Goal: Feedback & Contribution: Leave review/rating

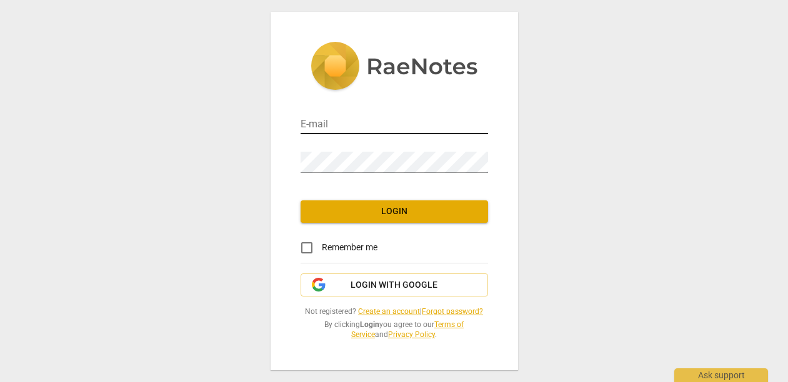
click at [452, 116] on input "email" at bounding box center [393, 125] width 187 height 18
type input "paulette@truenorthresources.com"
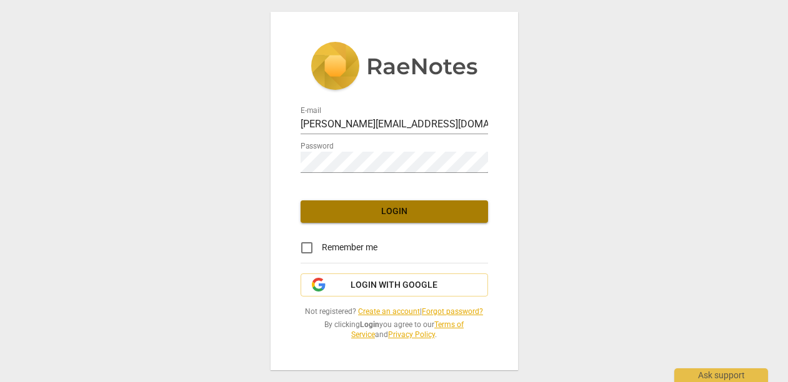
click at [392, 205] on span "Login" at bounding box center [393, 211] width 167 height 12
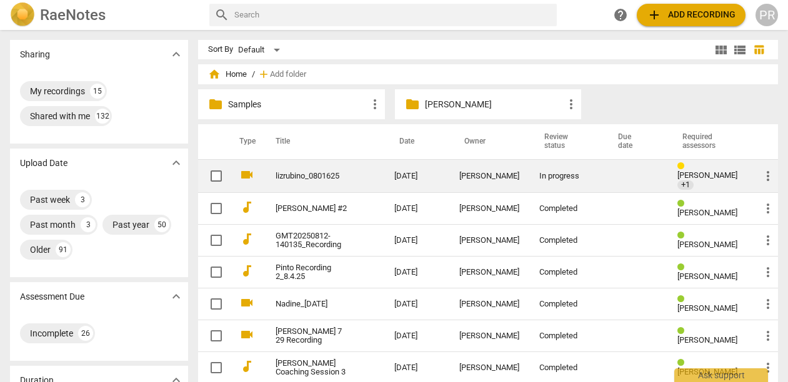
click at [297, 172] on link "lizrubino_0801625" at bounding box center [312, 176] width 74 height 9
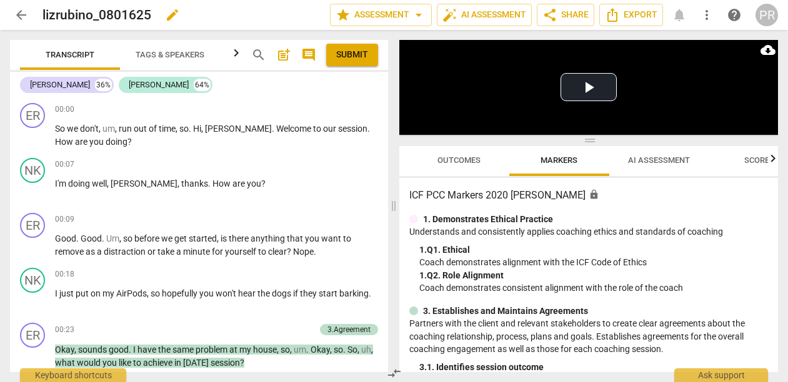
click at [180, 17] on span "edit" at bounding box center [172, 14] width 15 height 15
click at [106, 16] on input "lizrubino_0801625" at bounding box center [158, 15] width 232 height 24
click at [114, 17] on input "lizrubino_0801625" at bounding box center [158, 15] width 232 height 24
click at [58, 13] on input "lizrubino_#1_0801625" at bounding box center [158, 15] width 232 height 24
type input "liz_rubino_#1_0801625"
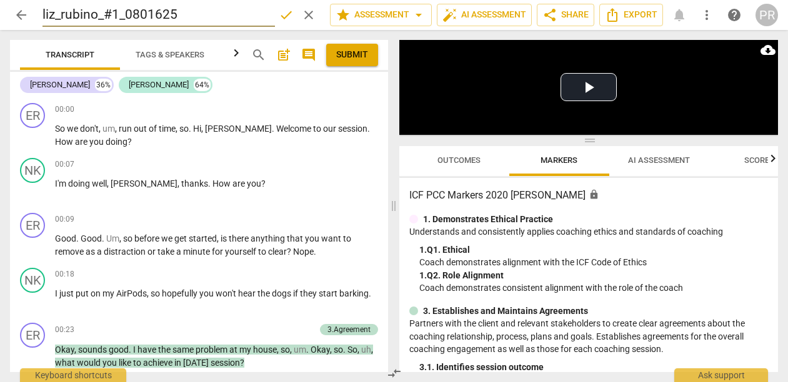
click at [279, 16] on span "done" at bounding box center [286, 14] width 15 height 15
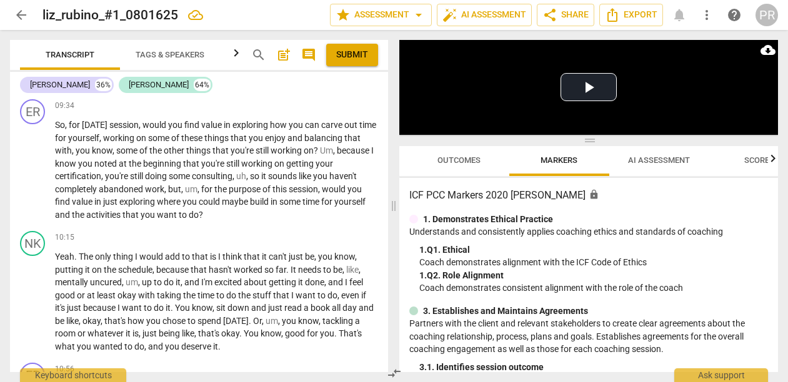
scroll to position [1860, 0]
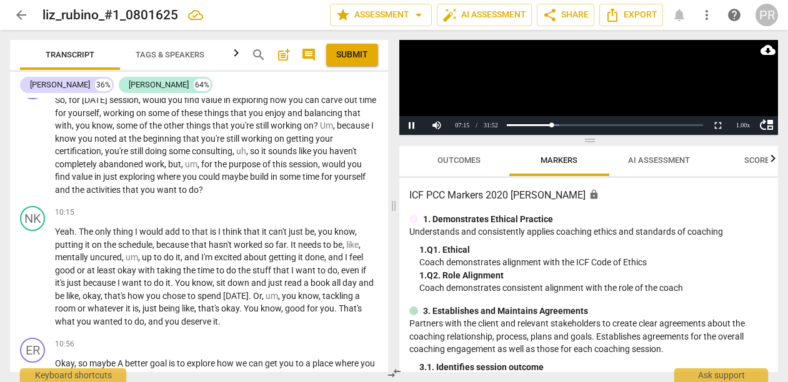
scroll to position [1896, 0]
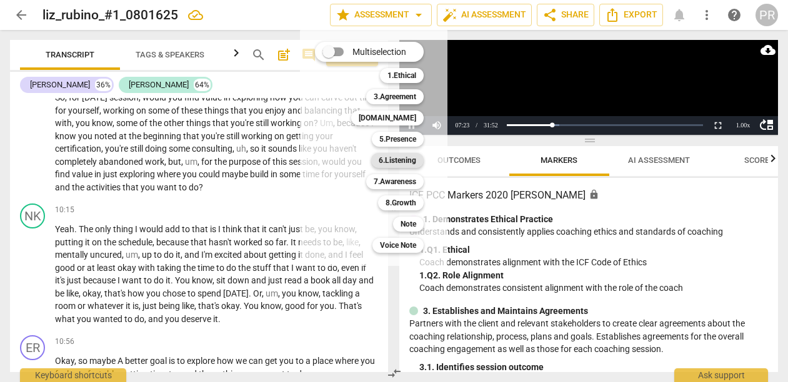
click at [412, 159] on b "6.Listening" at bounding box center [396, 160] width 37 height 15
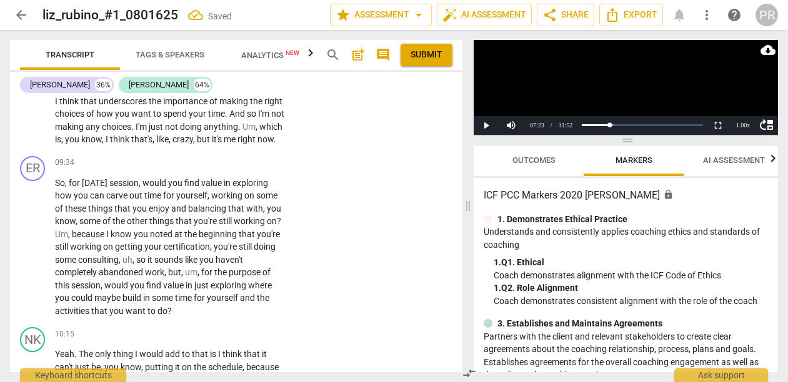
scroll to position [2603, 0]
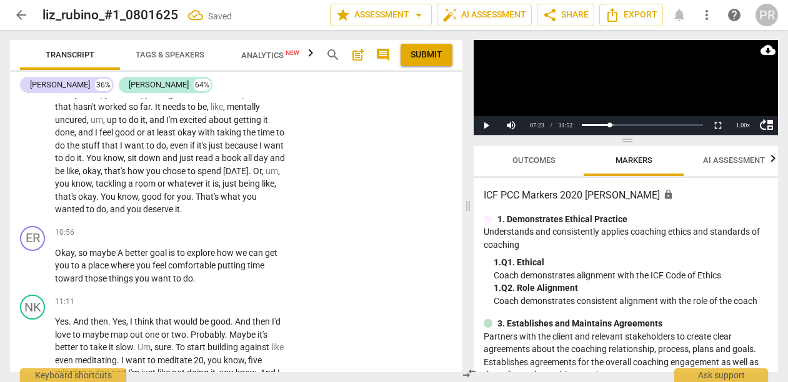
checkbox input "true"
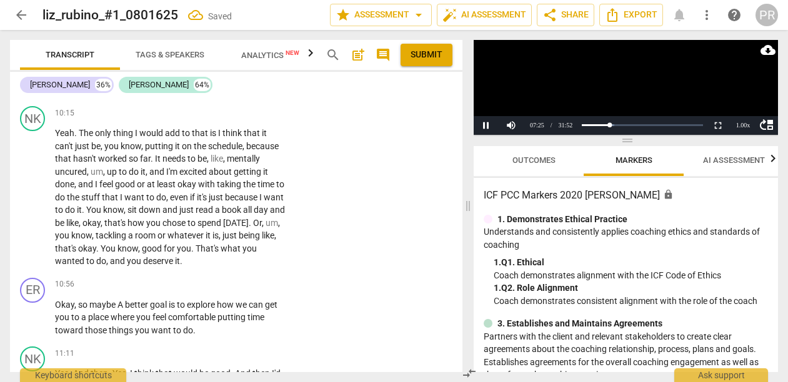
scroll to position [2551, 0]
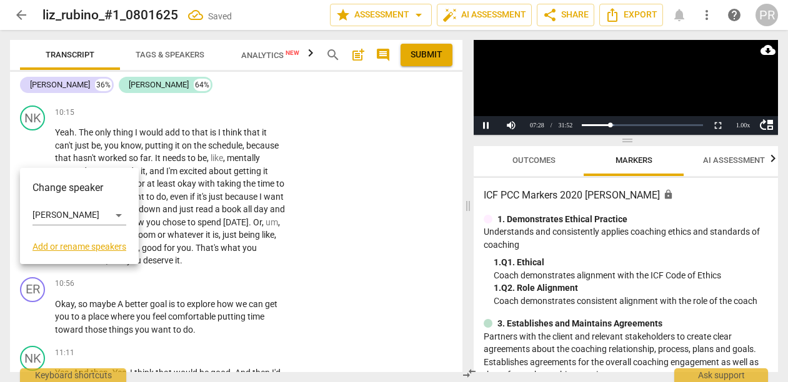
click at [177, 153] on div at bounding box center [394, 191] width 788 height 382
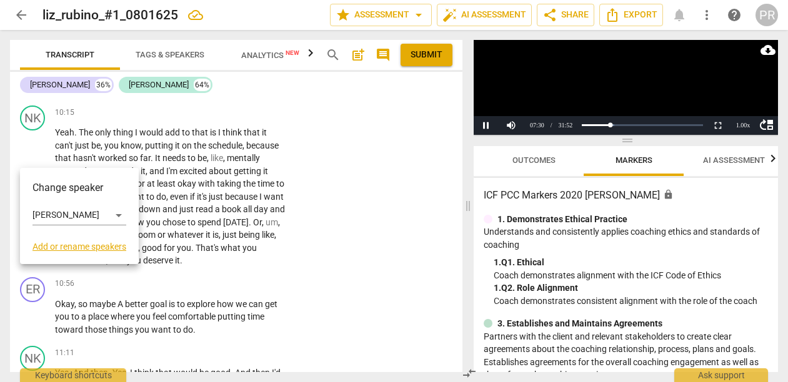
click at [331, 207] on div at bounding box center [394, 191] width 788 height 382
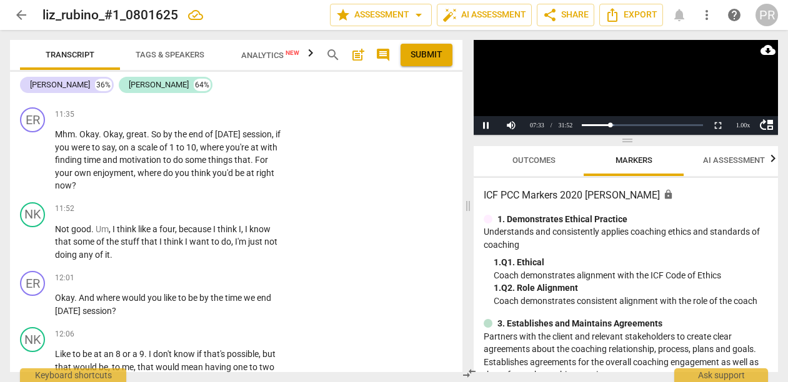
scroll to position [2934, 0]
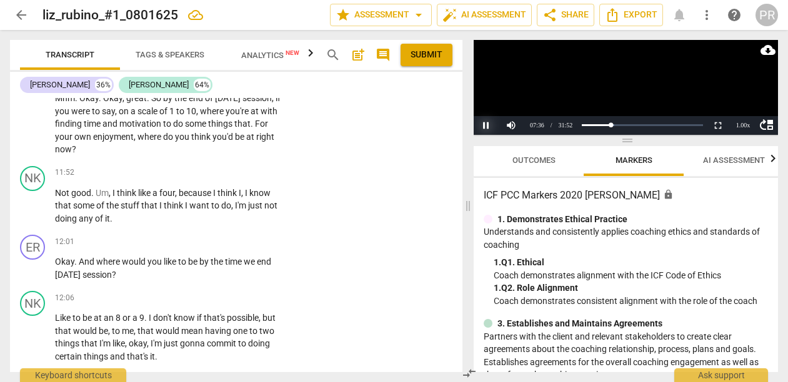
click at [487, 125] on button "Pause" at bounding box center [485, 125] width 25 height 19
drag, startPoint x: 57, startPoint y: 140, endPoint x: 165, endPoint y: 249, distance: 153.7
click at [165, 250] on div "ER play_arrow pause 00:00 + Add competency keyboard_arrow_right So we don't , u…" at bounding box center [236, 235] width 452 height 274
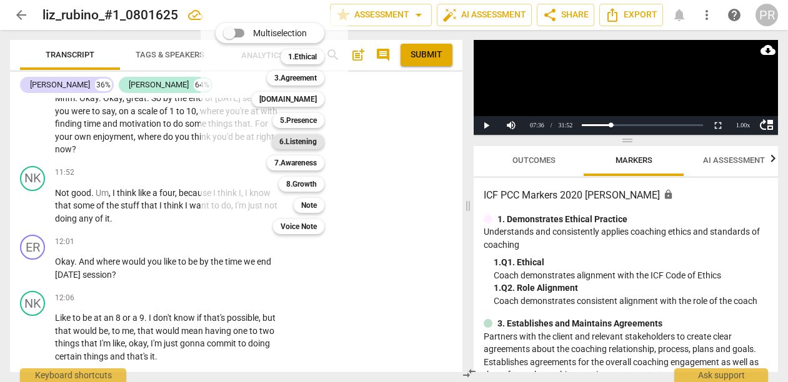
click at [307, 146] on b "6.Listening" at bounding box center [297, 141] width 37 height 15
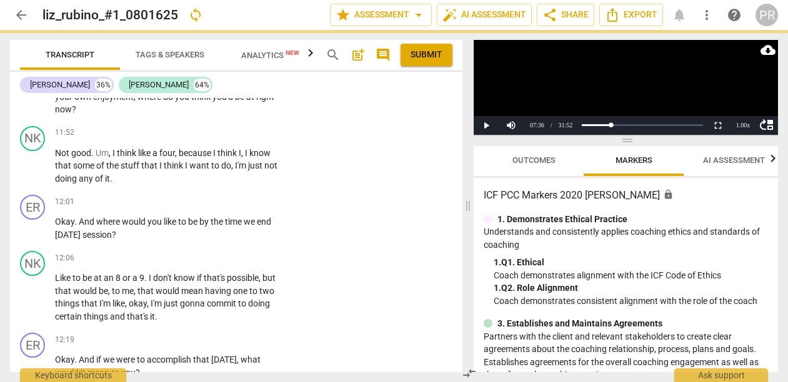
scroll to position [2994, 0]
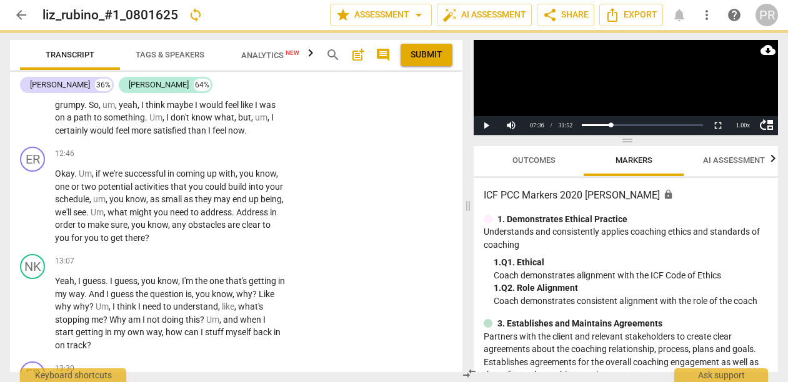
checkbox input "true"
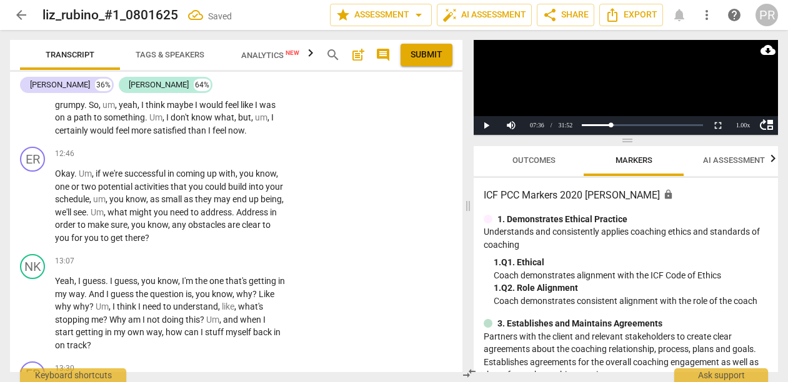
scroll to position [3424, 0]
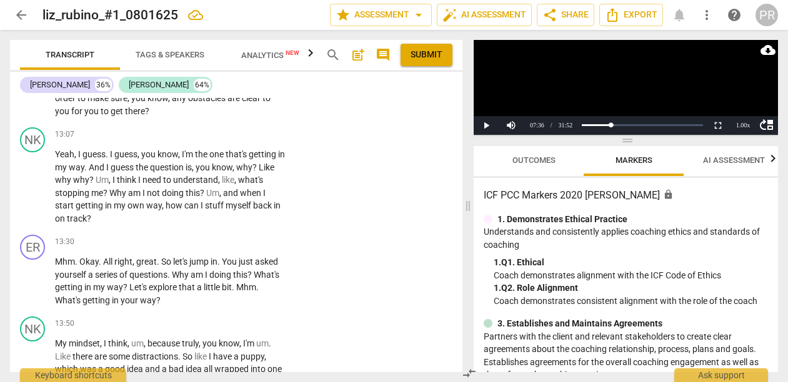
drag, startPoint x: 60, startPoint y: 127, endPoint x: 121, endPoint y: 201, distance: 95.4
drag, startPoint x: 58, startPoint y: 125, endPoint x: 106, endPoint y: 206, distance: 94.4
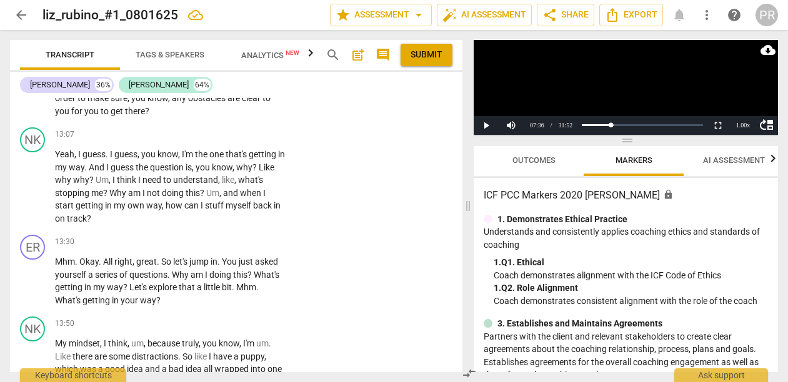
drag, startPoint x: 112, startPoint y: 204, endPoint x: 51, endPoint y: 118, distance: 106.1
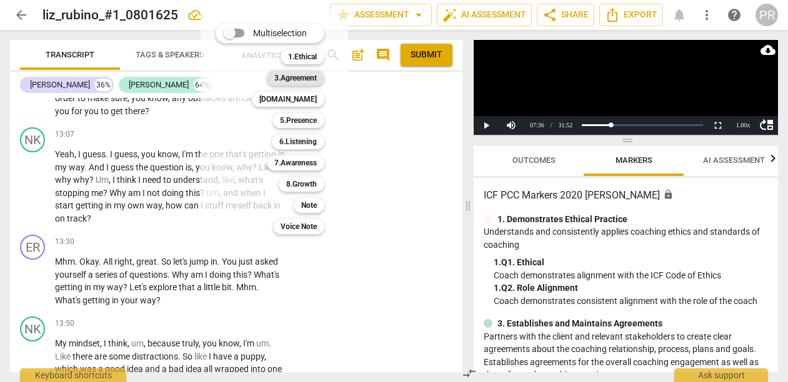
click at [317, 78] on b "3.Agreement" at bounding box center [295, 78] width 42 height 15
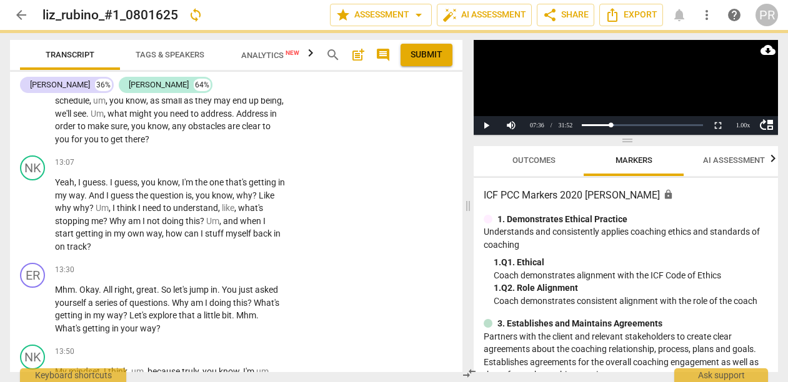
scroll to position [3392, 0]
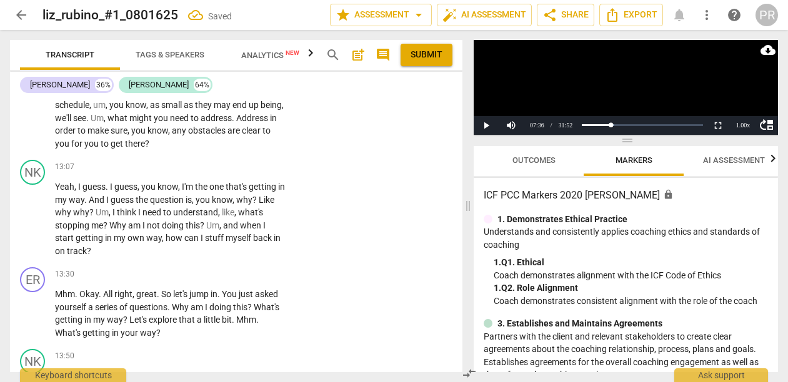
checkbox input "true"
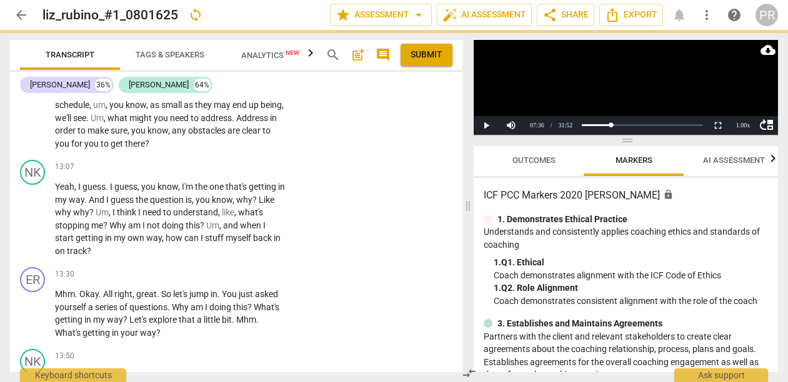
type textarea "S"
type textarea "Su"
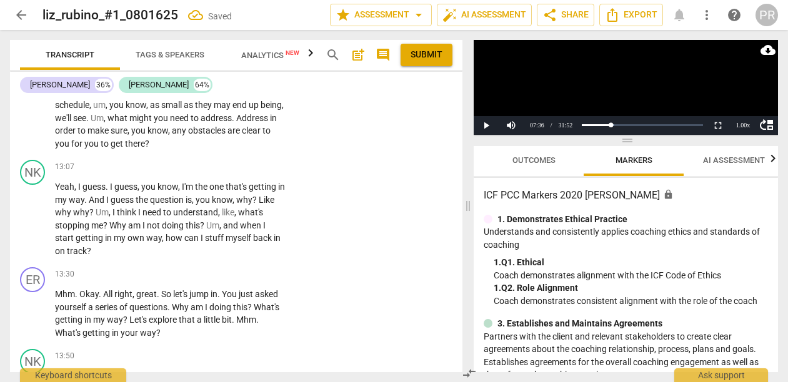
type textarea "Sug"
type textarea "Sugg"
type textarea "Sugge"
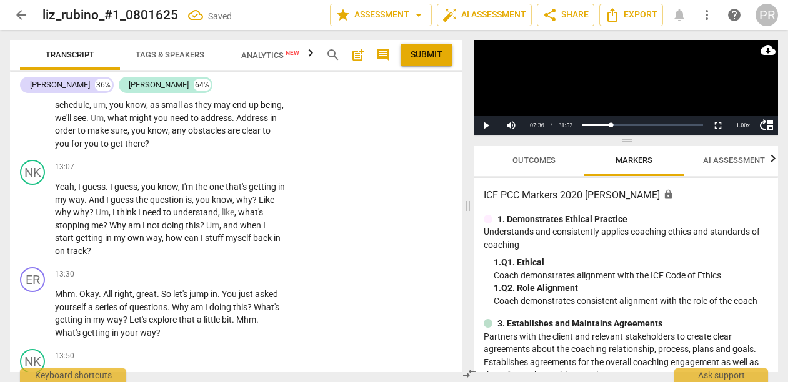
type textarea "Sugge"
type textarea "Sugges"
type textarea "Suggest"
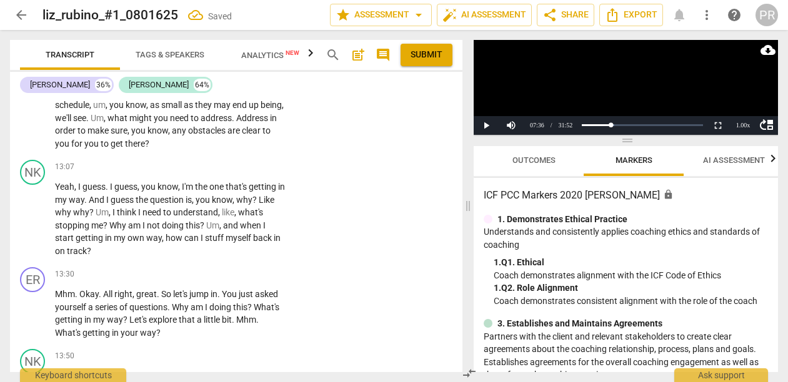
type textarea "Suggests"
type textarea "Suggests s"
type textarea "Suggests se"
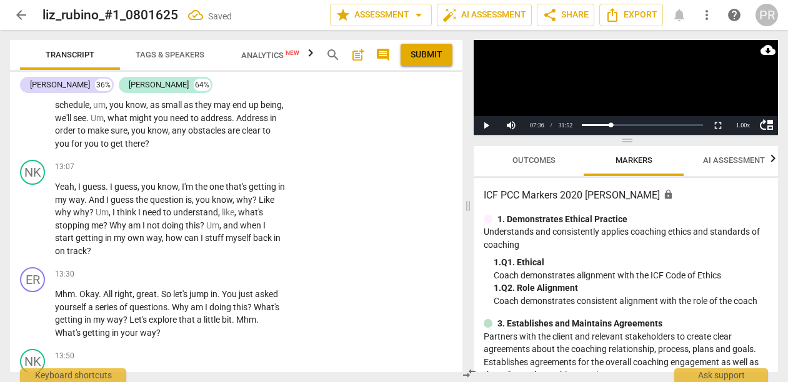
type textarea "Suggests se"
type textarea "Suggests ses"
type textarea "Suggests sess"
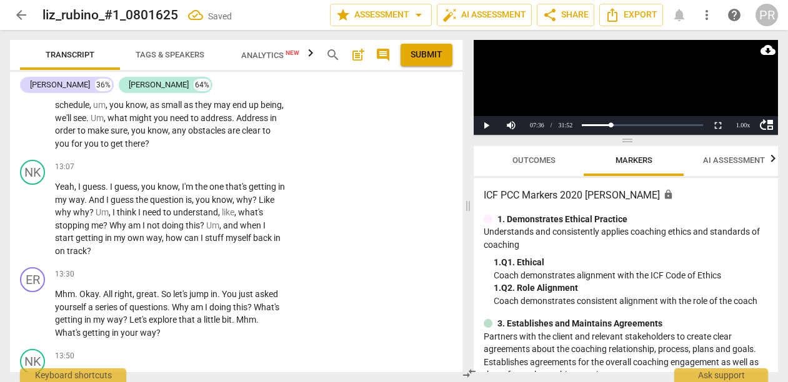
type textarea "Suggests sessi"
type textarea "Suggests sessio"
type textarea "Suggests session"
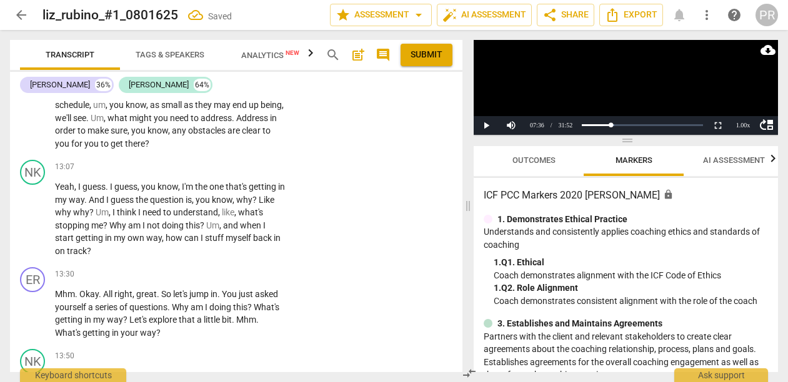
type textarea "Suggests session"
type textarea "Suggests session o"
type textarea "Suggests session ou"
type textarea "Suggests session out"
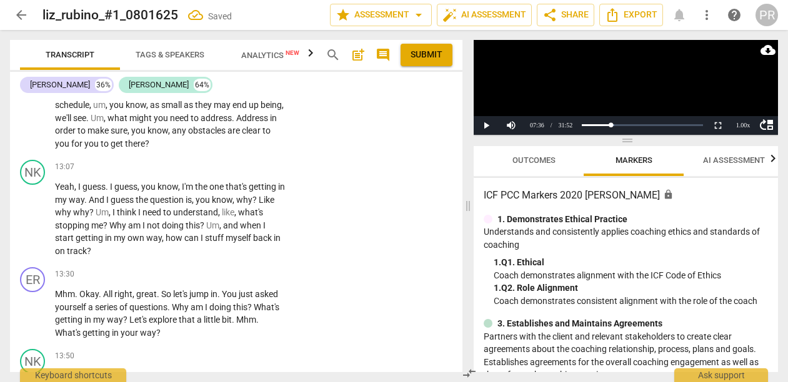
type textarea "Suggests session outc"
type textarea "Suggests session outco"
type textarea "Suggests session outcom"
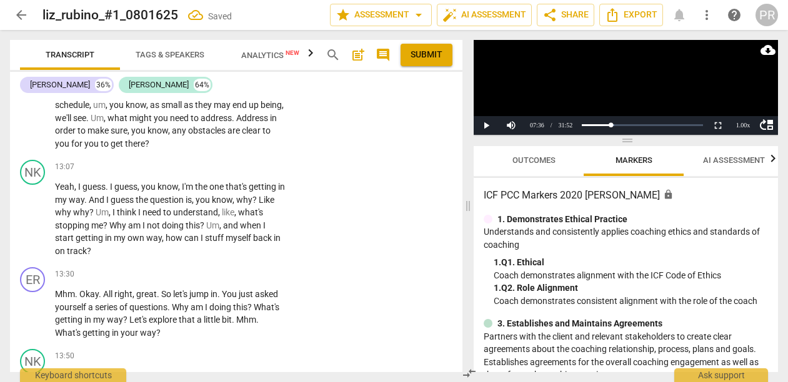
type textarea "Suggests session outcom"
type textarea "Suggests session outcome"
type textarea "Suggests session outcome-"
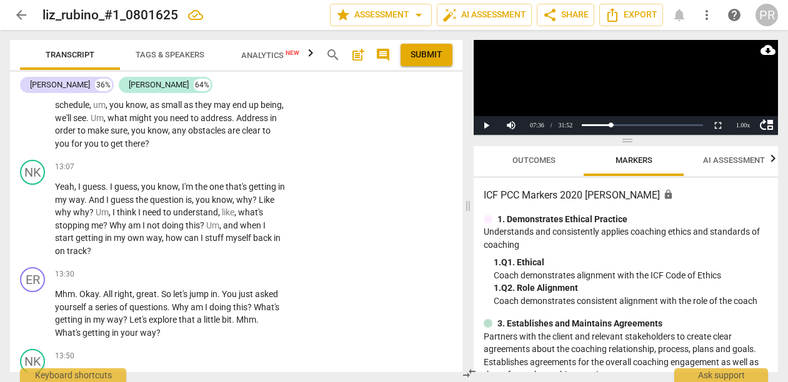
type textarea "Suggests session outcome-"
type textarea "Suggests session outcome--"
type textarea "Suggests session outcome--W"
type textarea "Suggests session outcome--WO"
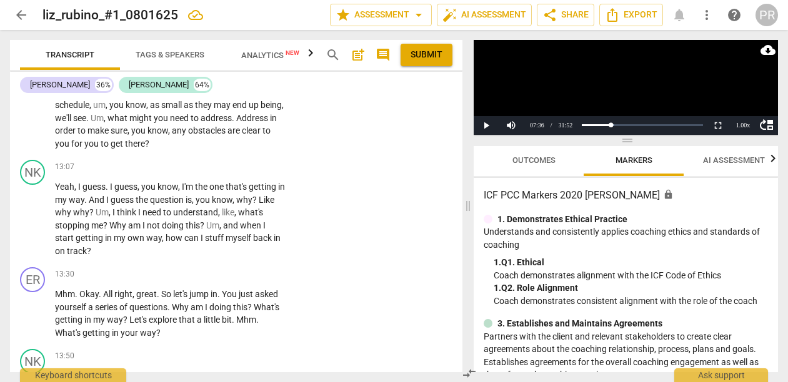
scroll to position [0, 0]
type textarea "Suggests session outcome--WOU"
type textarea "Suggests session outcome--WOUL"
type textarea "Suggests session outcome--WOULD"
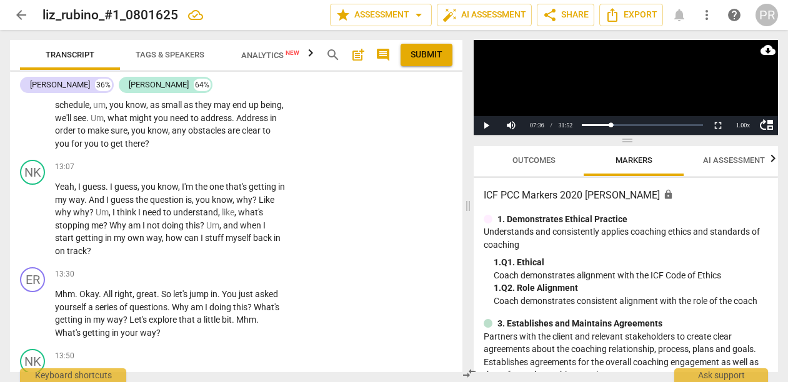
type textarea "Suggests session outcome--WOULD"
type textarea "Suggests session outcome--WOULD Y"
type textarea "Suggests session outcome--WOULD YO"
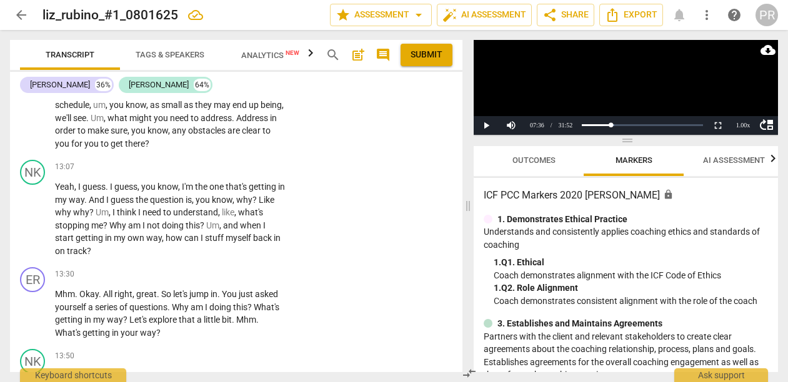
type textarea "Suggests session outcome--WOULD YO"
type textarea "Suggests session outcome--WOULD YOU"
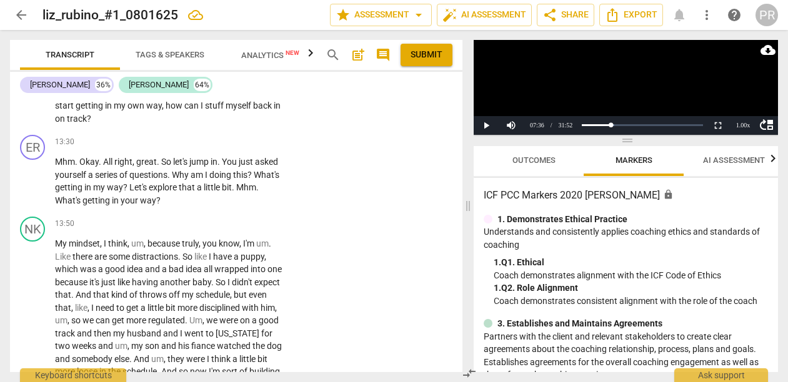
scroll to position [3420, 0]
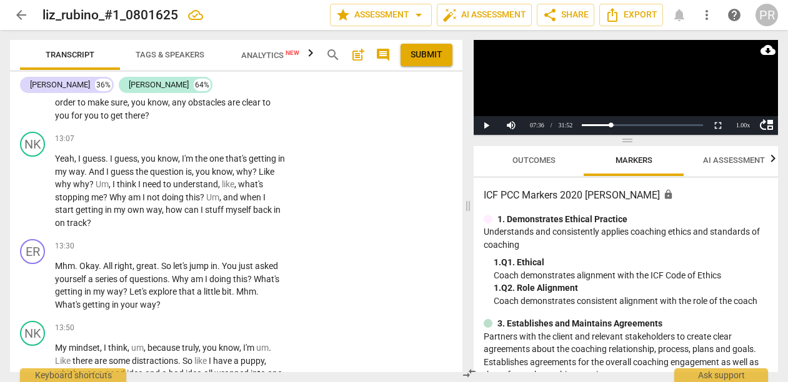
drag, startPoint x: 209, startPoint y: 190, endPoint x: 223, endPoint y: 230, distance: 42.5
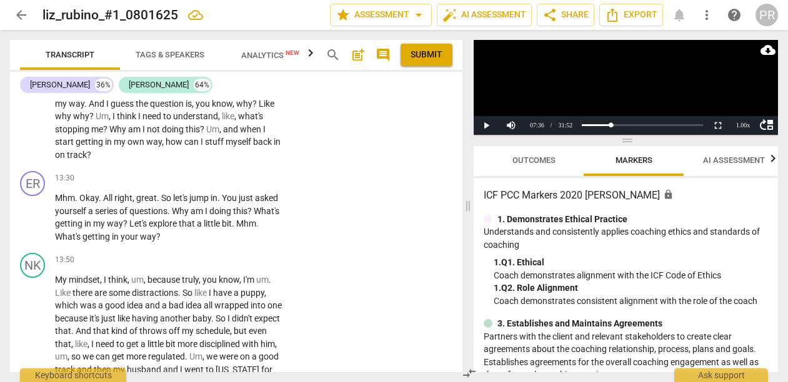
scroll to position [3501, 0]
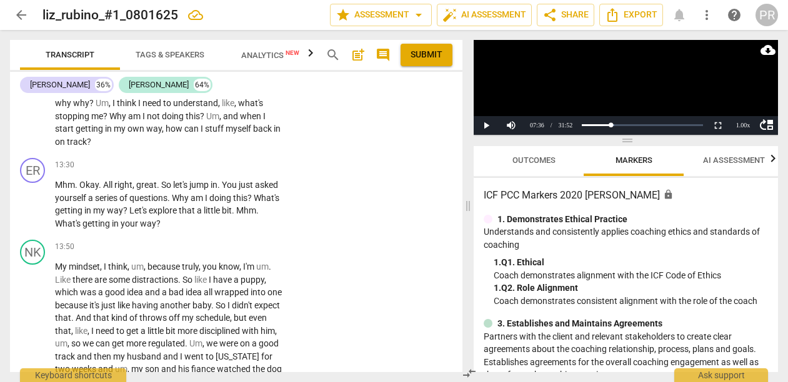
drag, startPoint x: 209, startPoint y: 214, endPoint x: 230, endPoint y: 261, distance: 51.7
click at [213, 239] on div "+" at bounding box center [211, 243] width 12 height 12
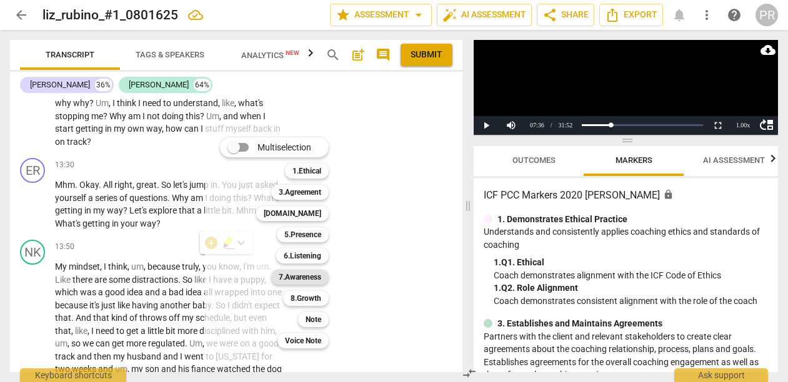
click at [321, 274] on b "7.Awareness" at bounding box center [300, 277] width 42 height 15
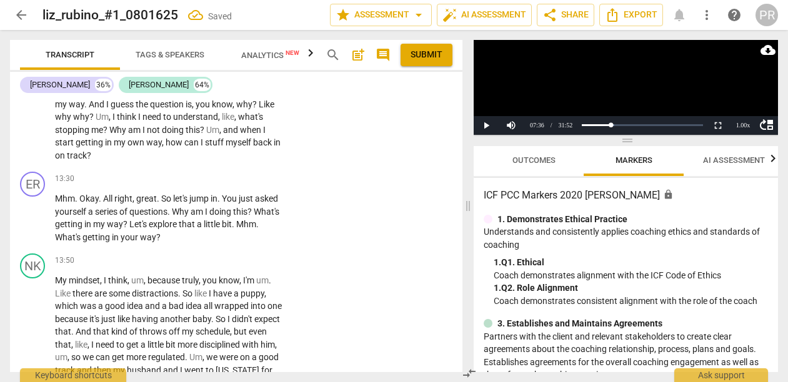
scroll to position [3508, 0]
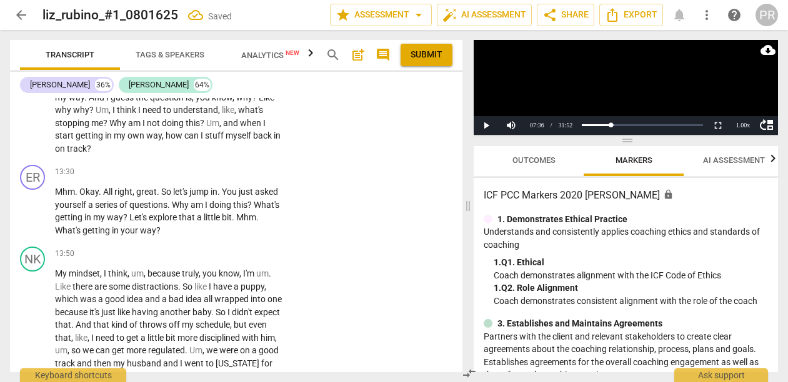
checkbox input "true"
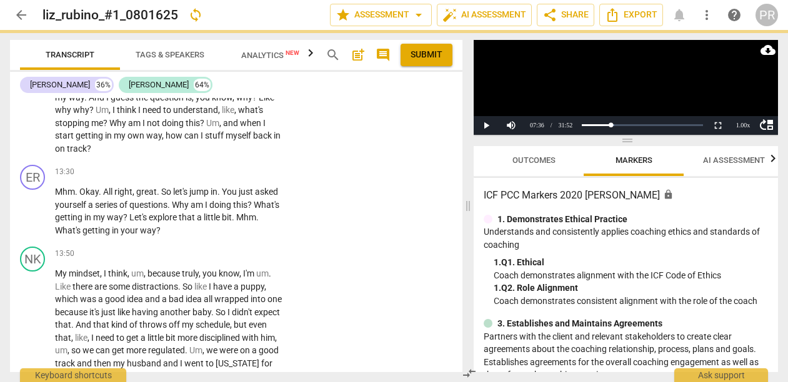
type textarea "Y"
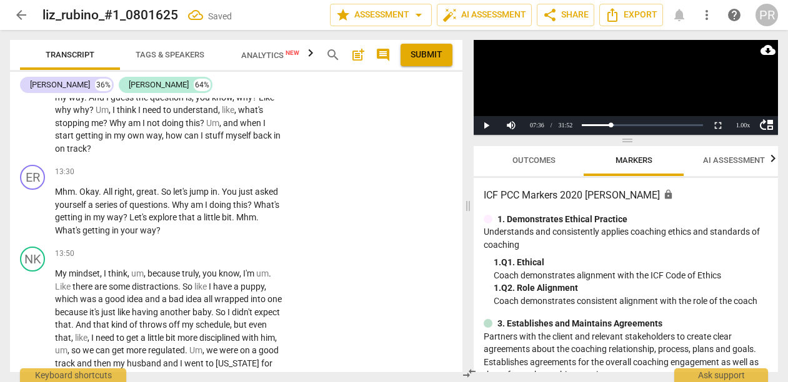
type textarea "YE"
type textarea "YES"
type textarea "YES/"
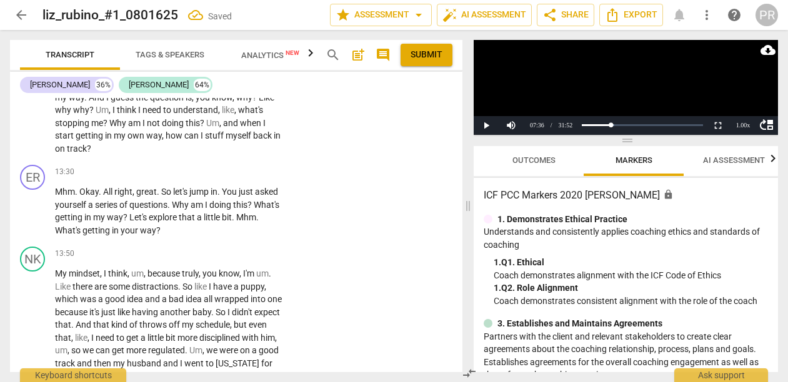
type textarea "YES/"
type textarea "YES/N"
type textarea "YES/NO"
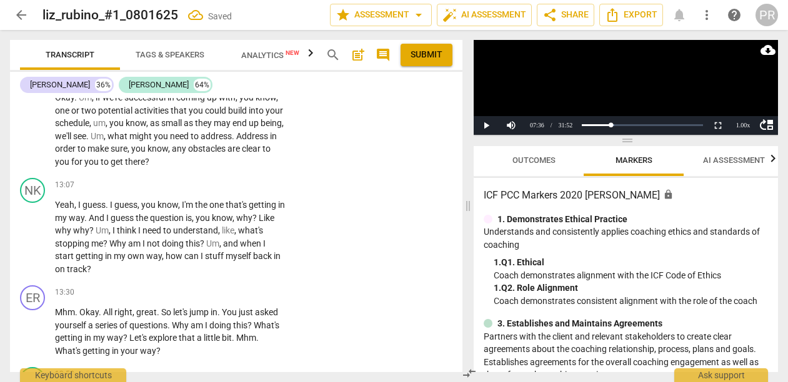
scroll to position [3389, 0]
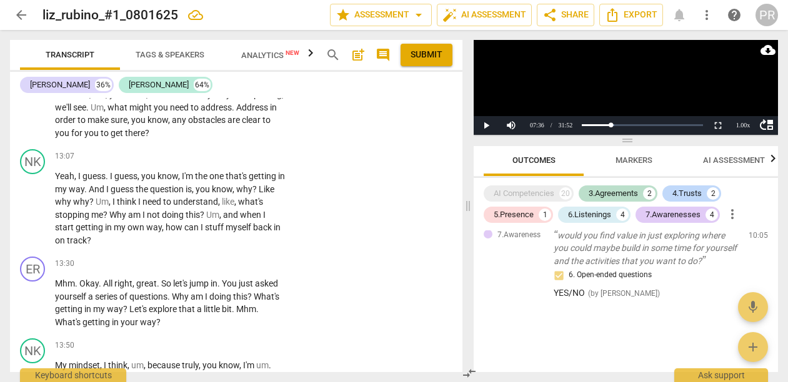
scroll to position [1510, 0]
checkbox input "true"
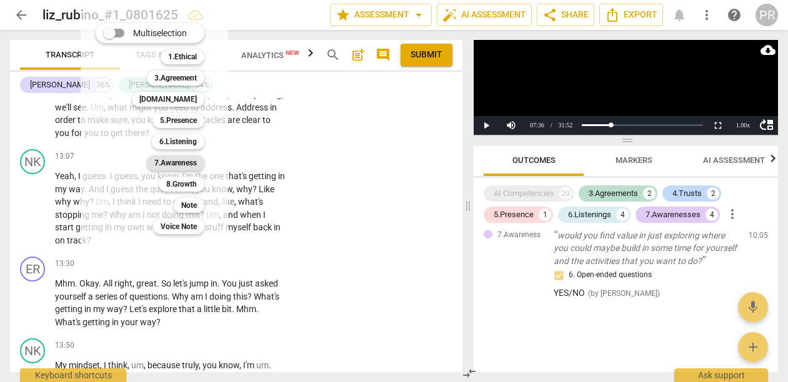
click at [197, 164] on b "7.Awareness" at bounding box center [175, 163] width 42 height 15
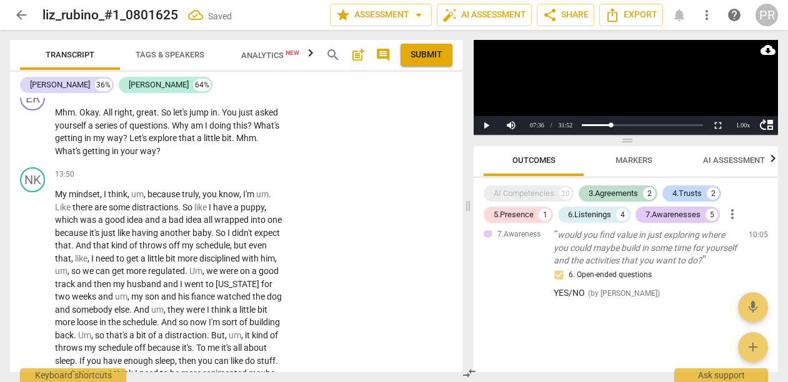
scroll to position [1765, 0]
checkbox input "true"
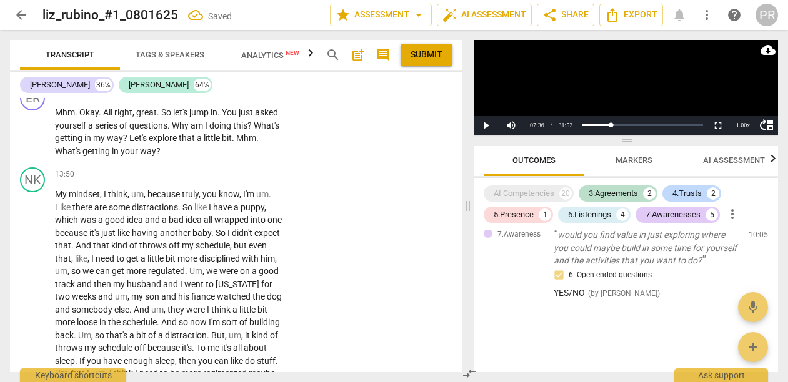
type textarea "W"
type textarea "WO"
type textarea "WOU"
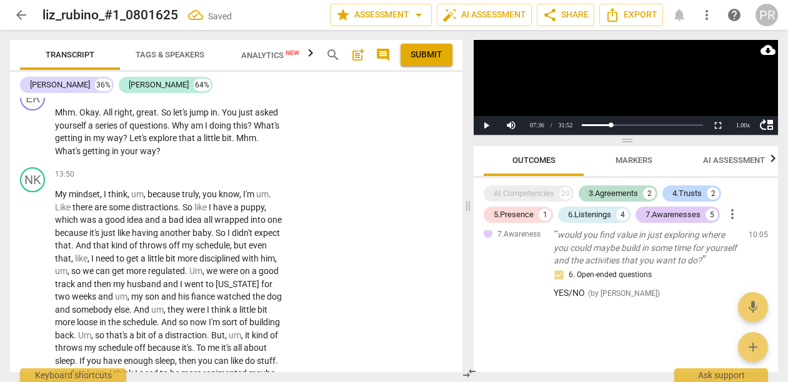
type textarea "WOU"
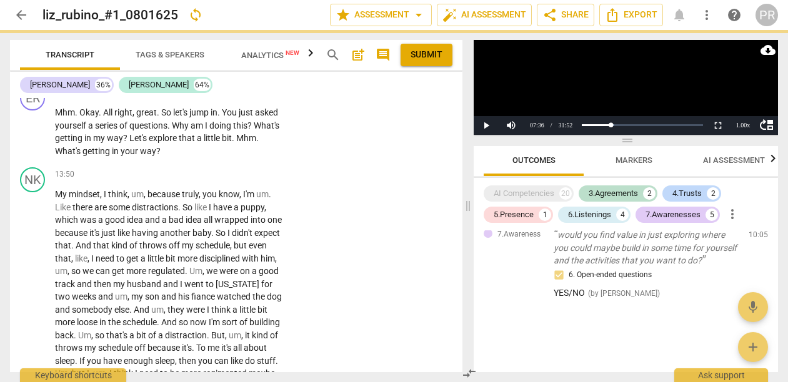
type textarea "WOUL"
type textarea "WOULD"
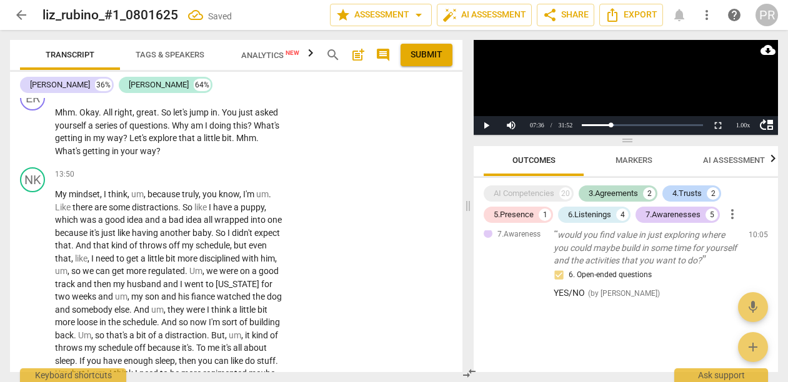
type textarea "WOULD Y"
type textarea "WOULD YO"
type textarea "WOULD YOU"
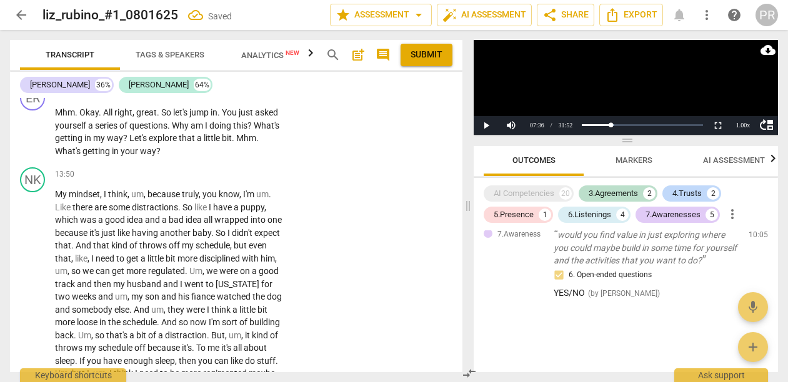
type textarea "WOULD YOU"
type textarea "WOULD YOU."
type textarea "WOULD YOU.."
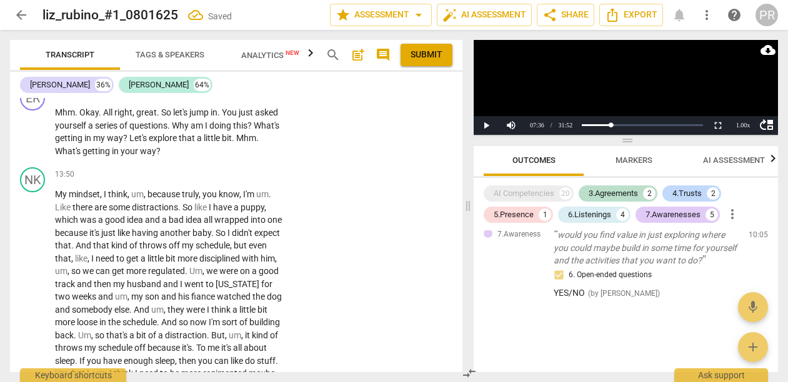
type textarea "WOULD YOU..."
click at [418, 59] on span "Submit" at bounding box center [426, 55] width 32 height 12
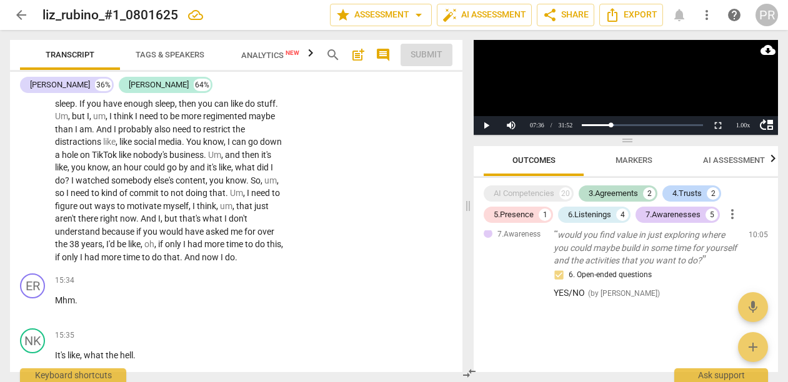
scroll to position [3848, 0]
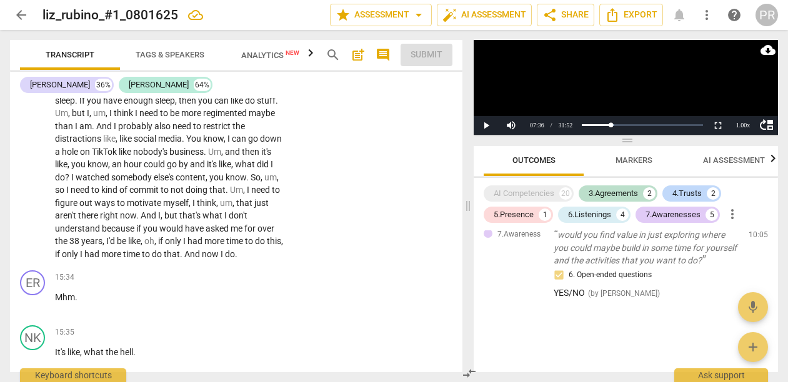
drag, startPoint x: 57, startPoint y: 226, endPoint x: 184, endPoint y: 269, distance: 133.7
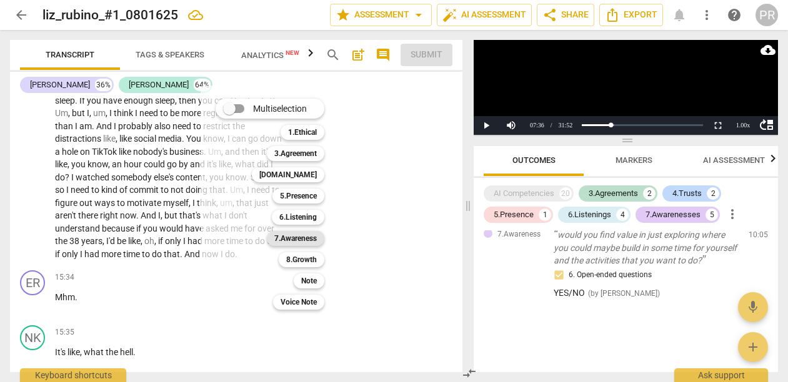
click at [317, 235] on b "7.Awareness" at bounding box center [295, 238] width 42 height 15
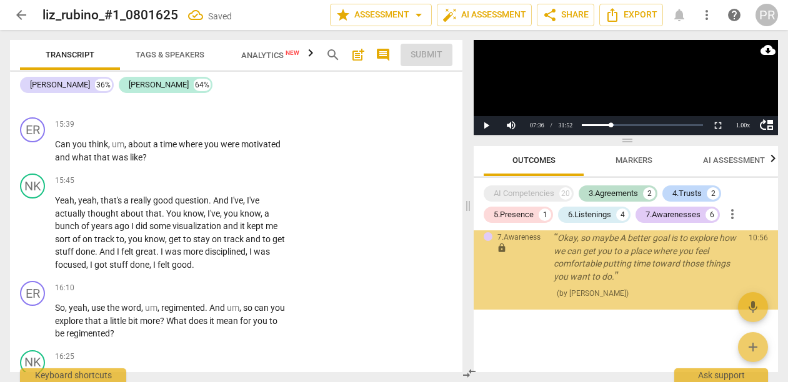
scroll to position [2124, 0]
checkbox input "true"
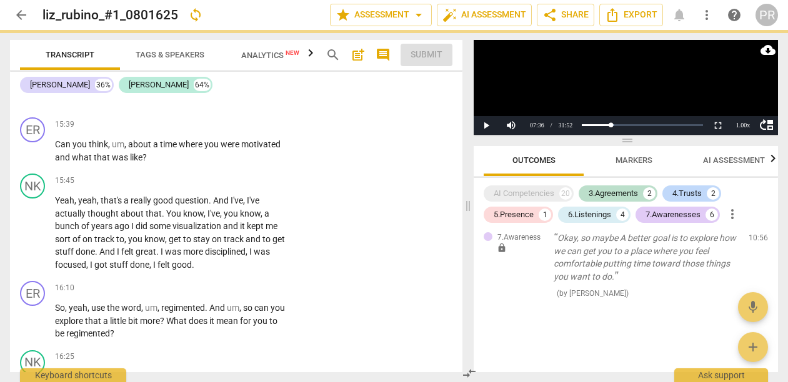
type textarea "L"
type textarea "LE"
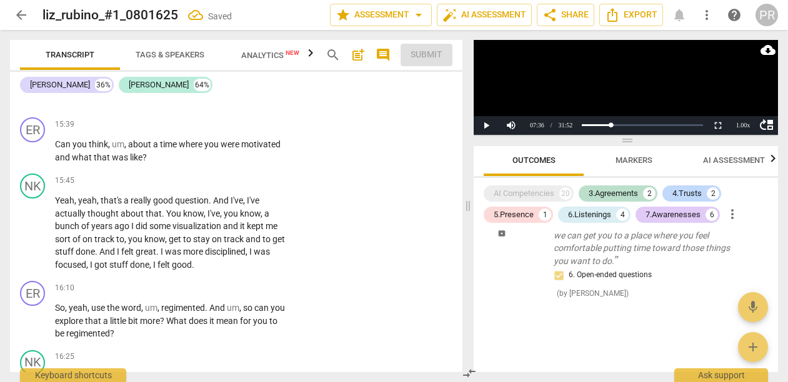
type textarea "LEA"
type textarea "LEAD"
type textarea "LEADI"
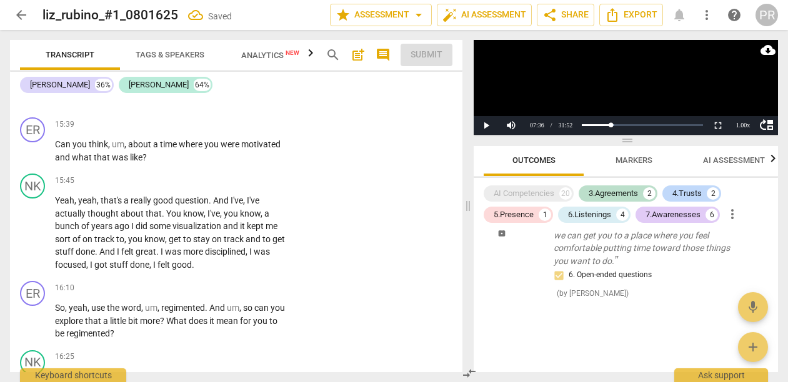
type textarea "LEADI"
type textarea "LEADIN"
type textarea "LEADING"
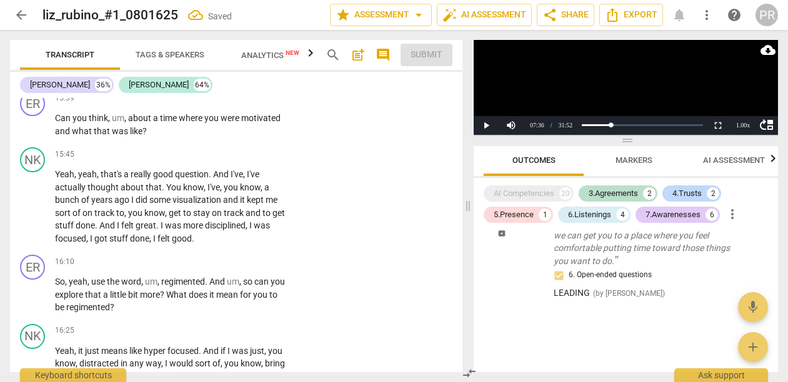
scroll to position [4138, 0]
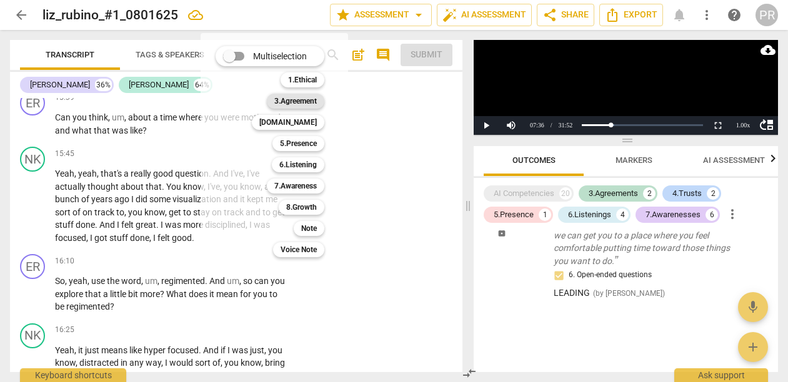
click at [317, 102] on b "3.Agreement" at bounding box center [295, 101] width 42 height 15
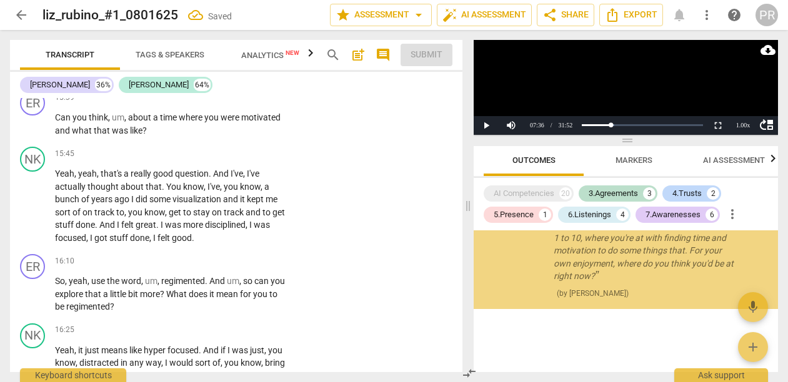
scroll to position [2275, 0]
checkbox input "true"
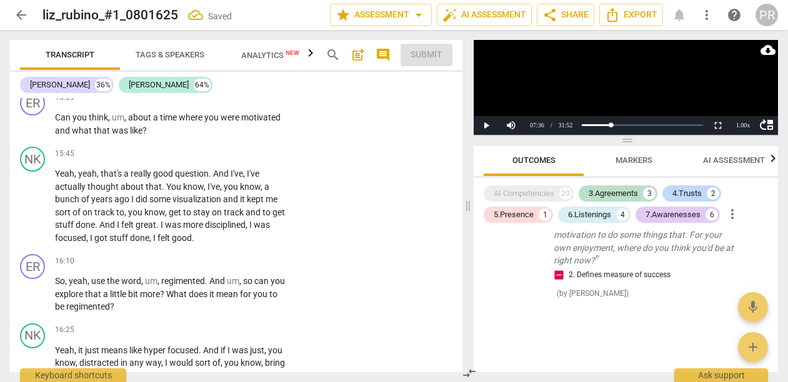
type textarea "Co"
type textarea "Coach"
type textarea "Coach start"
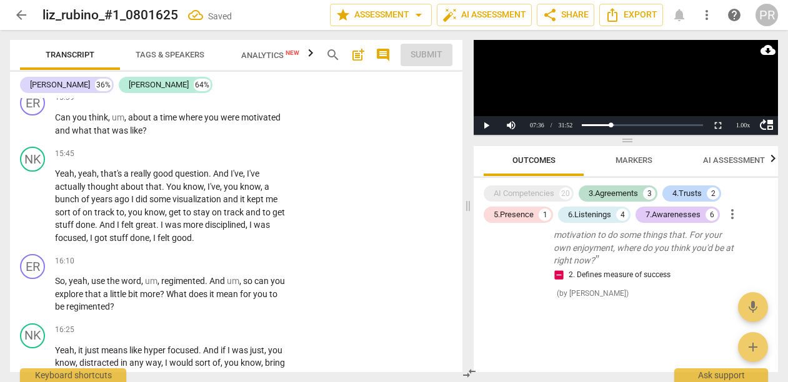
type textarea "Coach start"
type textarea "Coach starts"
type textarea "Coach starts by"
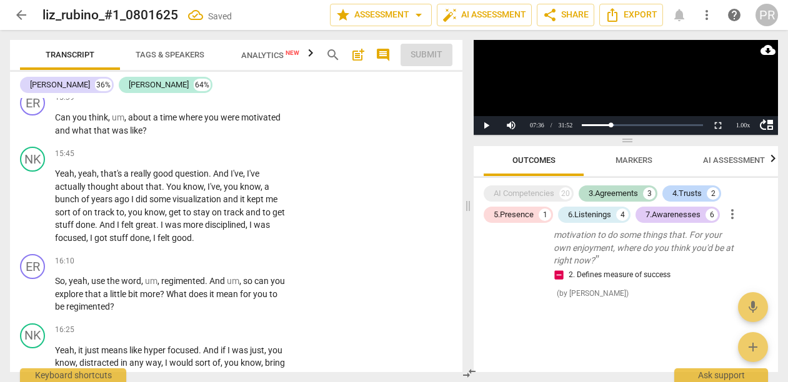
type textarea "Coach starts by asking"
type textarea "Coach starts by asking where"
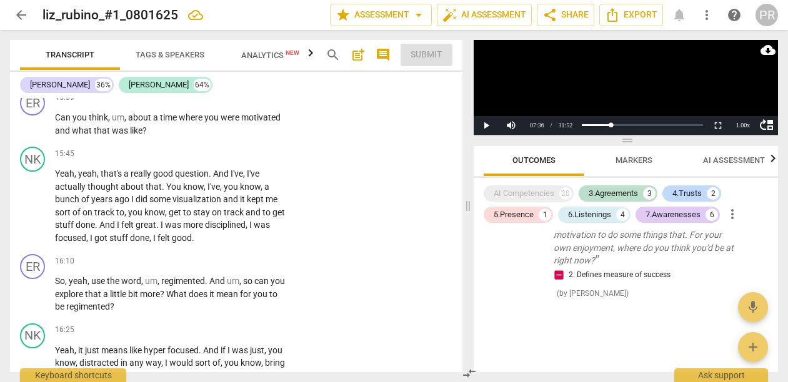
type textarea "Coach starts by asking where you"
type textarea "Coach starts by asking where you're at"
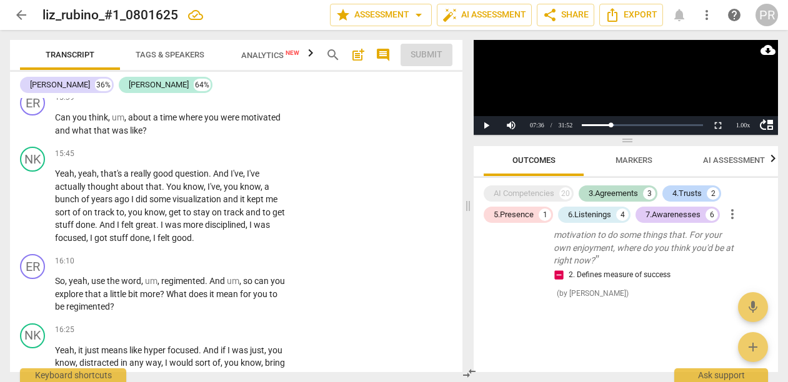
type textarea "Coach starts by asking where you're at with"
type textarea "Coach starts by asking where you're at with find"
type textarea "Coach starts by asking where you're at with finding time"
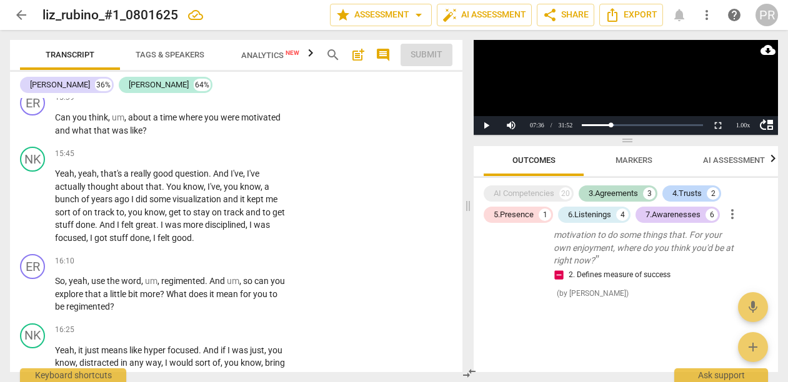
type textarea "Coach starts by asking where you're at with finding time"
type textarea "Coach starts by asking where you're at with finding time and"
type textarea "Coach starts by asking where you're at with finding time and Mott,"
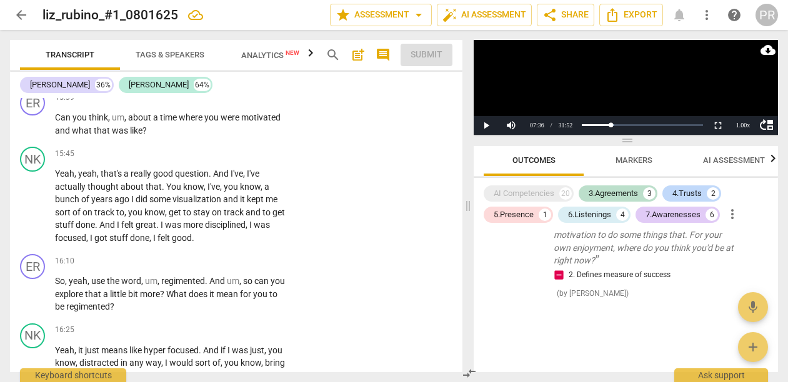
type textarea "Coach starts by asking where you're at with finding time and Mott,"
type textarea "Coach starts by asking where you're at with finding time and motivation"
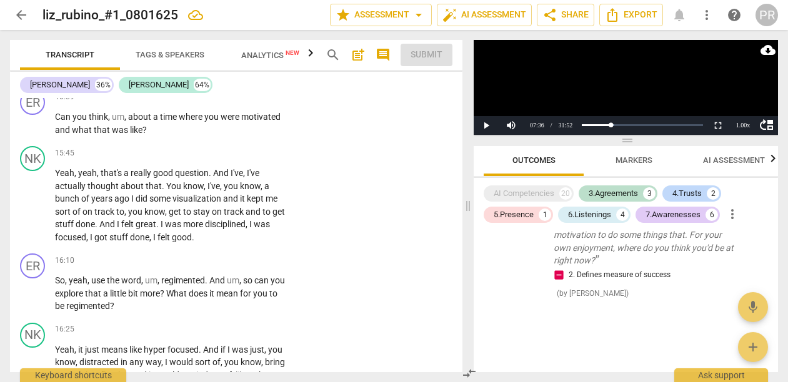
type textarea "Coach starts by asking where you're at with finding time and motivation to do"
type textarea "Coach starts by asking where you're at with finding time and motivation to do s…"
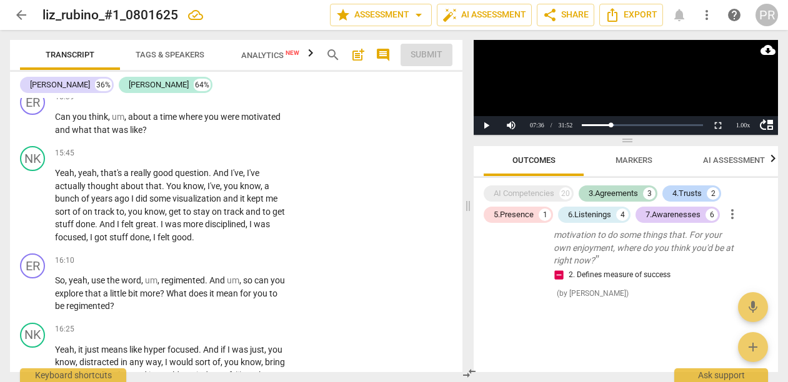
type textarea "Coach starts by asking where you're at with finding time and motivation to do s…"
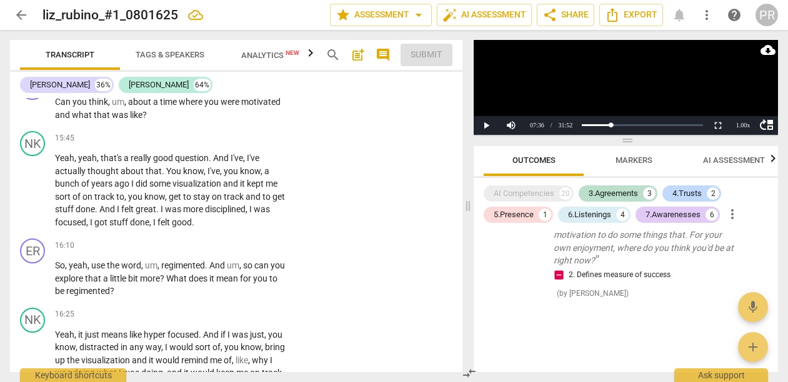
type textarea "Coach starts by asking where you're at with finding time and motivation to do s…"
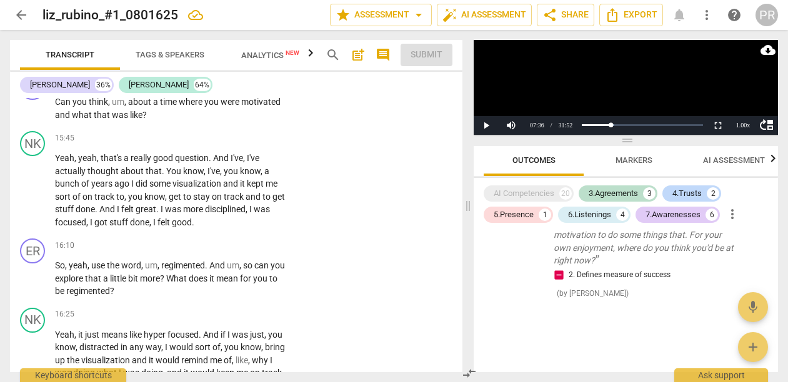
type textarea "Coach starts by asking where you're at with finding time and motivation to do s…"
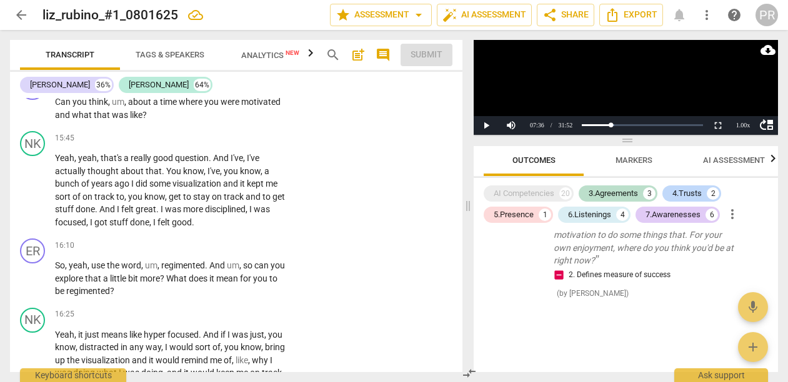
type textarea "Coach starts by asking where you're at with finding time and motivation to do s…"
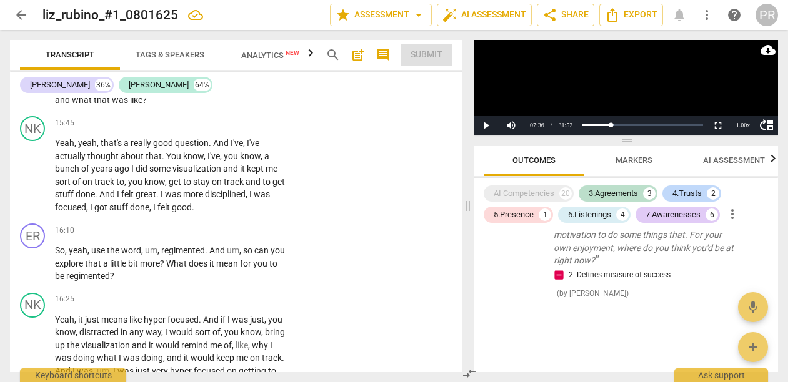
type textarea "Coach starts by asking where you're at with finding time and motivation to do s…"
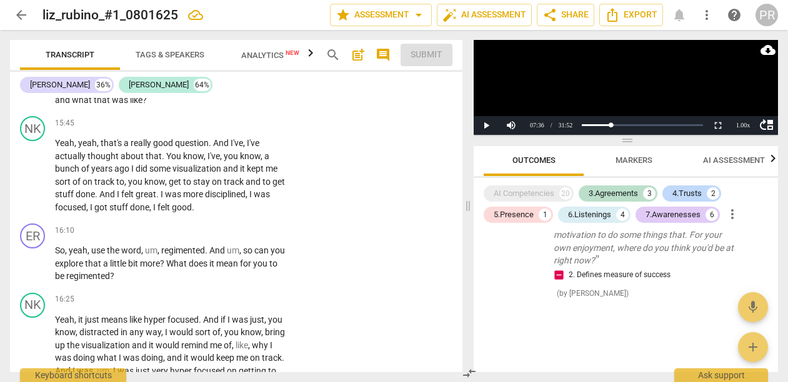
type textarea "Coach starts by asking where you're at with finding time and motivation to do s…"
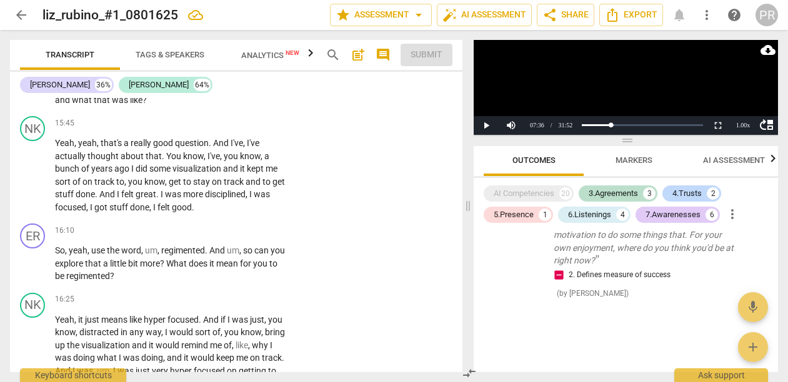
scroll to position [4183, 0]
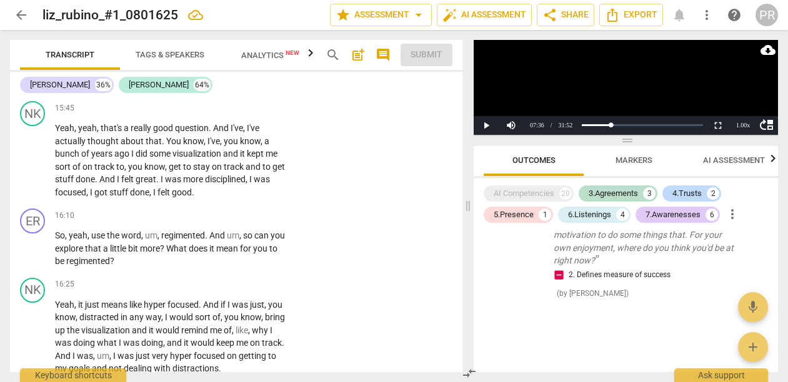
type textarea "Coach starts by asking where you're at with finding time and motivation to do s…"
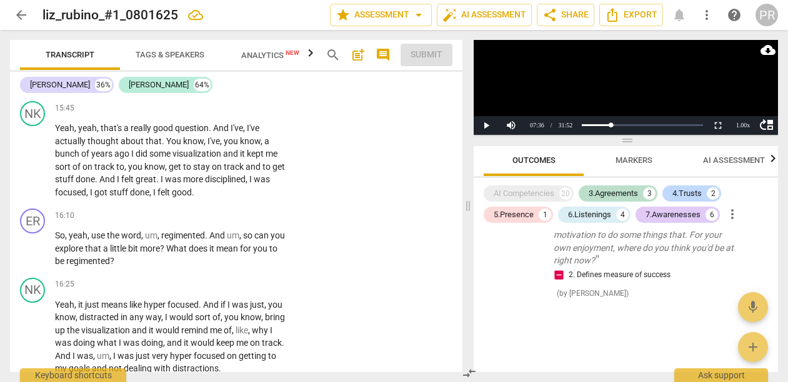
type textarea "Coach starts by asking where you're at with finding time and motivation to do s…"
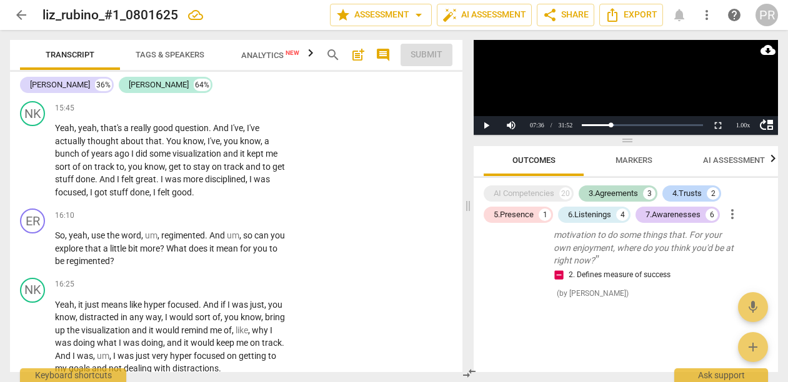
type textarea "Coach starts by asking where you're at with finding time and motivation to do s…"
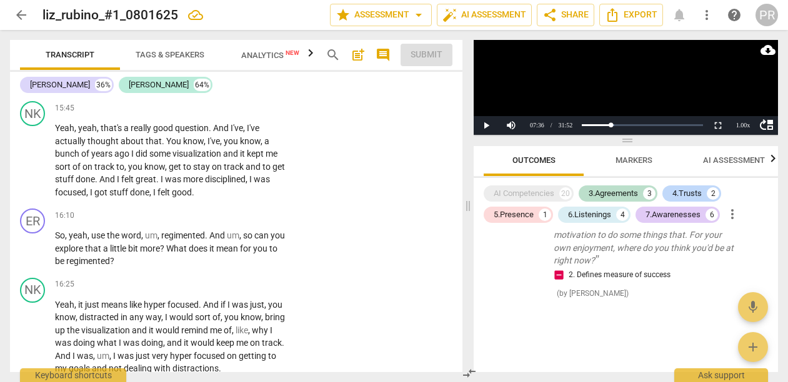
type textarea "Coach starts by asking where you're at with finding time and motivation to do s…"
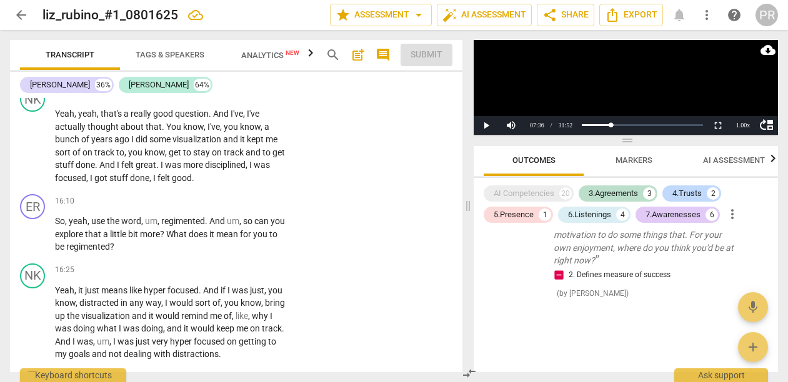
type textarea "Coach starts by asking where you're at with finding time and motivation to do s…"
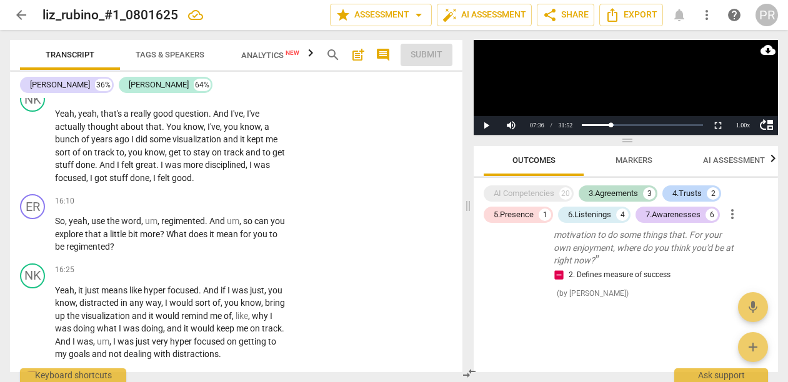
type textarea "Coach starts by asking where you're at with finding time and motivation to do s…"
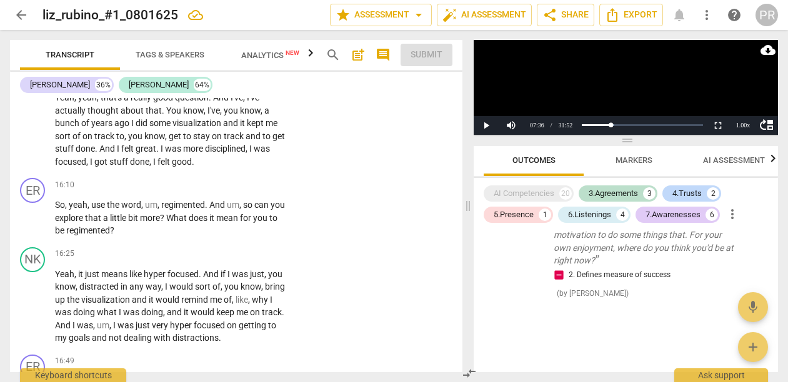
scroll to position [0, 0]
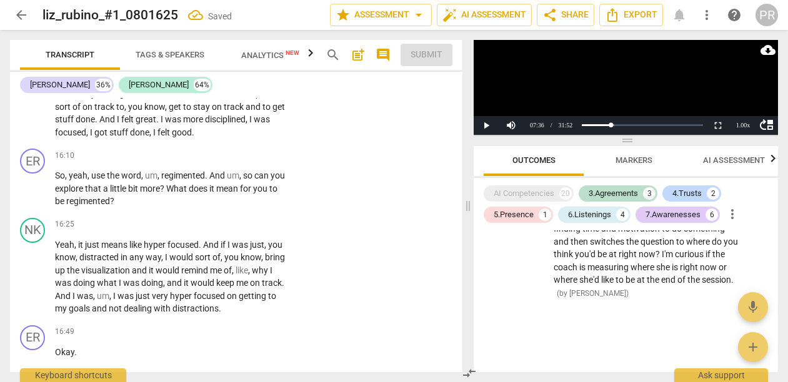
scroll to position [4244, 0]
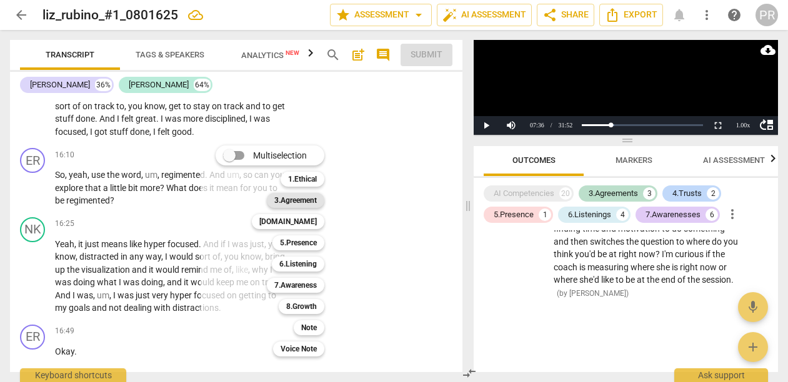
click at [317, 201] on b "3.Agreement" at bounding box center [295, 200] width 42 height 15
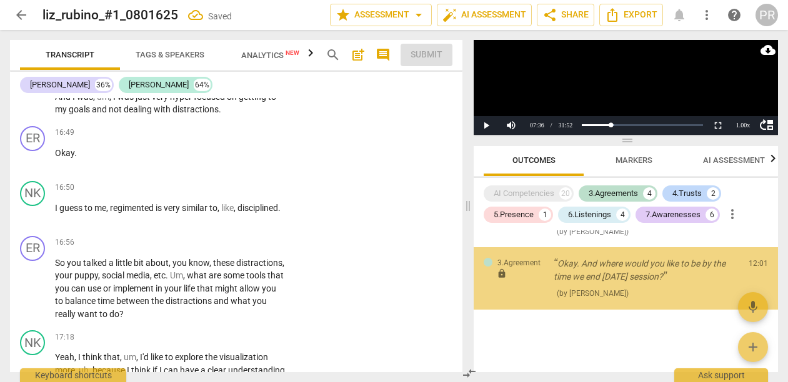
scroll to position [2539, 0]
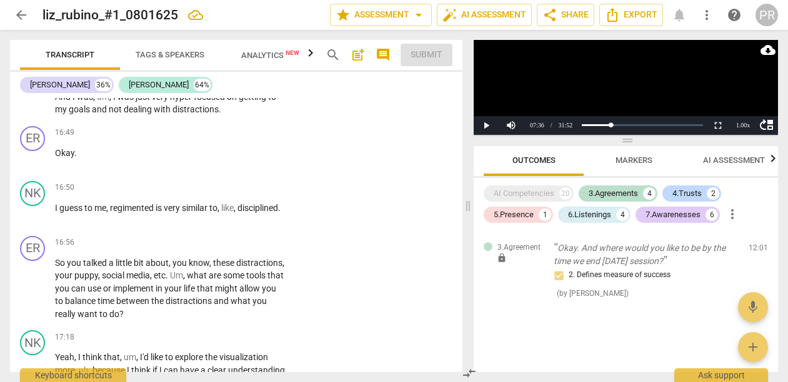
scroll to position [0, 0]
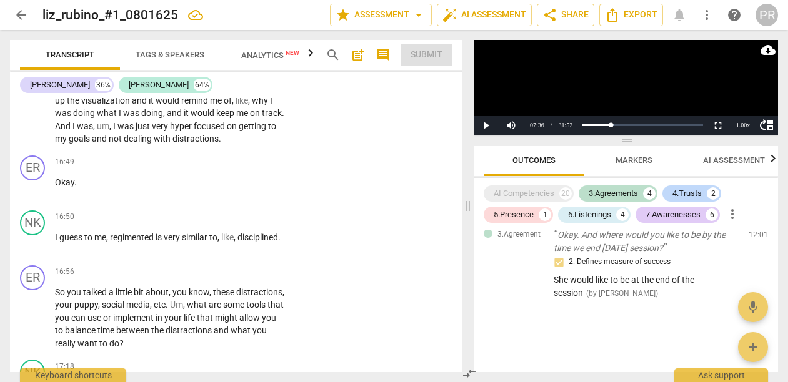
click at [424, 116] on li "Edit" at bounding box center [441, 114] width 43 height 24
drag, startPoint x: 310, startPoint y: 245, endPoint x: 289, endPoint y: 247, distance: 21.3
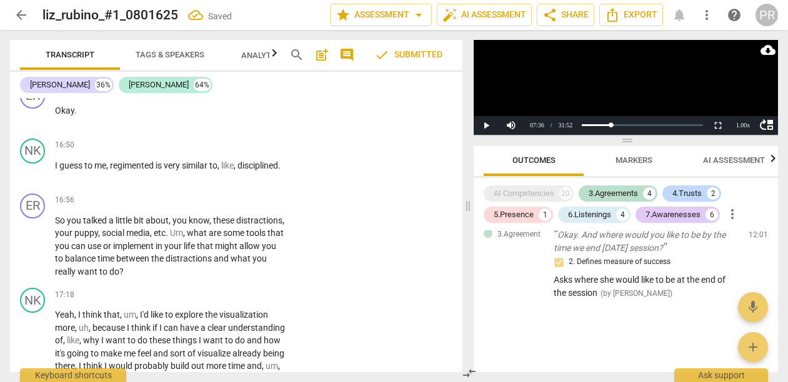
scroll to position [4493, 0]
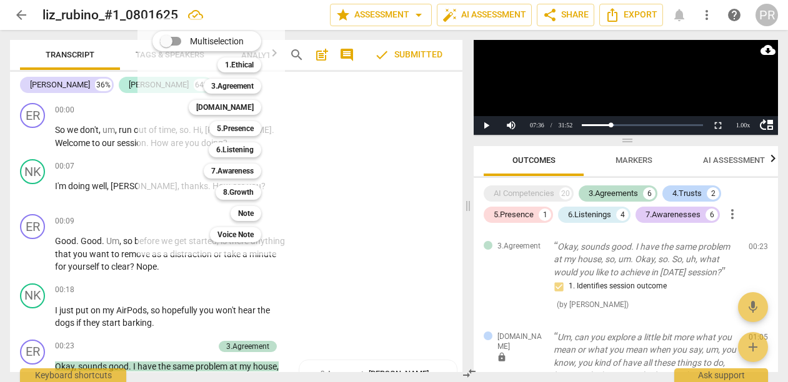
click at [254, 171] on b "7.Awareness" at bounding box center [232, 171] width 42 height 15
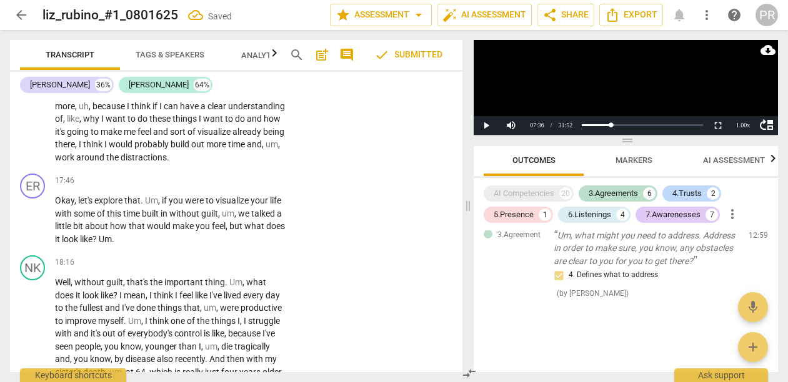
scroll to position [2802, 0]
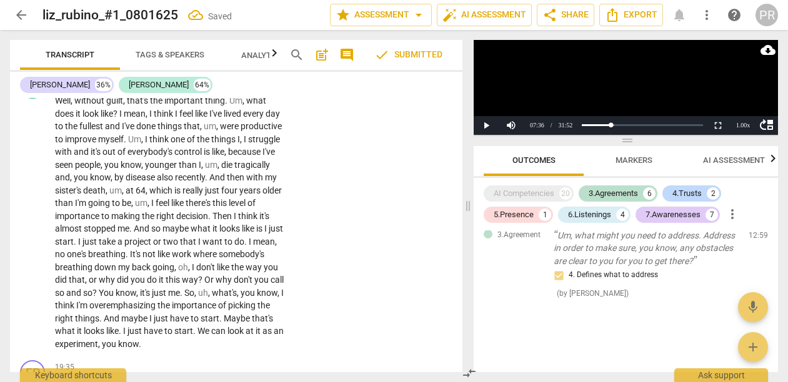
checkbox input "true"
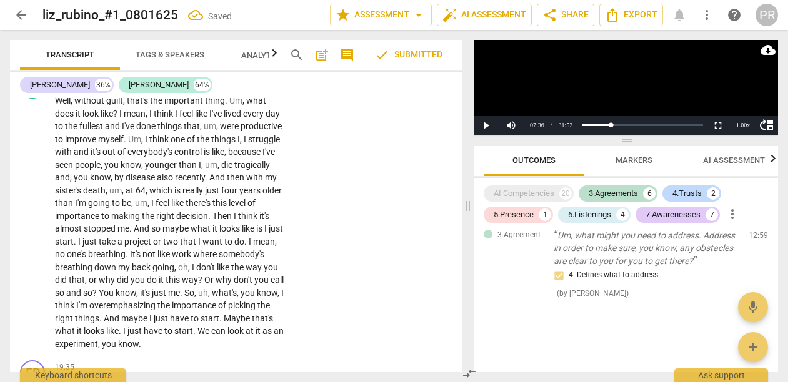
checkbox input "true"
checkbox input "false"
type textarea "I"
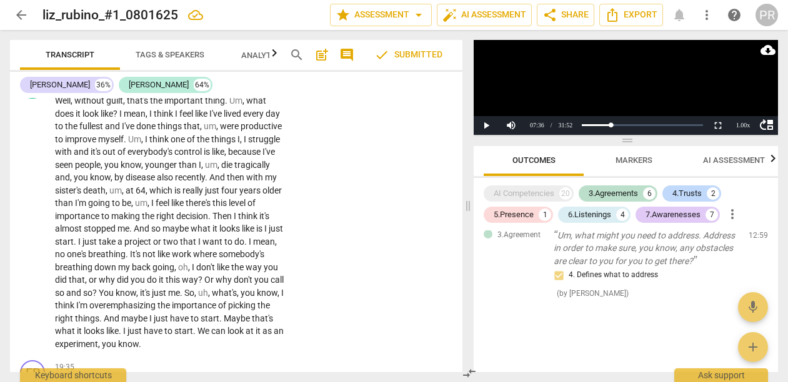
type textarea "IS"
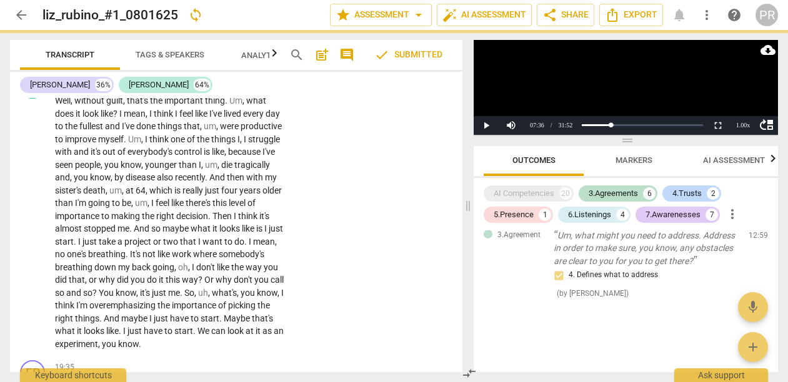
type textarea "IS t"
type textarea "IS th"
type textarea "IS thi"
type textarea "IS this"
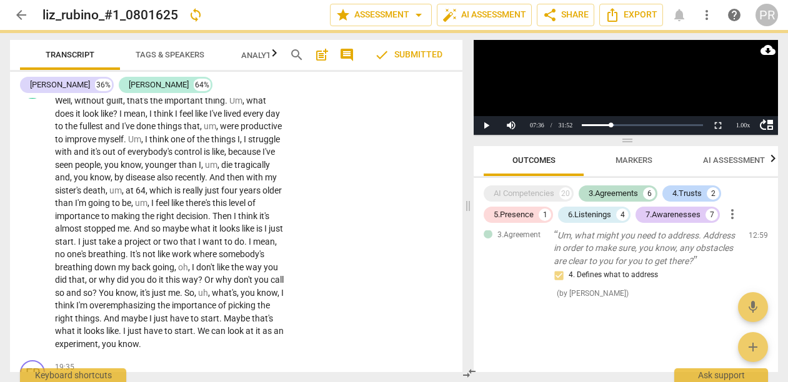
type textarea "IS this"
type textarea "IS this a"
type textarea "IS this a q"
type textarea "IS this a qu"
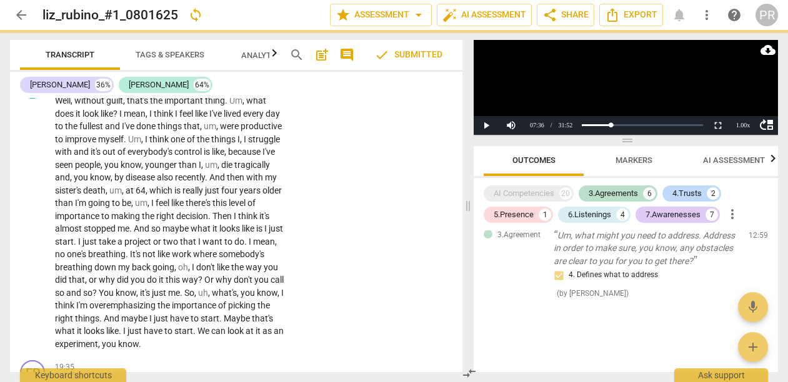
type textarea "IS this a que"
type textarea "IS this a ques"
type textarea "IS this a questi"
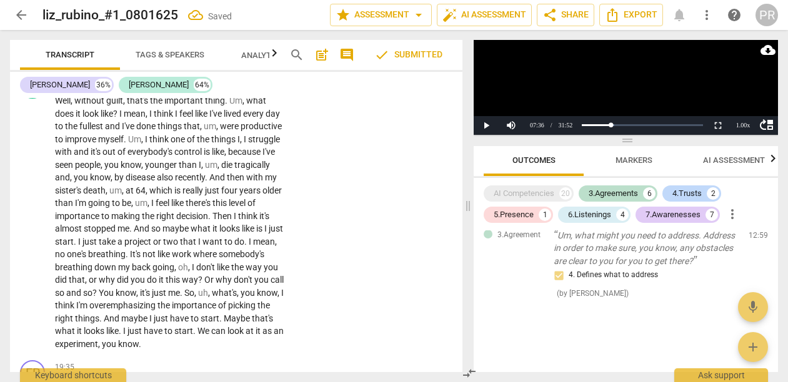
type textarea "IS this a questio"
type textarea "IS this a question"
type textarea "IS this a question?"
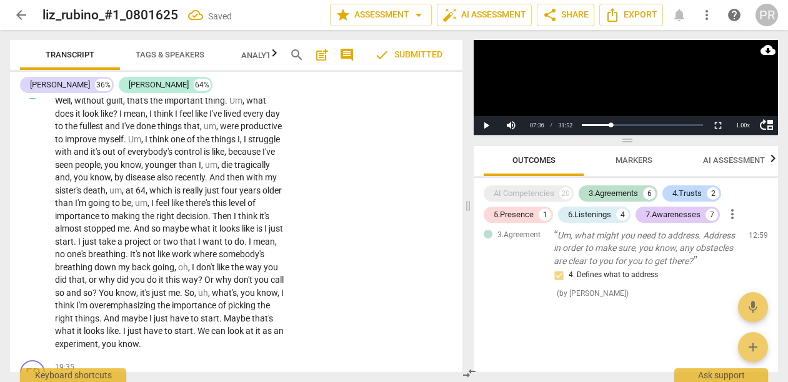
type textarea "IS this a question?"
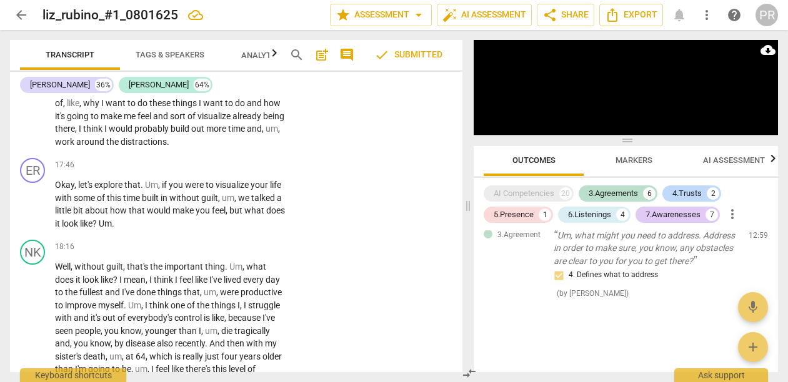
scroll to position [4730, 0]
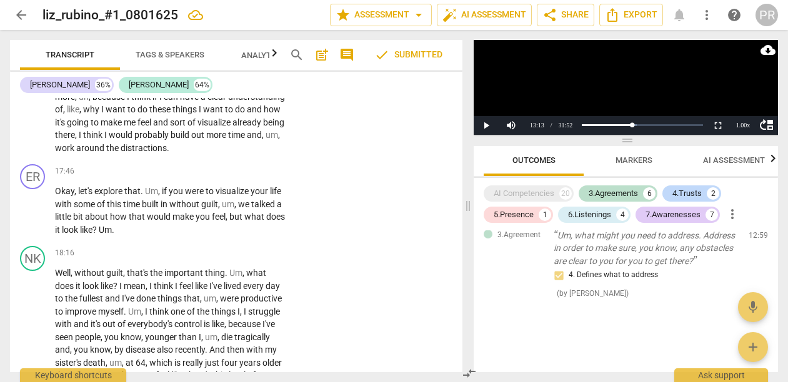
click at [487, 125] on button "Pause" at bounding box center [485, 125] width 25 height 19
click at [487, 125] on button "Play" at bounding box center [485, 125] width 25 height 19
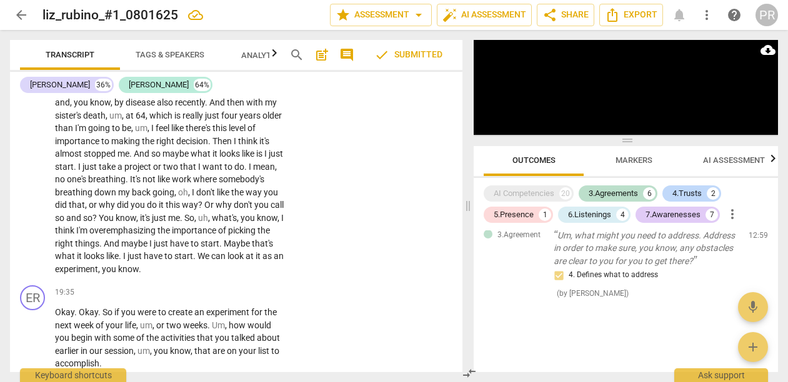
scroll to position [5016, 0]
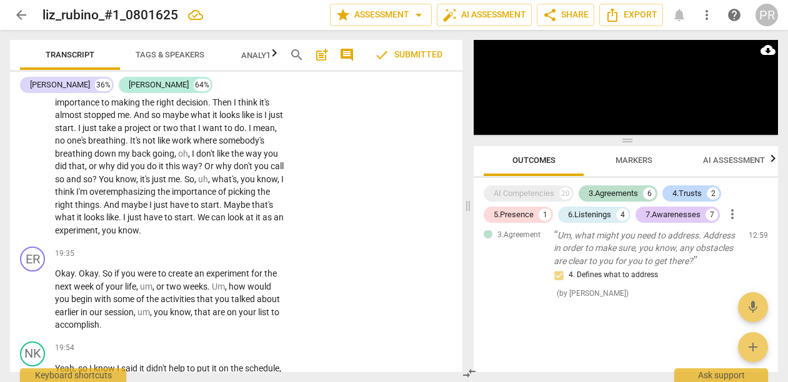
drag, startPoint x: 57, startPoint y: 164, endPoint x: 162, endPoint y: 229, distance: 123.7
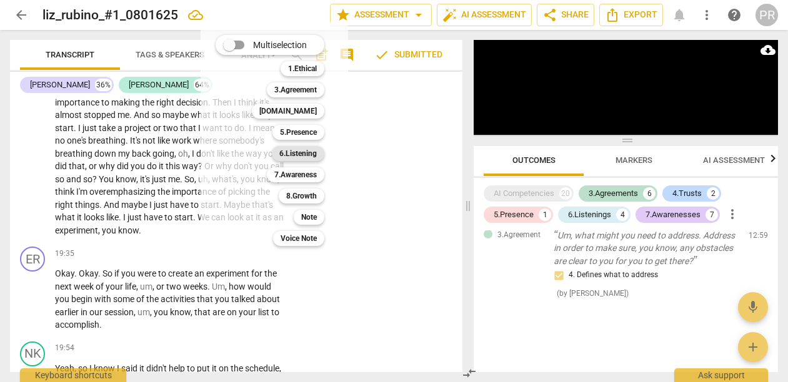
click at [317, 154] on b "6.Listening" at bounding box center [297, 153] width 37 height 15
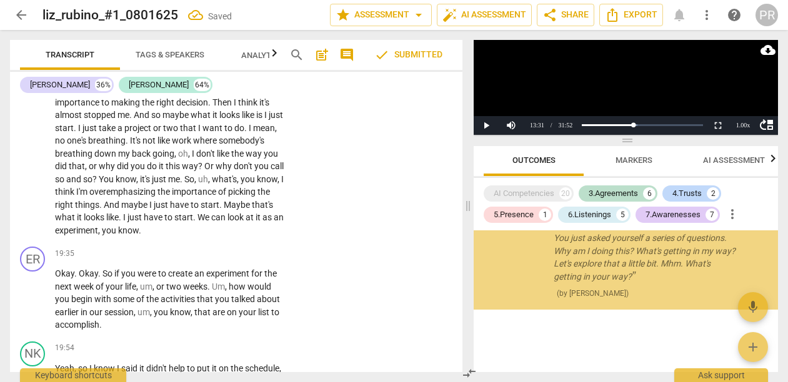
scroll to position [3072, 0]
checkbox input "true"
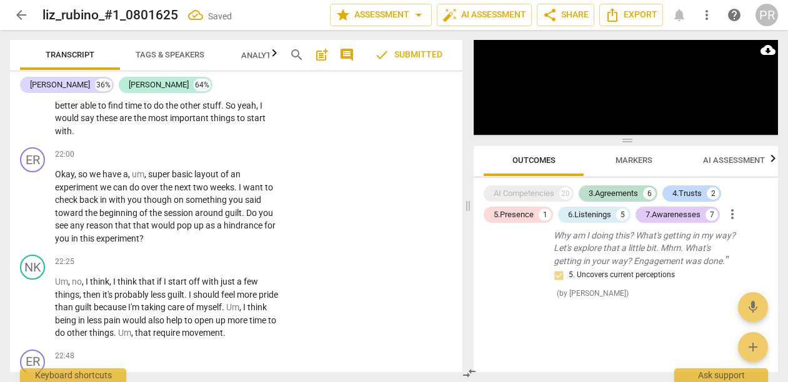
scroll to position [5713, 0]
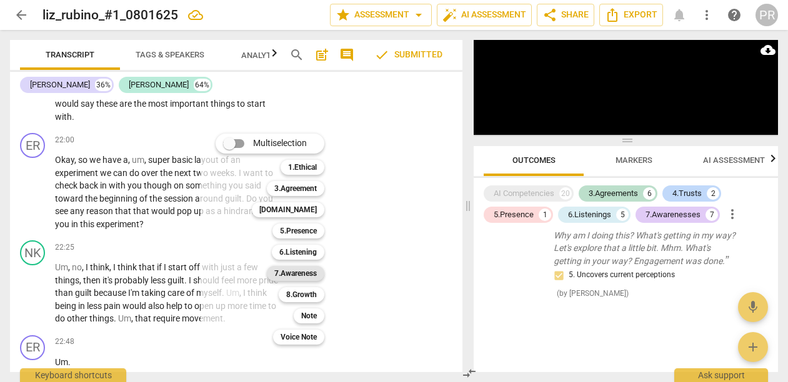
click at [317, 269] on b "7.Awareness" at bounding box center [295, 273] width 42 height 15
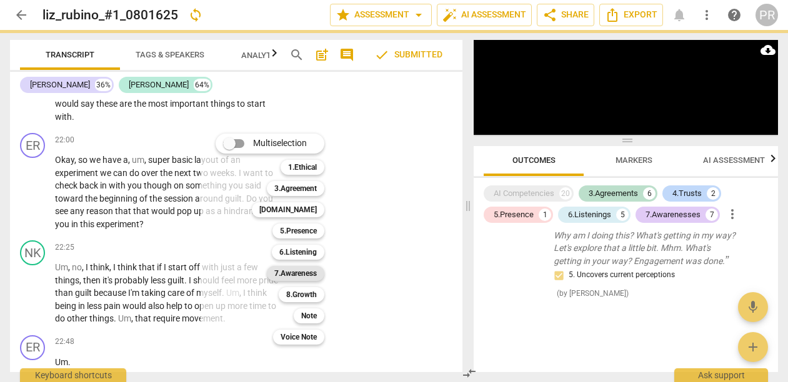
click at [314, 269] on b "7.Awareness" at bounding box center [295, 273] width 42 height 15
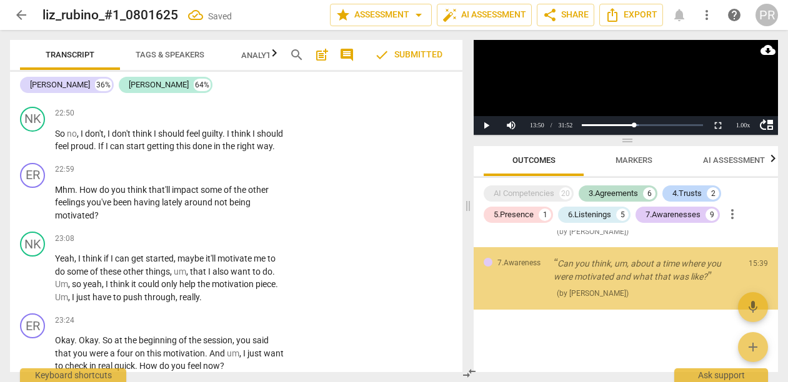
scroll to position [6002, 0]
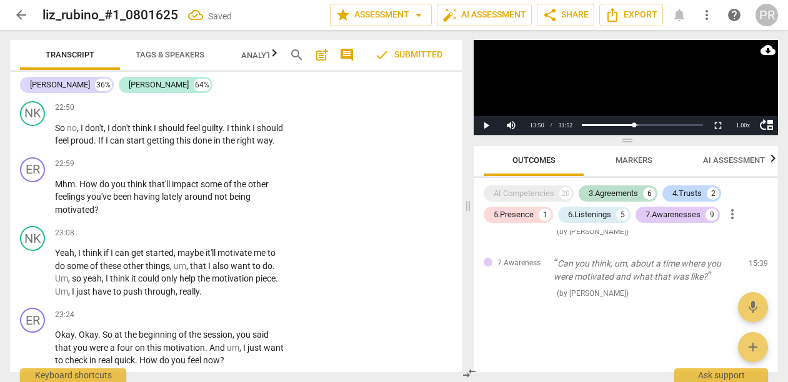
checkbox input "true"
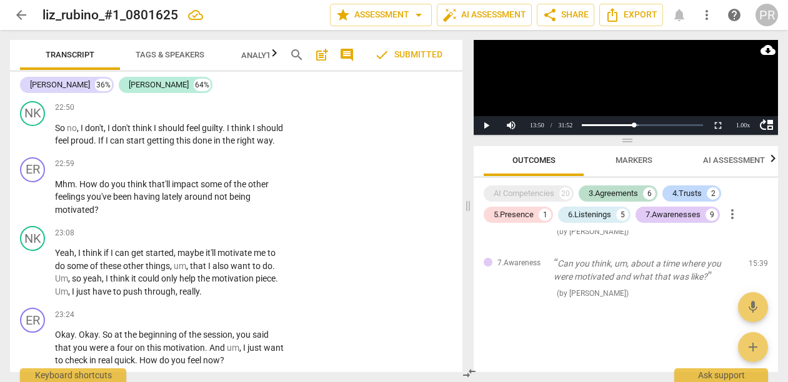
checkbox input "true"
checkbox input "false"
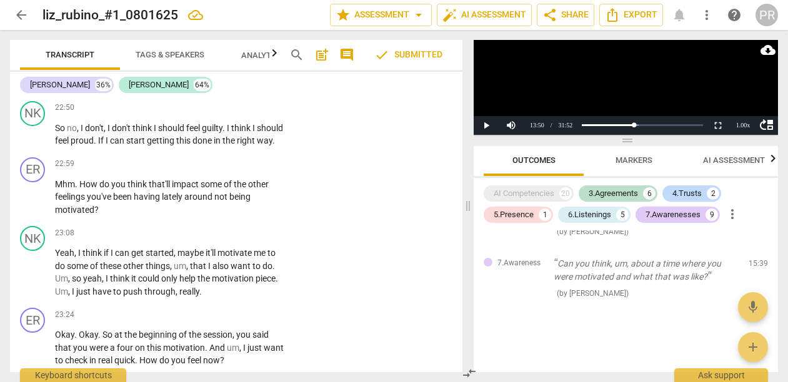
checkbox input "true"
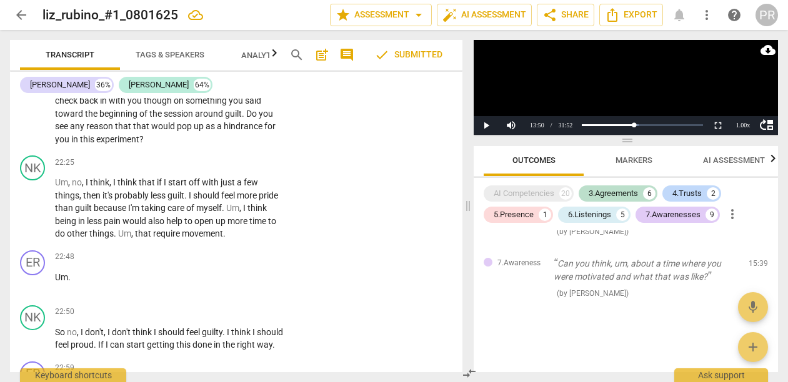
scroll to position [5794, 0]
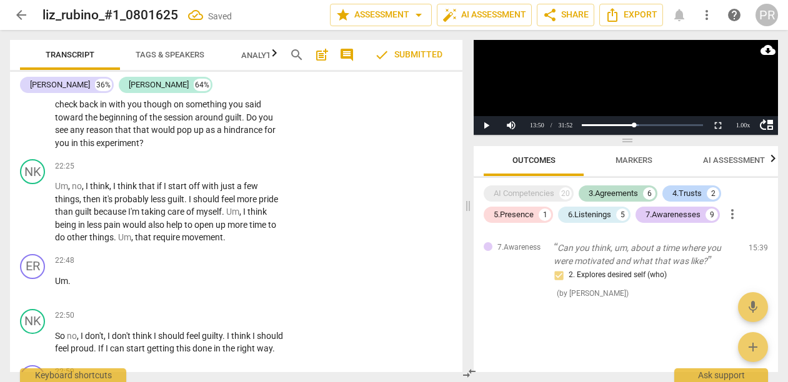
click at [434, 221] on li "Delete" at bounding box center [441, 214] width 43 height 24
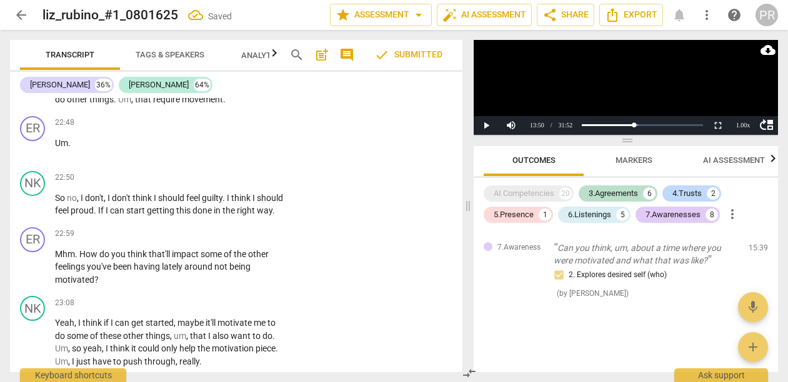
scroll to position [5961, 0]
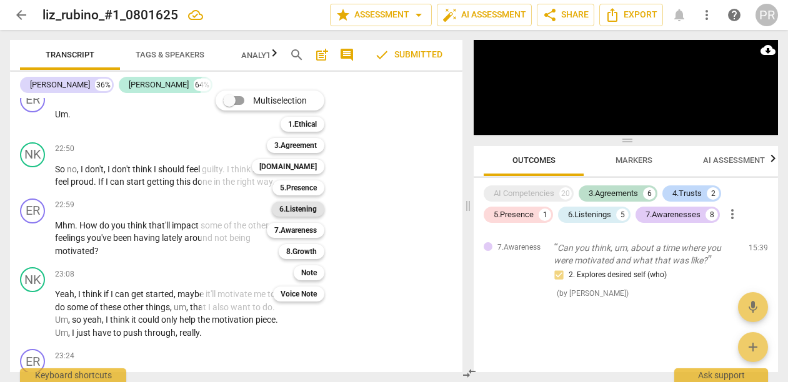
click at [317, 210] on b "6.Listening" at bounding box center [297, 209] width 37 height 15
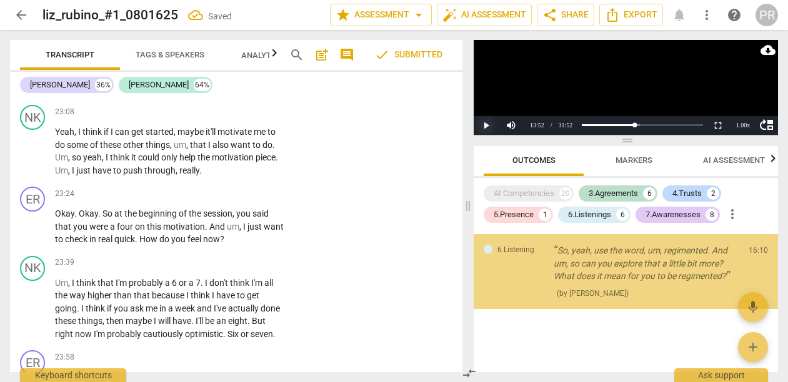
scroll to position [3335, 0]
click at [487, 124] on button "Play" at bounding box center [485, 125] width 25 height 19
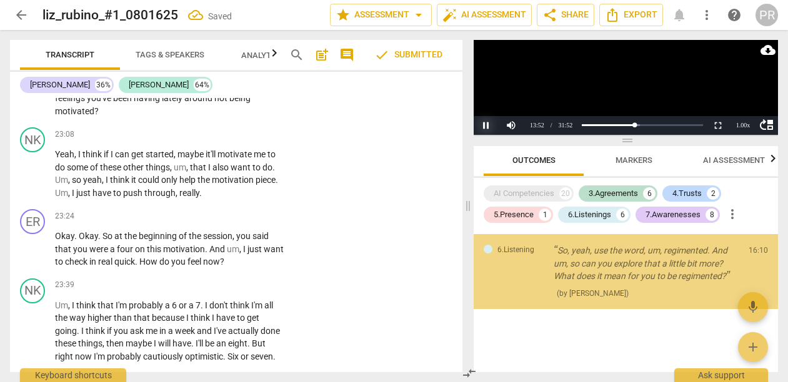
scroll to position [6082, 0]
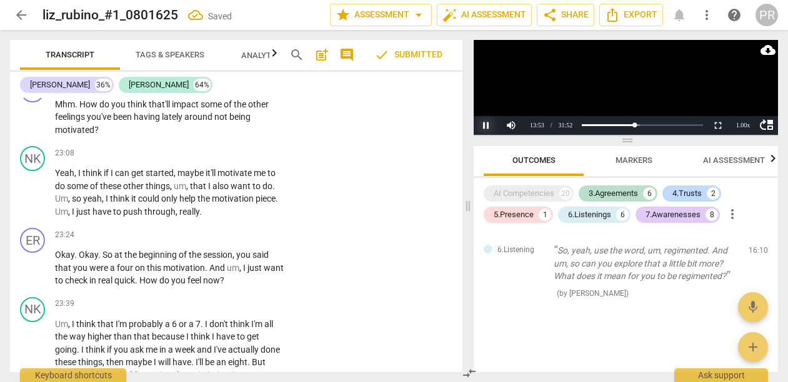
click at [482, 125] on button "Pause" at bounding box center [485, 125] width 25 height 19
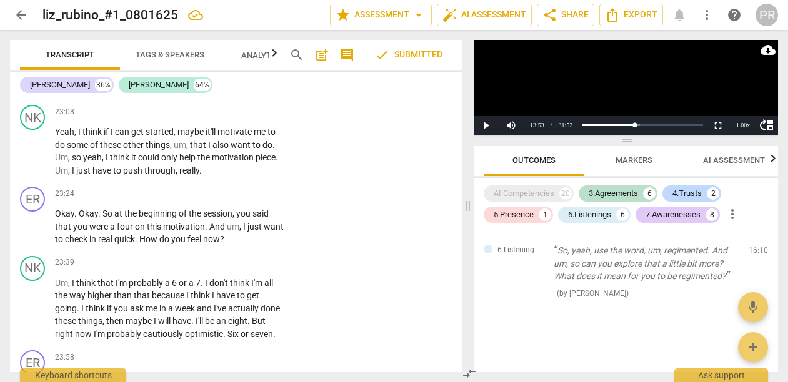
checkbox input "true"
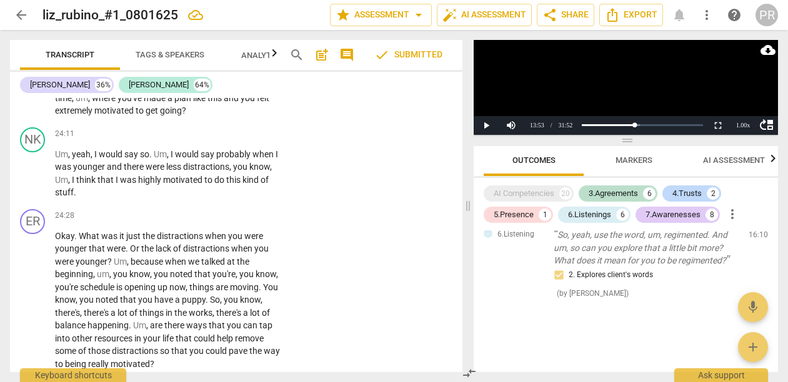
scroll to position [6353, 0]
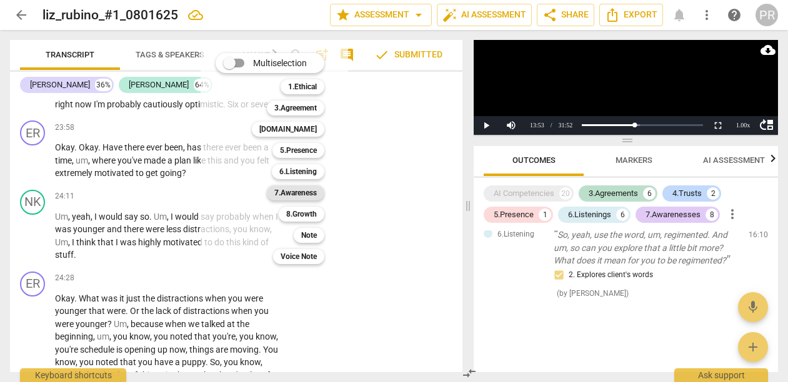
click at [316, 196] on b "7.Awareness" at bounding box center [295, 192] width 42 height 15
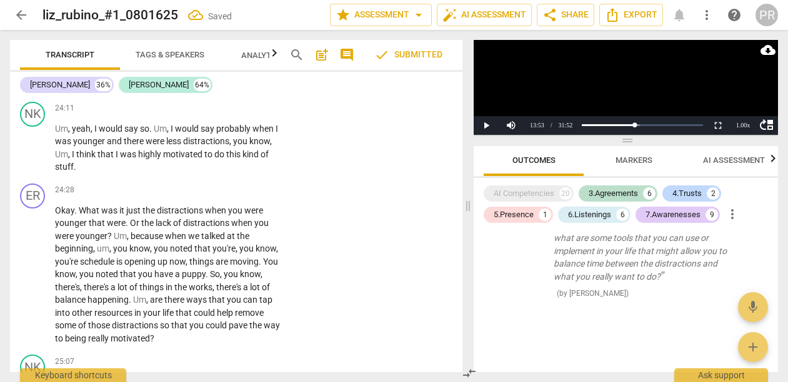
scroll to position [6431, 0]
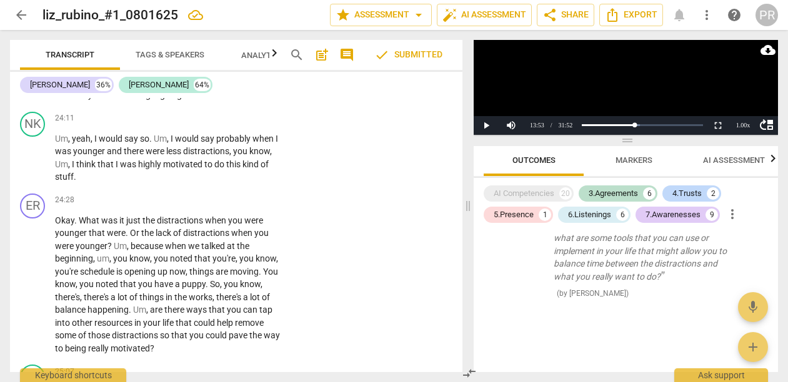
checkbox input "true"
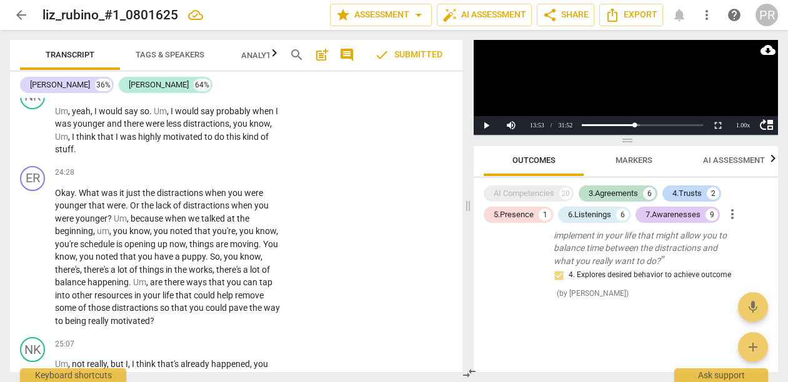
scroll to position [6495, 0]
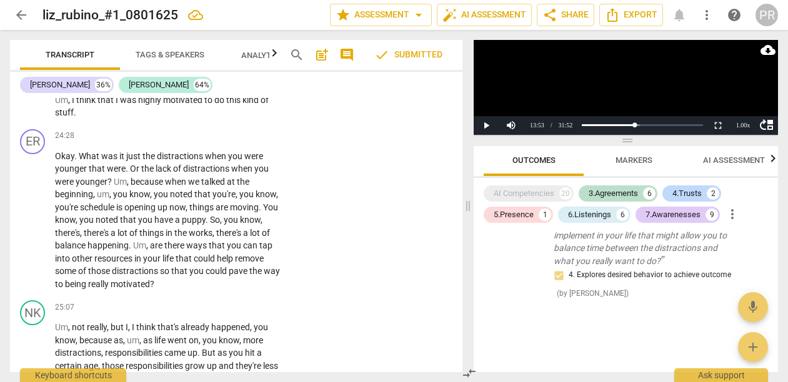
type textarea "The coach"
type textarea "The coach asked"
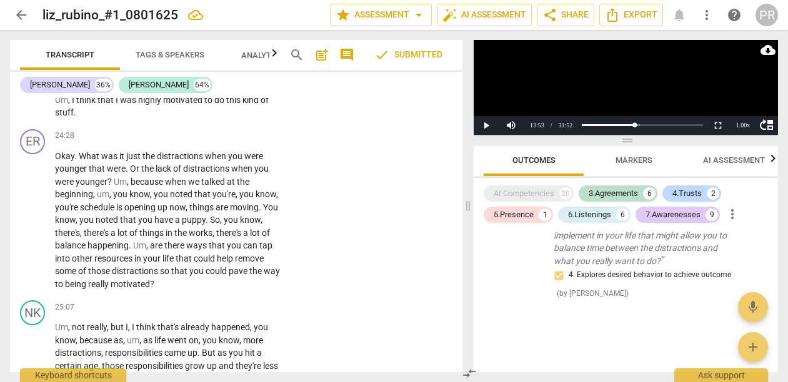
type textarea "The coach asked to"
type textarea "The coach asked to so"
type textarea "The coach asked to Sol"
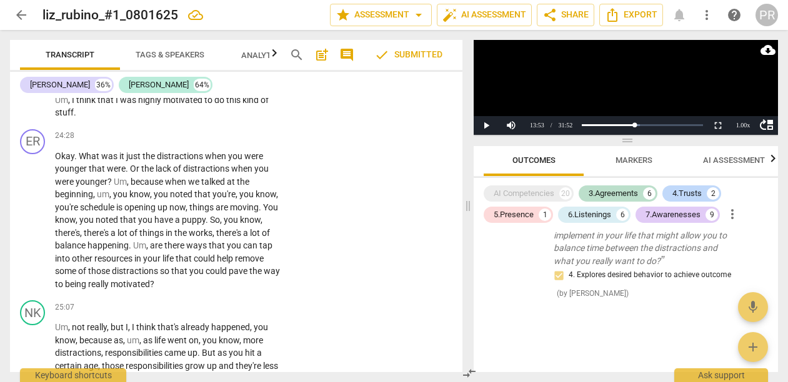
type textarea "The coach asked to Sol"
type textarea "The coach asked to solve the"
type textarea "The coach asked to solve the problem"
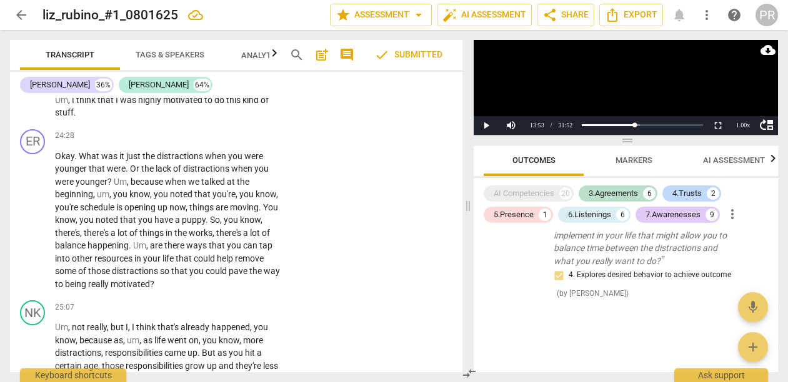
type textarea "The coach asked to solve the problem"
type textarea "The coach asks to solve the problem"
type textarea "The coach asks to solve the problem by"
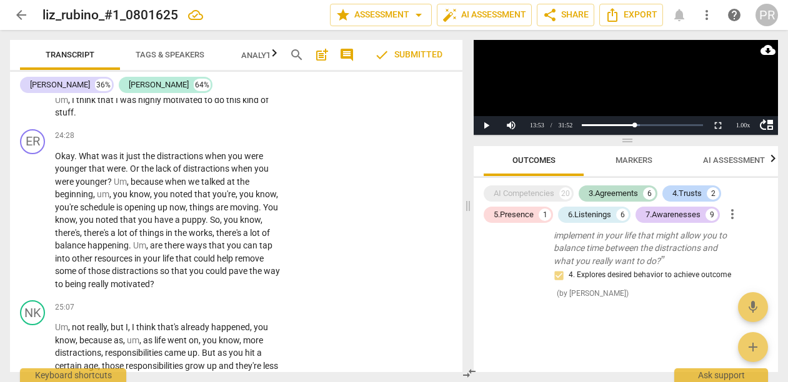
type textarea "The coach asks to solve the problem by"
type textarea "The coach asks to solve the problem by asking"
type textarea "The coach asks to solve the problem by asking her"
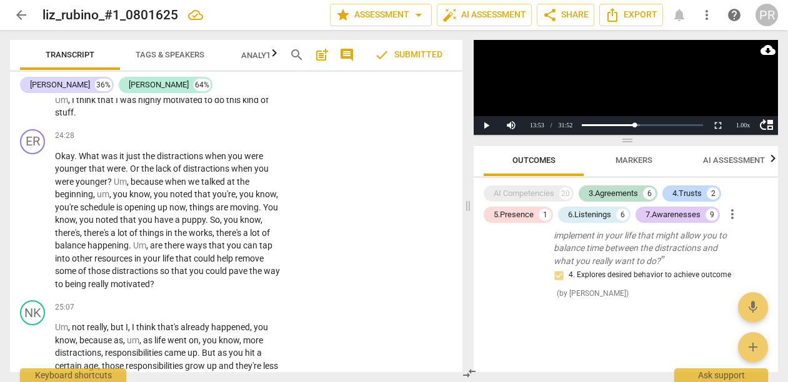
type textarea "The coach asks to solve the problem by asking her about"
type textarea "The coach asks to solve the problem by asking her about Toole"
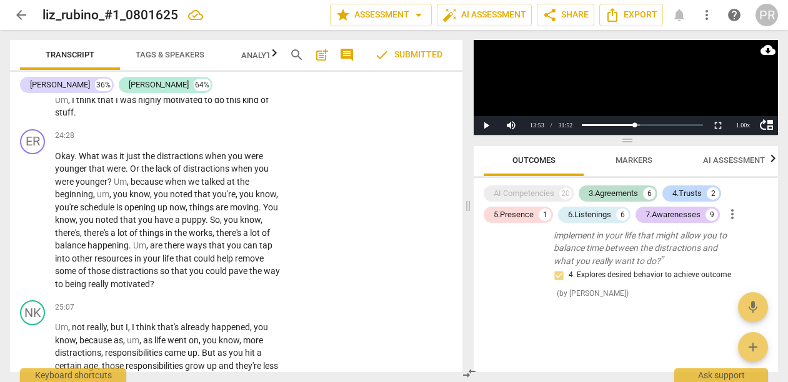
scroll to position [0, 0]
type textarea "The coach asks to solve the problem by asking her about tools"
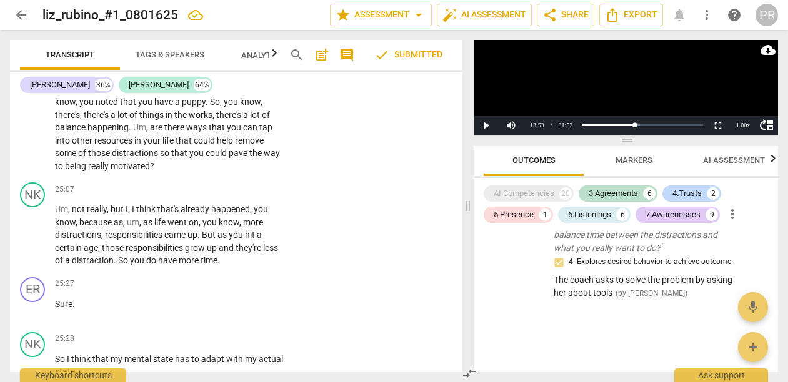
scroll to position [6615, 0]
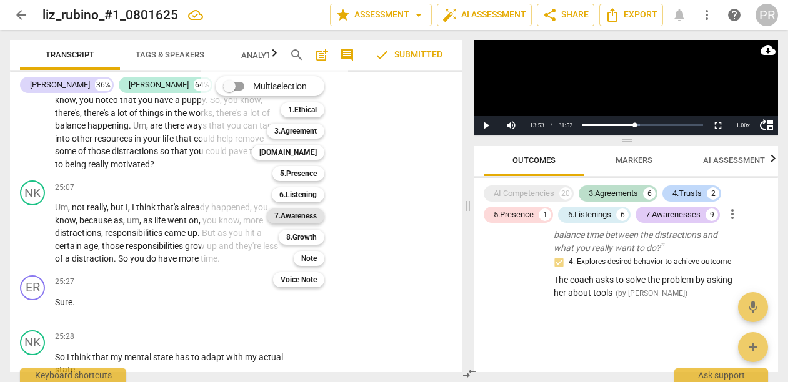
click at [307, 214] on b "7.Awareness" at bounding box center [295, 216] width 42 height 15
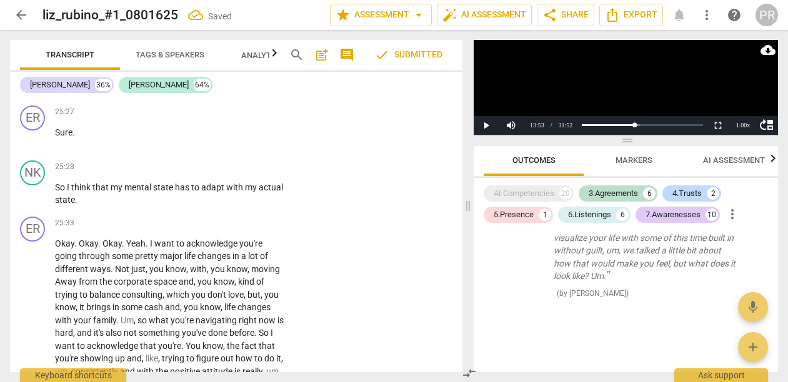
scroll to position [6785, 0]
checkbox input "true"
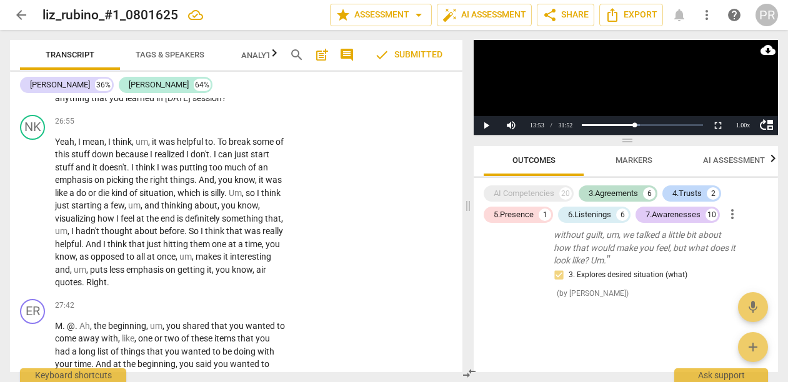
scroll to position [7201, 0]
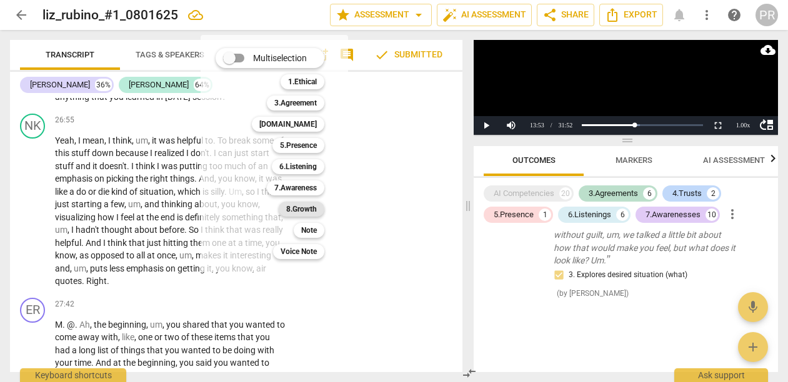
click at [317, 212] on b "8.Growth" at bounding box center [301, 209] width 31 height 15
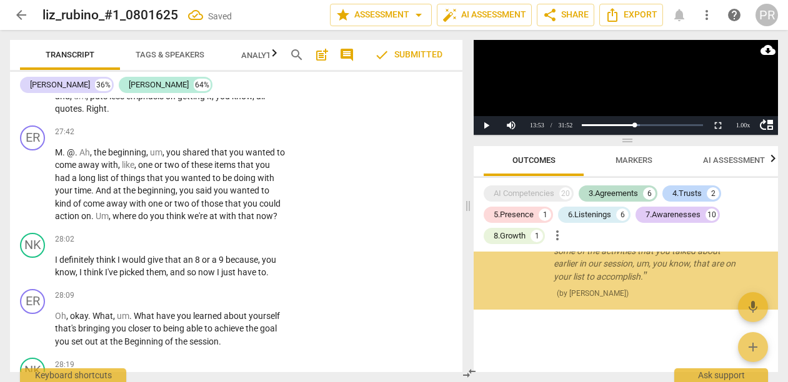
scroll to position [7365, 0]
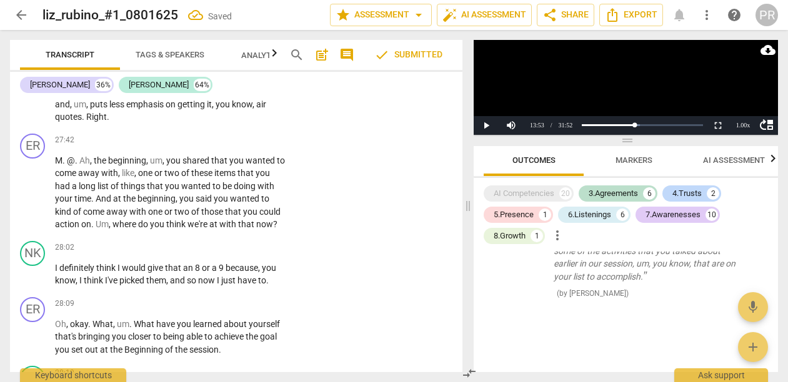
checkbox input "true"
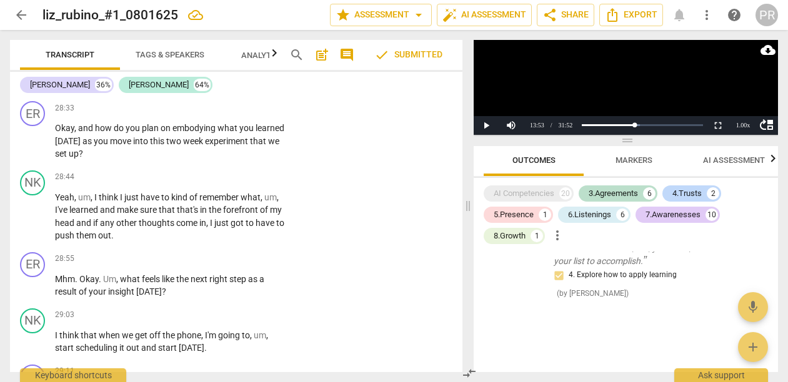
scroll to position [7696, 0]
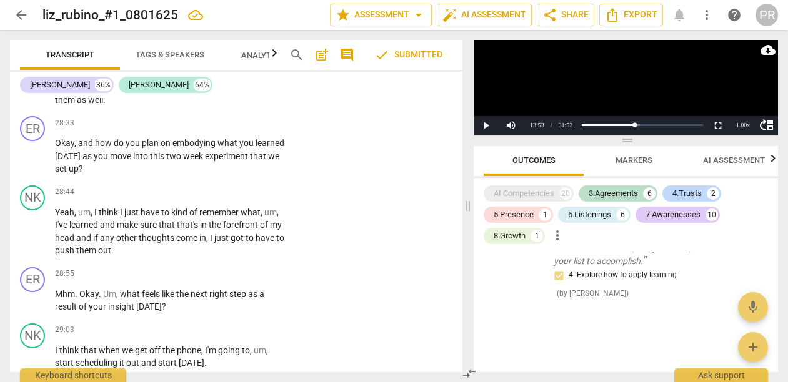
drag, startPoint x: 223, startPoint y: 239, endPoint x: 249, endPoint y: 249, distance: 27.5
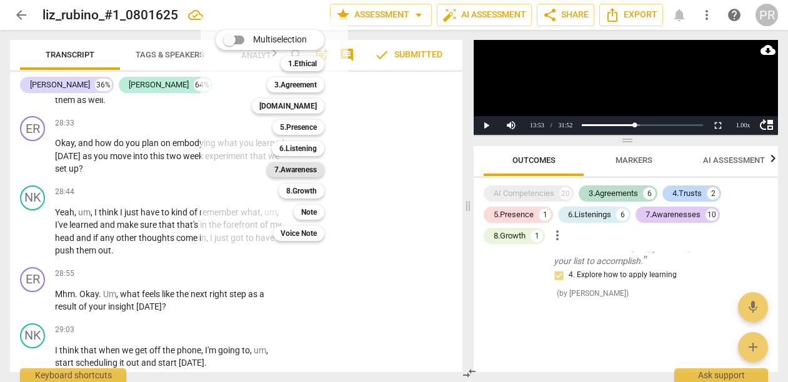
click at [317, 166] on b "7.Awareness" at bounding box center [295, 169] width 42 height 15
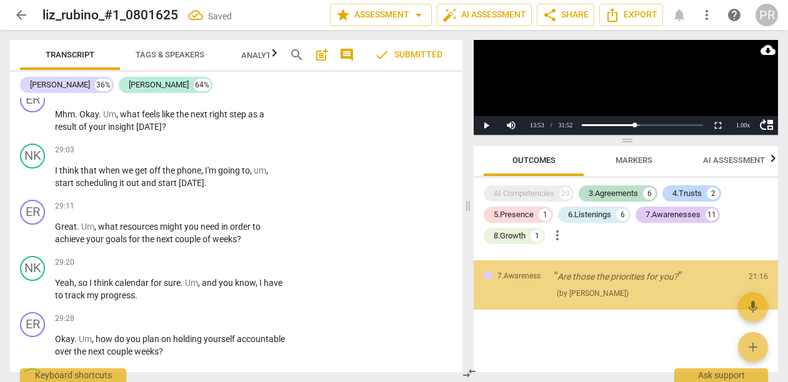
scroll to position [3997, 0]
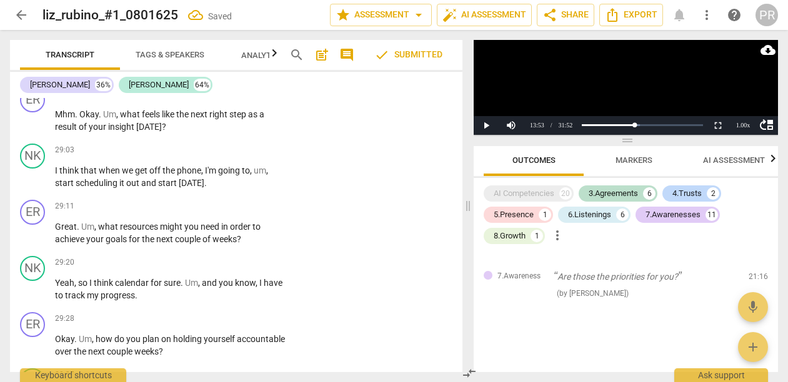
checkbox input "true"
type textarea "C"
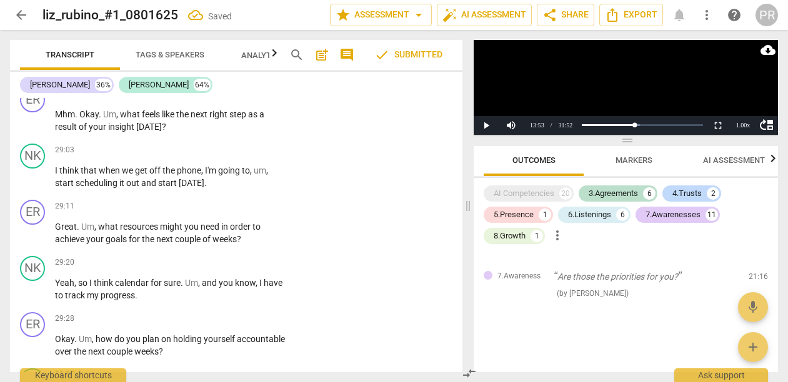
type textarea "Cl"
type textarea "Clo"
type textarea "Clos"
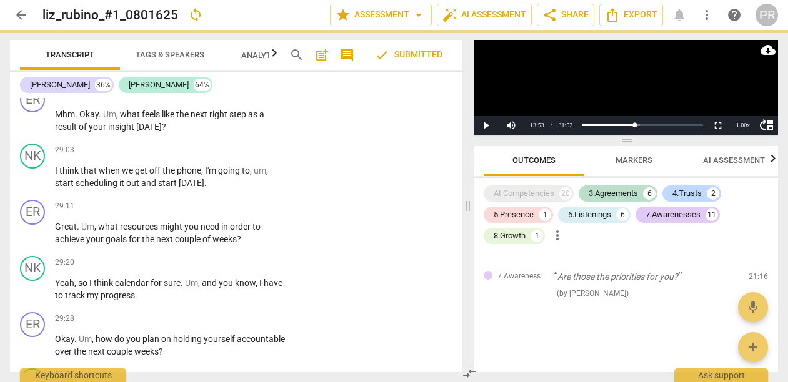
type textarea "Close"
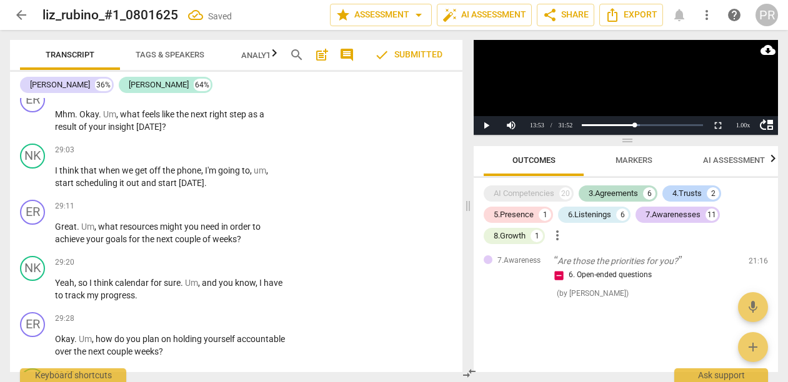
type textarea "Closed"
type textarea "Closed q"
type textarea "Closed qu"
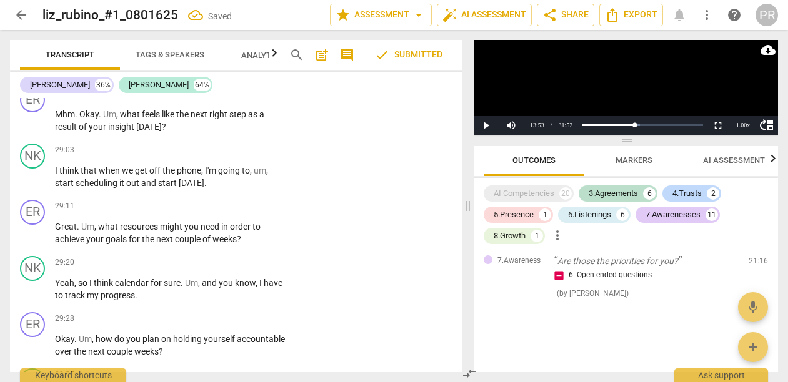
type textarea "Closed qu"
type textarea "Closed que"
type textarea "Closed ques"
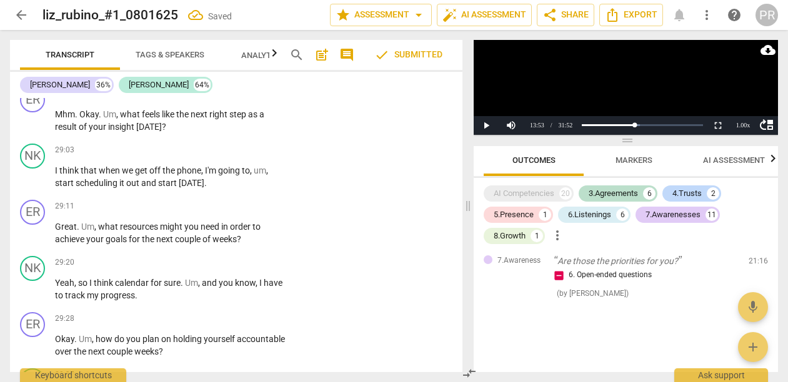
type textarea "Closed quest"
type textarea "Closed questi"
type textarea "Closed questio"
type textarea "Closed question"
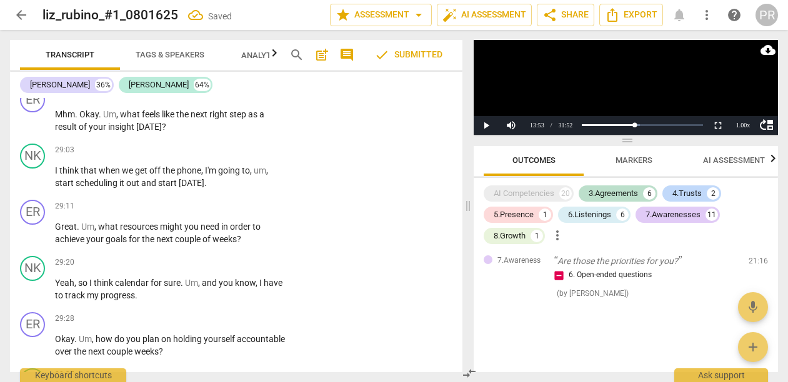
type textarea "Closed question"
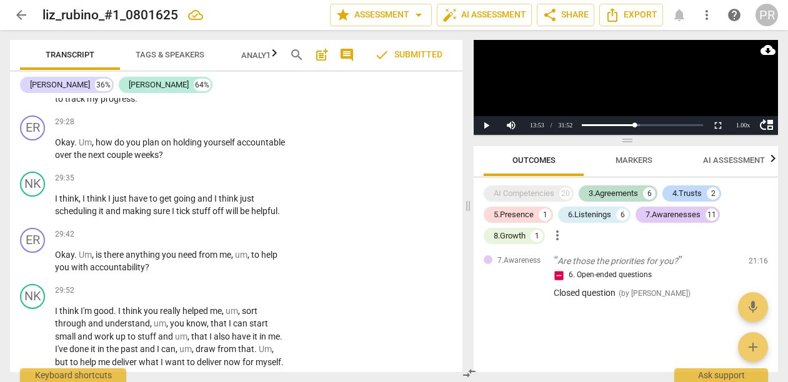
scroll to position [8074, 0]
drag, startPoint x: 91, startPoint y: 165, endPoint x: 201, endPoint y: 220, distance: 123.7
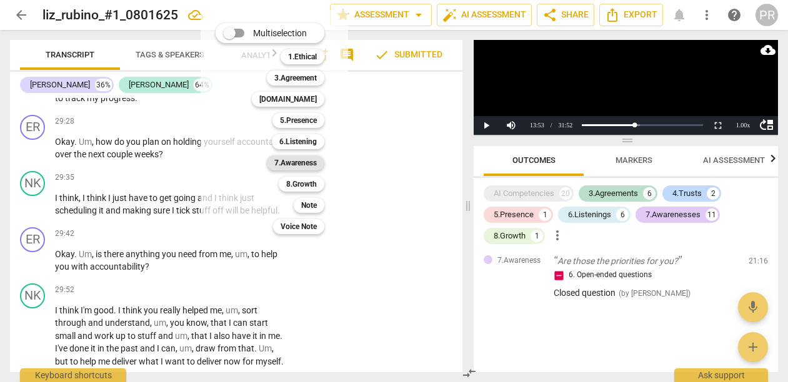
click at [316, 159] on b "7.Awareness" at bounding box center [295, 163] width 42 height 15
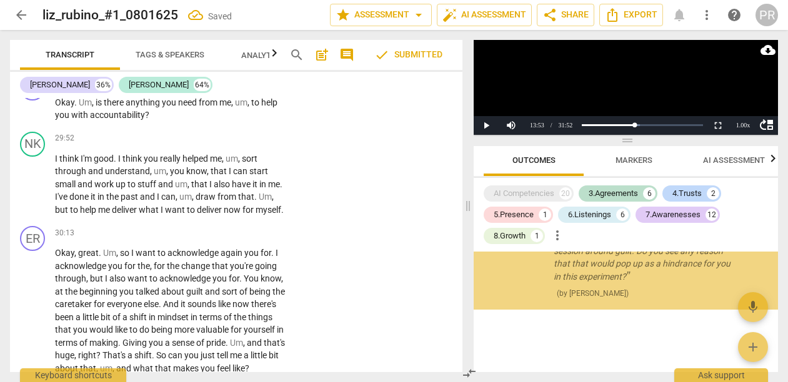
scroll to position [4115, 0]
checkbox input "true"
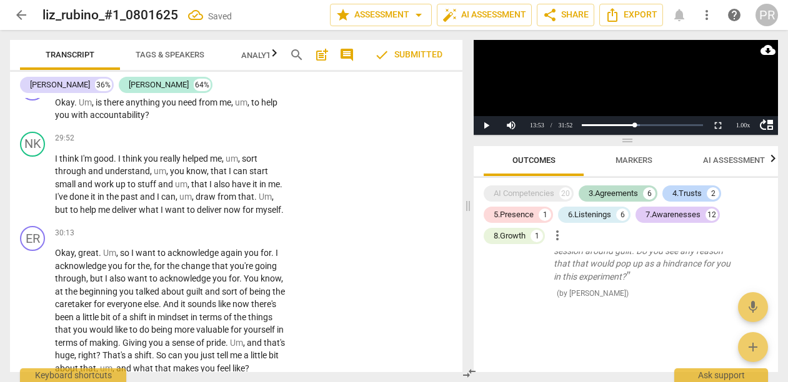
type textarea "y"
type textarea "ye"
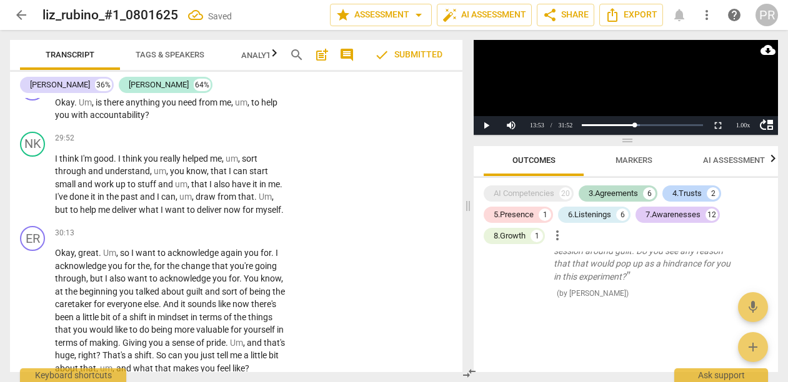
type textarea "yes"
type textarea "yes/"
type textarea "yes/N"
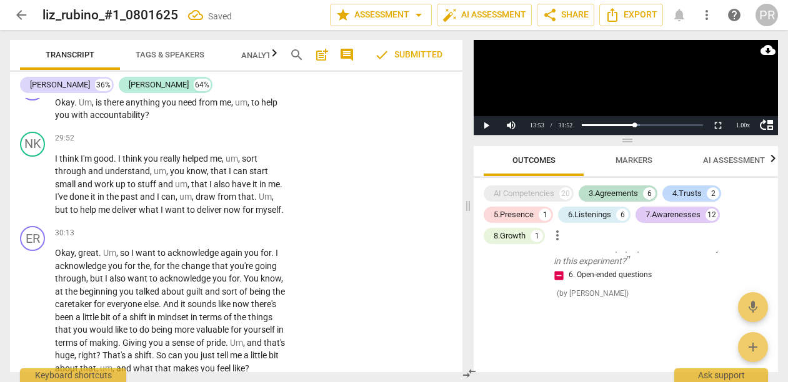
type textarea "yes/N"
type textarea "yes/No"
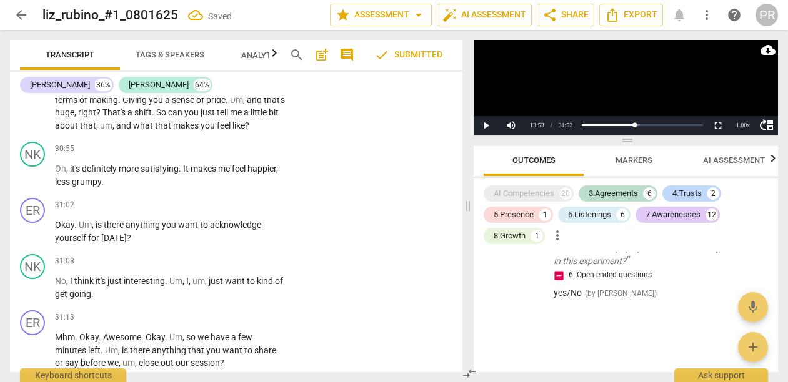
scroll to position [8469, 0]
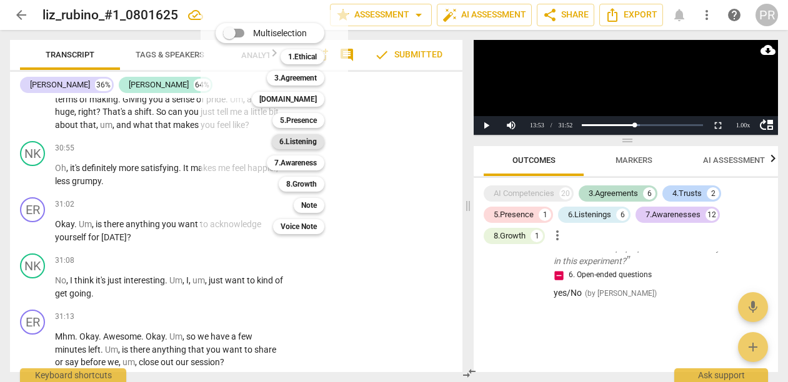
click at [317, 139] on b "6.Listening" at bounding box center [297, 141] width 37 height 15
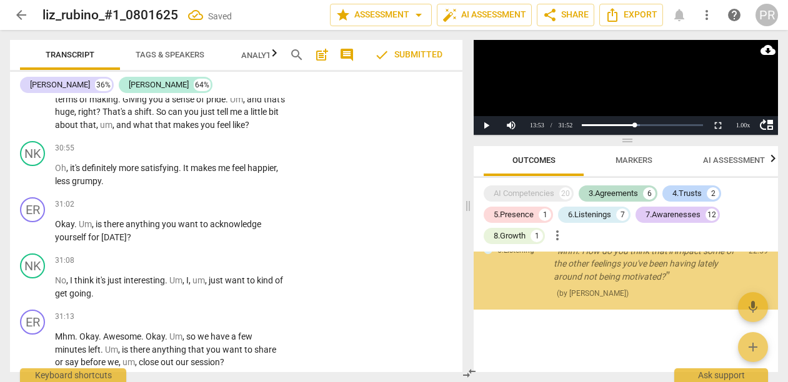
scroll to position [4258, 0]
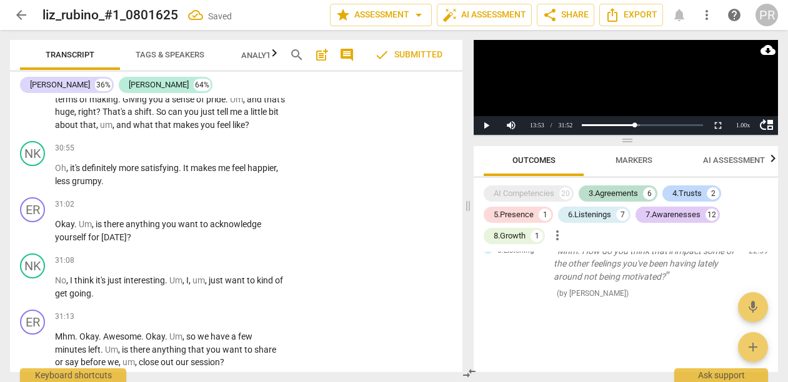
checkbox input "true"
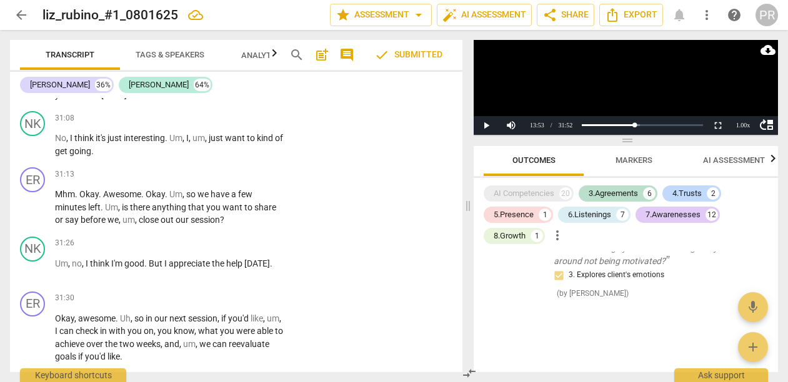
scroll to position [8613, 0]
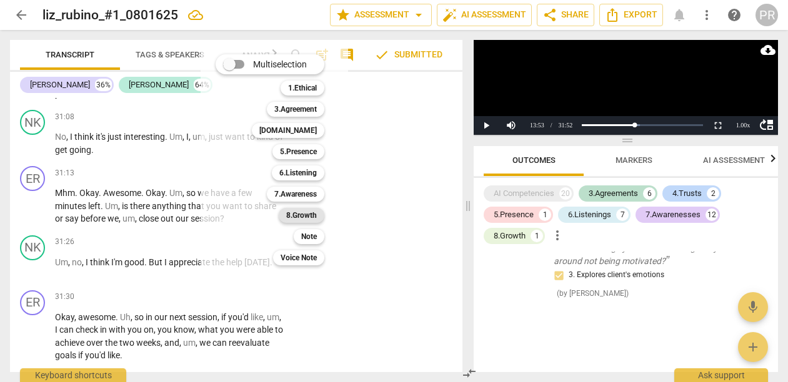
click at [317, 215] on b "8.Growth" at bounding box center [301, 215] width 31 height 15
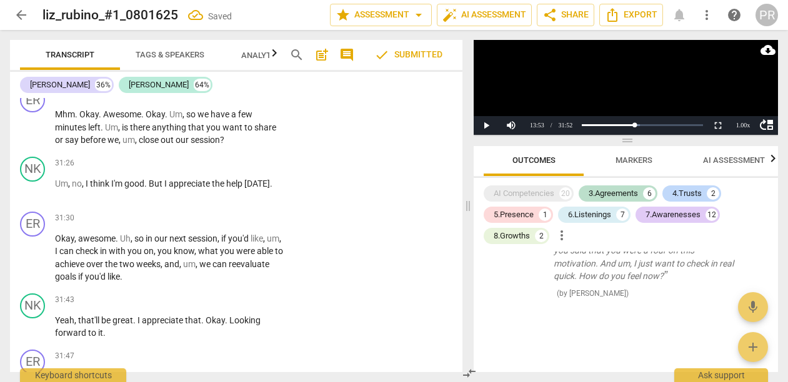
scroll to position [8674, 0]
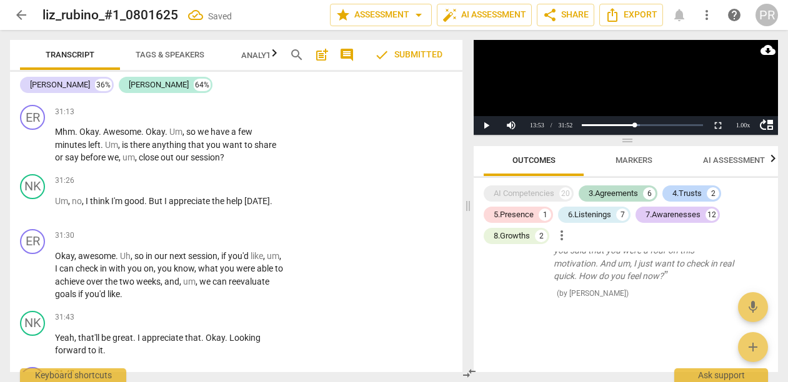
checkbox input "true"
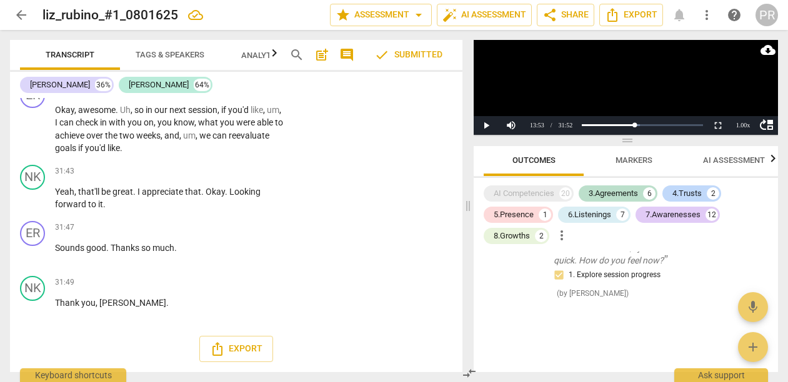
scroll to position [8857, 0]
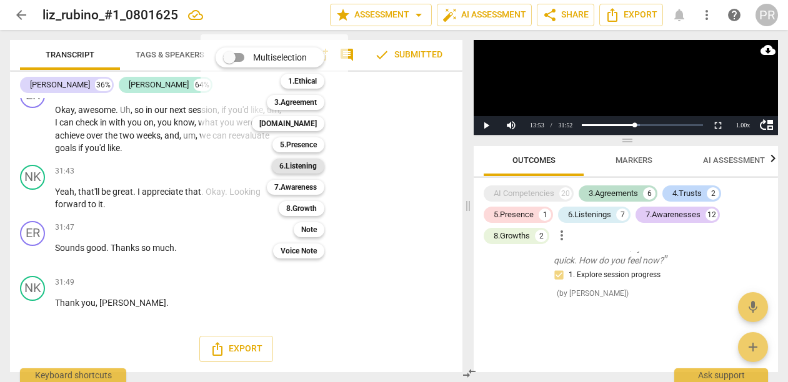
click at [317, 164] on b "6.Listening" at bounding box center [297, 166] width 37 height 15
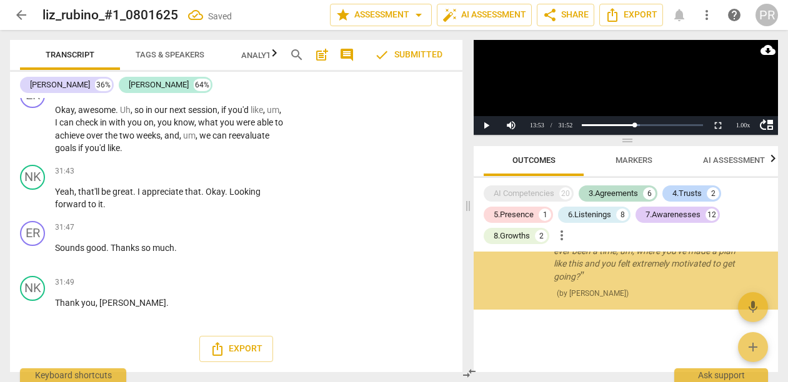
scroll to position [4521, 0]
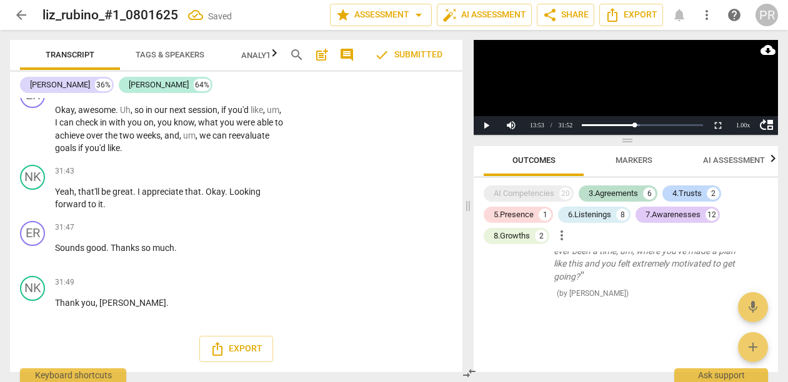
click at [443, 215] on li "Delete" at bounding box center [441, 209] width 43 height 24
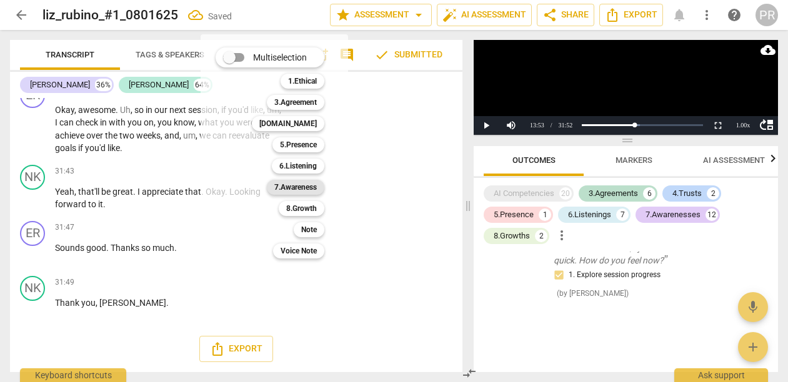
click at [317, 185] on b "7.Awareness" at bounding box center [295, 187] width 42 height 15
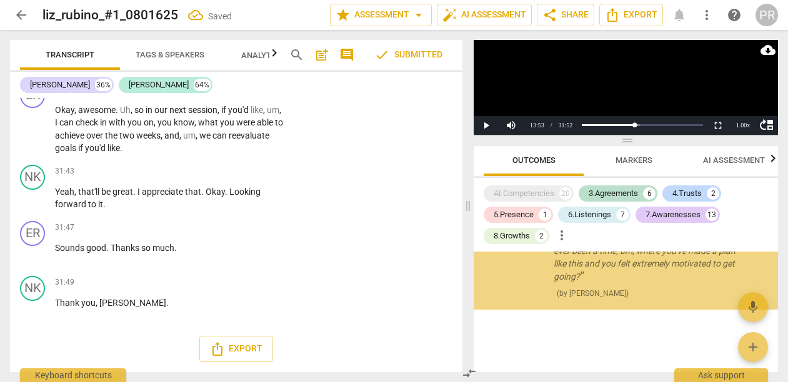
scroll to position [4521, 0]
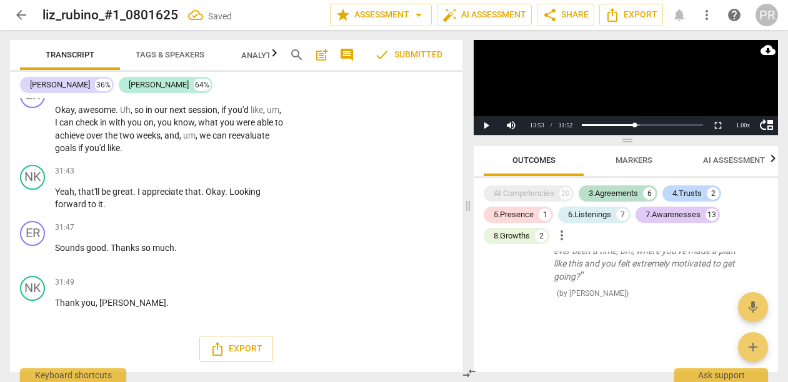
checkbox input "true"
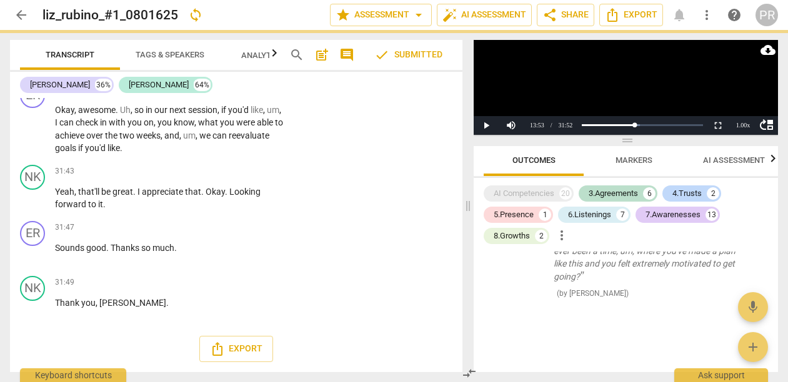
type textarea "Y"
type textarea "Ye"
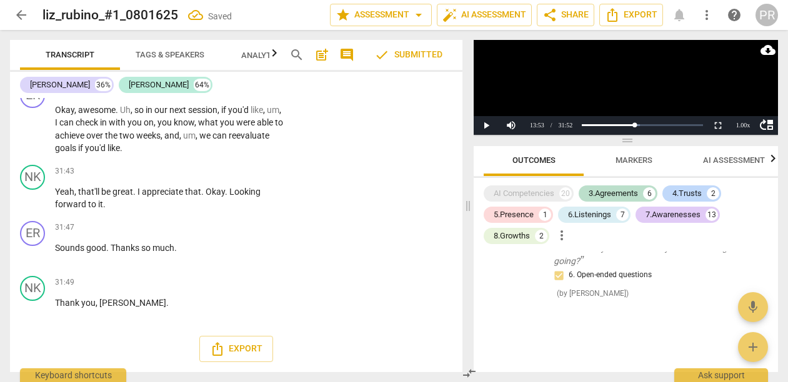
type textarea "Yes"
type textarea "Yes/"
type textarea "Yes/n"
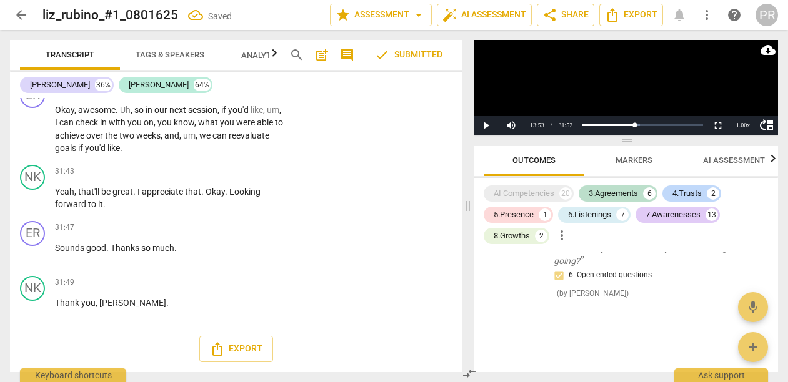
type textarea "Yes/n"
type textarea "Yes/no"
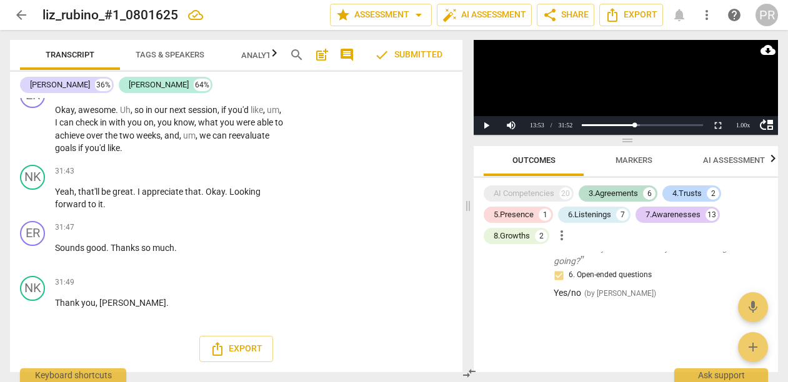
scroll to position [9085, 0]
drag, startPoint x: 57, startPoint y: 134, endPoint x: 233, endPoint y: 166, distance: 178.3
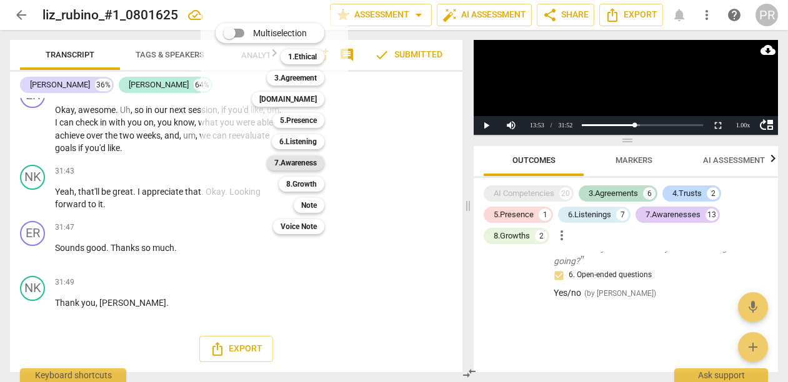
click at [317, 161] on b "7.Awareness" at bounding box center [295, 163] width 42 height 15
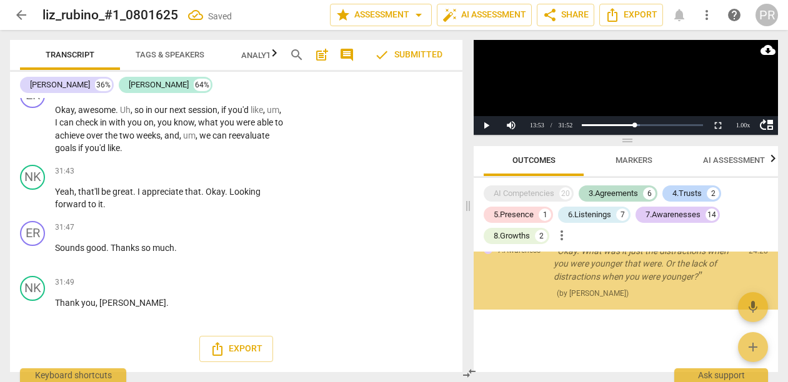
scroll to position [4649, 0]
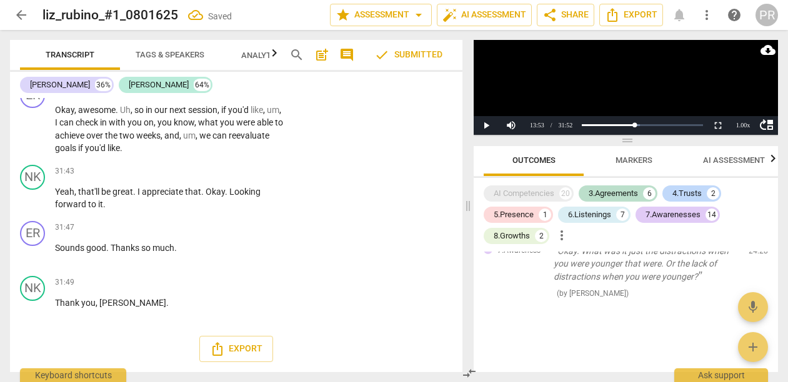
checkbox input "true"
type textarea "E"
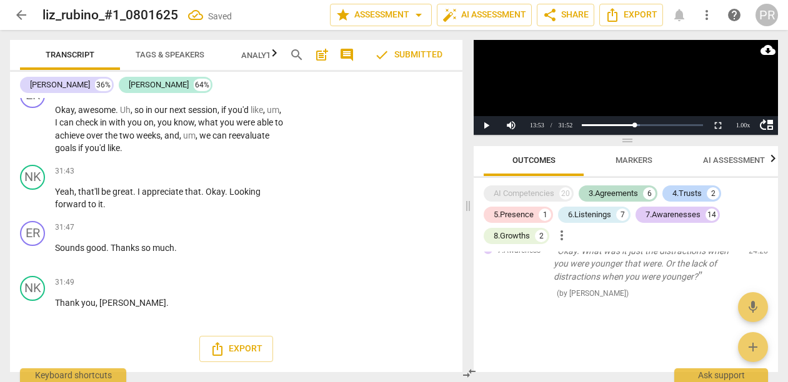
type textarea "Ei"
type textarea "Eit"
type textarea "Eith"
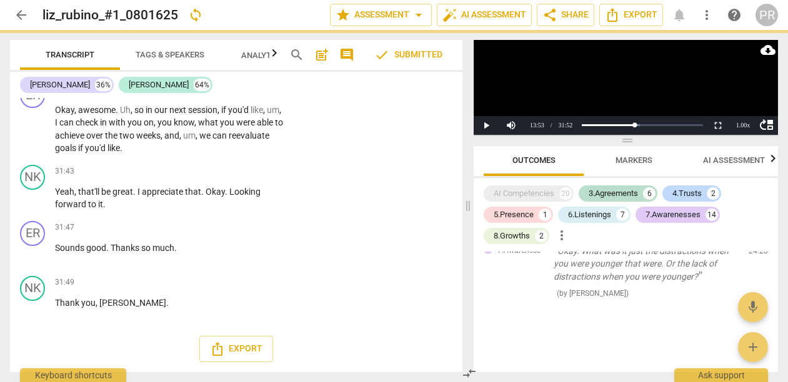
type textarea "Eithe"
type textarea "Either"
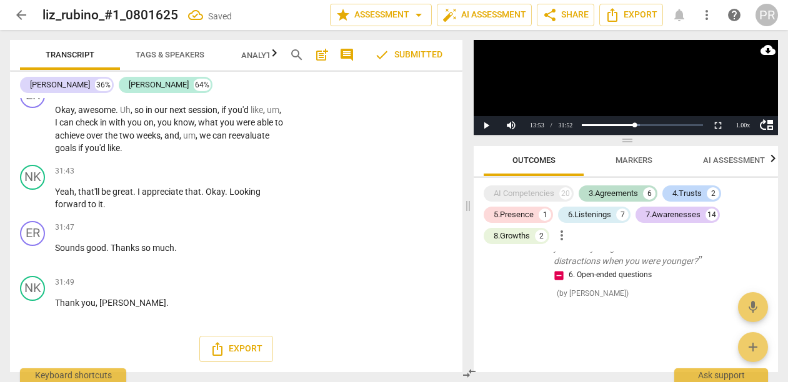
type textarea "Either"
type textarea "Eithe"
type textarea "Eith"
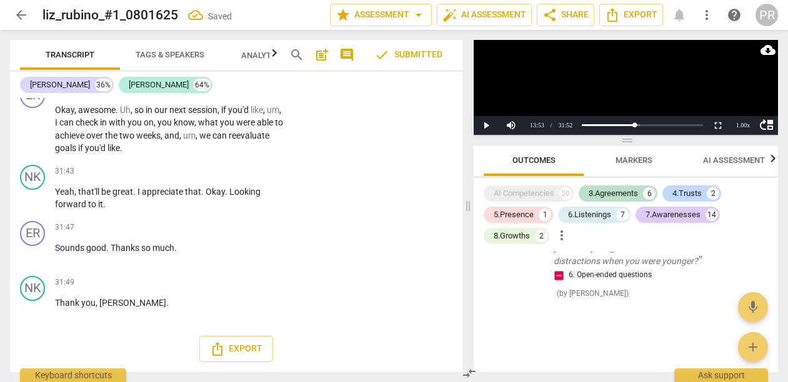
type textarea "Eith"
type textarea "Eit"
type textarea "Ei"
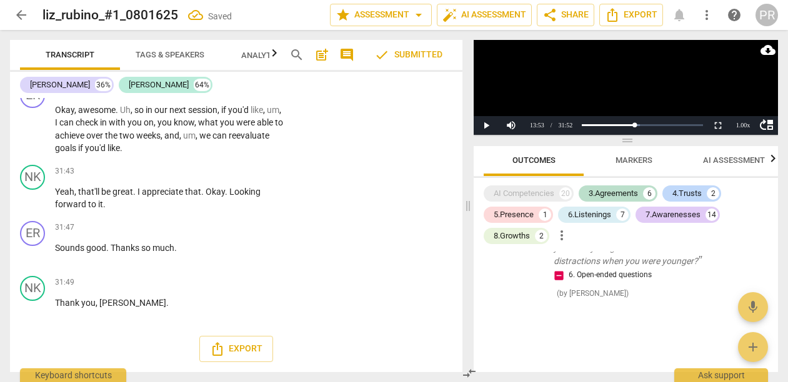
type textarea "E"
type textarea "m"
type textarea "mu"
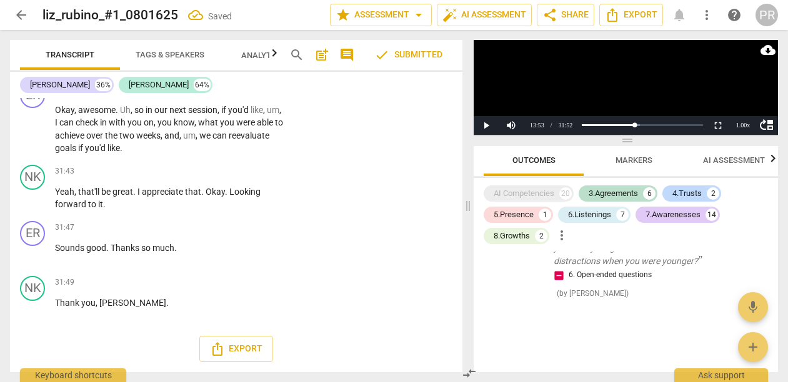
type textarea "mu"
type textarea "mul"
type textarea "mult"
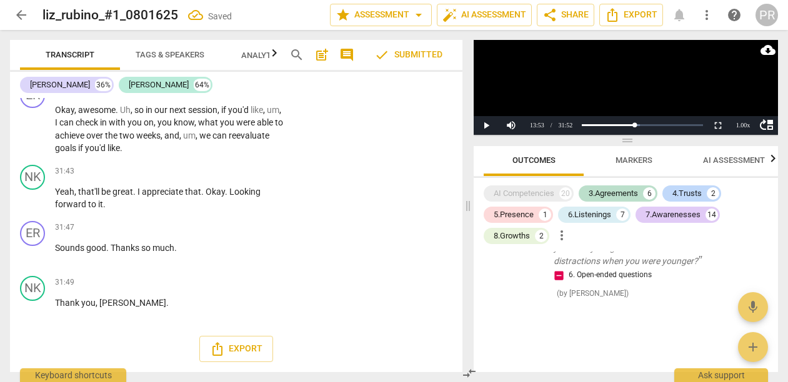
type textarea "multi"
type textarea "multip"
type textarea "multipl"
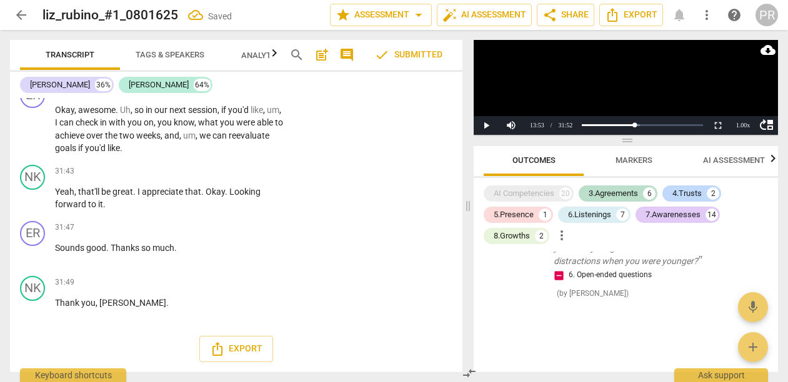
type textarea "multipl"
type textarea "multiple"
type textarea "multiple c"
type textarea "multiple ch"
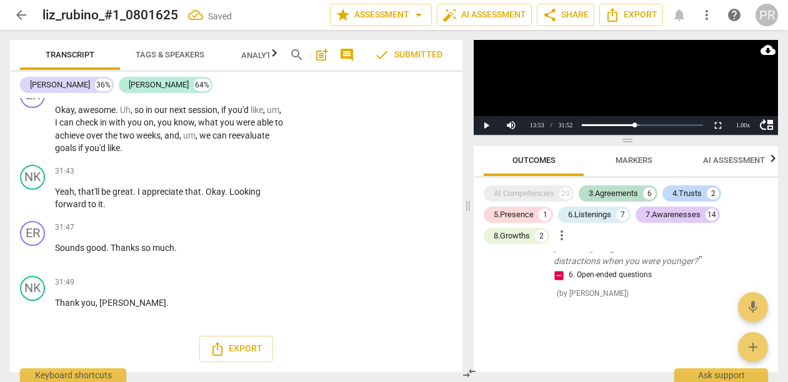
type textarea "multiple cho"
type textarea "multiple choi"
type textarea "multiple choic"
type textarea "multiple choice"
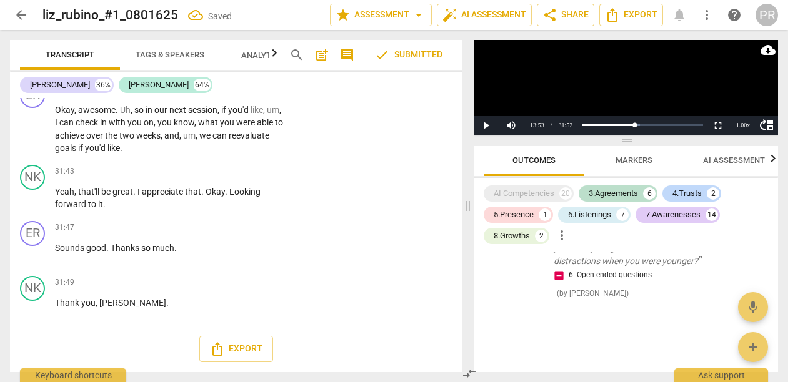
type textarea "multiple choice"
drag, startPoint x: 268, startPoint y: 205, endPoint x: 267, endPoint y: 355, distance: 150.5
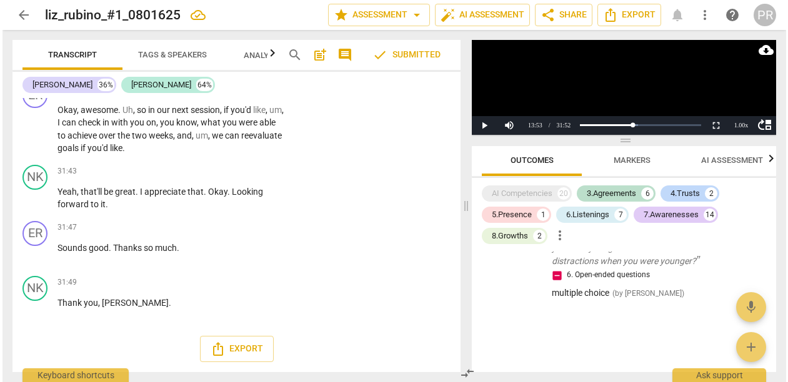
scroll to position [9604, 0]
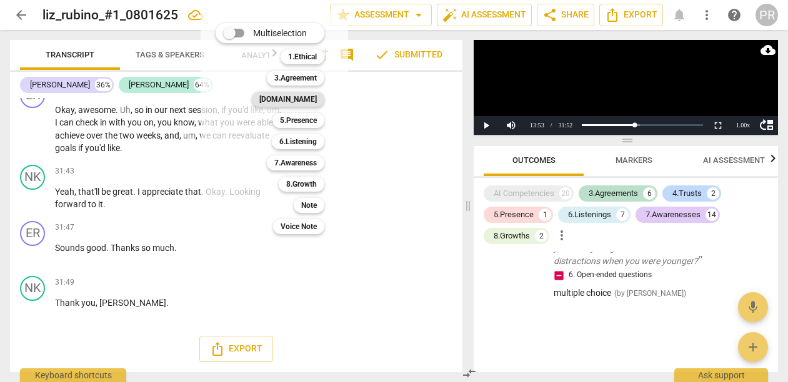
click at [317, 95] on b "[DOMAIN_NAME]" at bounding box center [287, 99] width 57 height 15
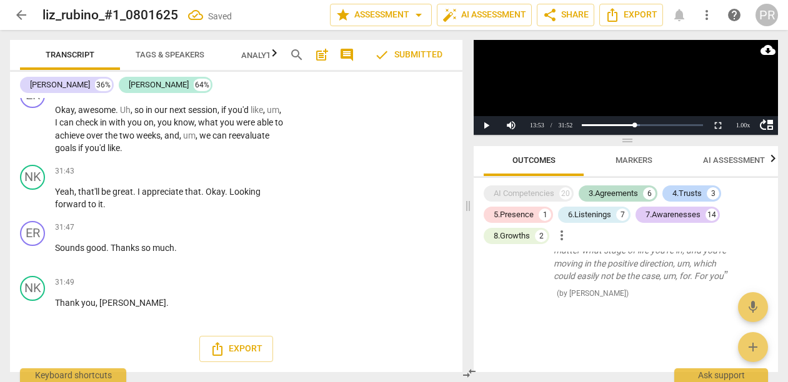
scroll to position [9656, 0]
checkbox input "true"
drag, startPoint x: 59, startPoint y: 228, endPoint x: 113, endPoint y: 239, distance: 54.8
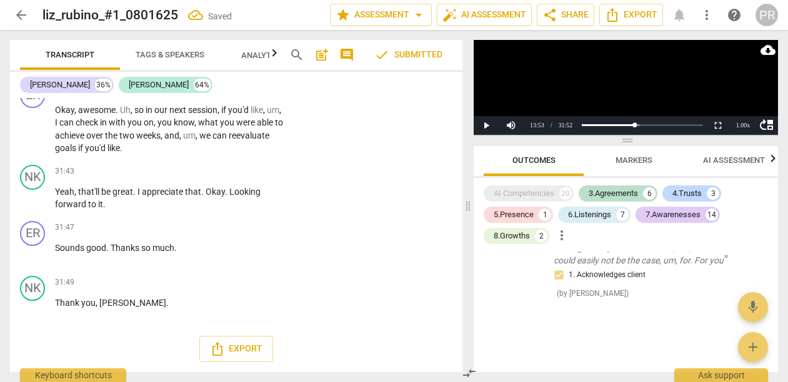
drag, startPoint x: 59, startPoint y: 197, endPoint x: 144, endPoint y: 232, distance: 91.9
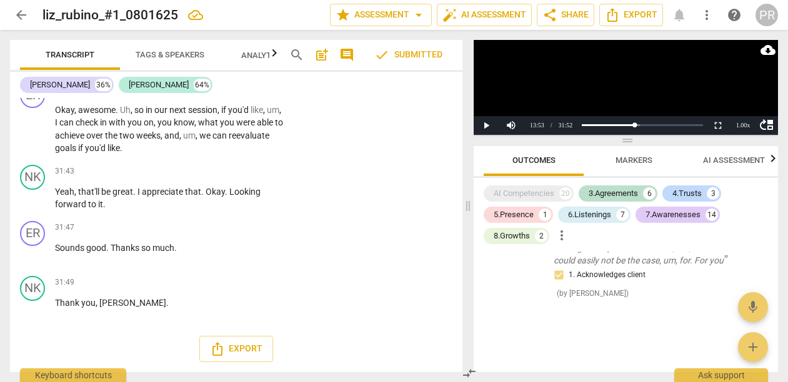
scroll to position [9842, 0]
drag, startPoint x: 107, startPoint y: 312, endPoint x: 334, endPoint y: 320, distance: 226.9
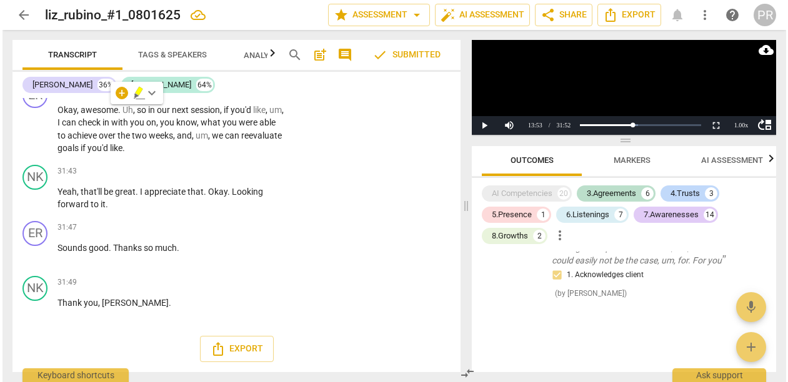
scroll to position [10044, 0]
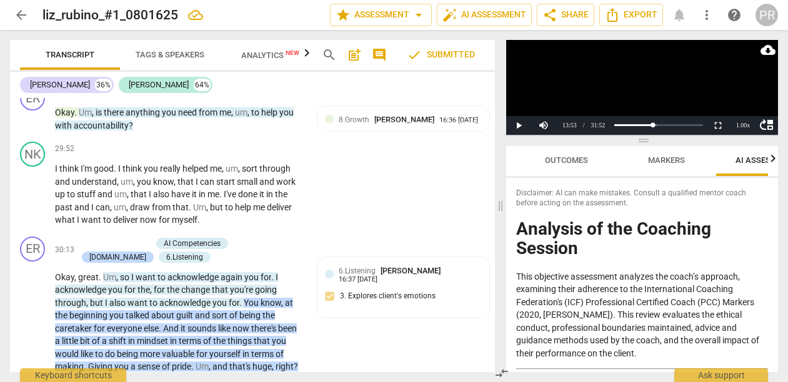
scroll to position [7664, 0]
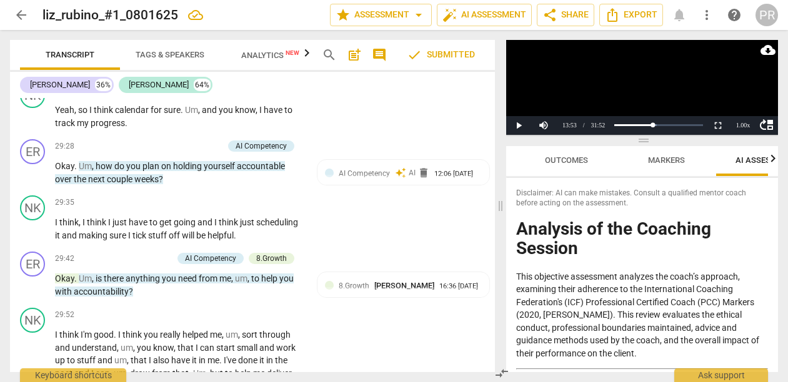
click at [286, 49] on span "Analytics New" at bounding box center [270, 55] width 88 height 19
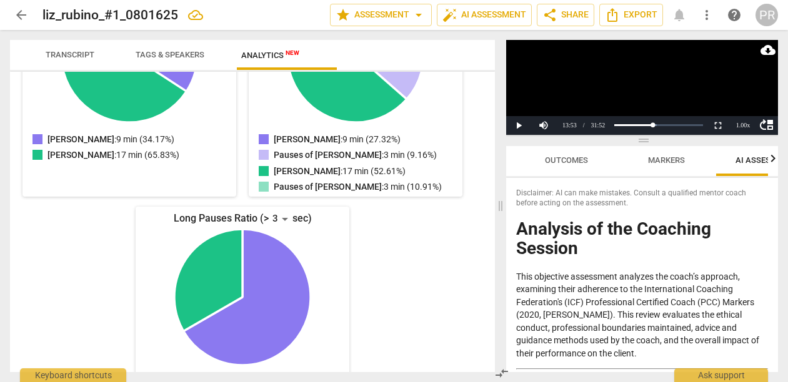
scroll to position [0, 0]
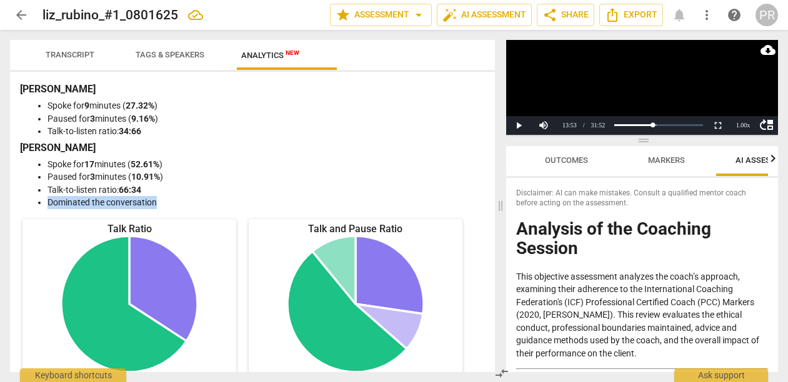
drag, startPoint x: 49, startPoint y: 234, endPoint x: 199, endPoint y: 228, distance: 149.4
click at [199, 209] on li "Dominated the conversation" at bounding box center [264, 202] width 435 height 13
click at [68, 52] on span "Transcript" at bounding box center [70, 54] width 49 height 9
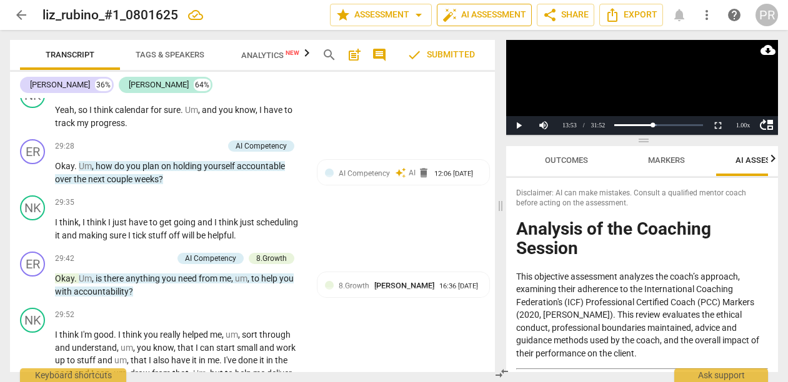
click at [447, 9] on span "auto_fix_high AI Assessment" at bounding box center [484, 14] width 84 height 15
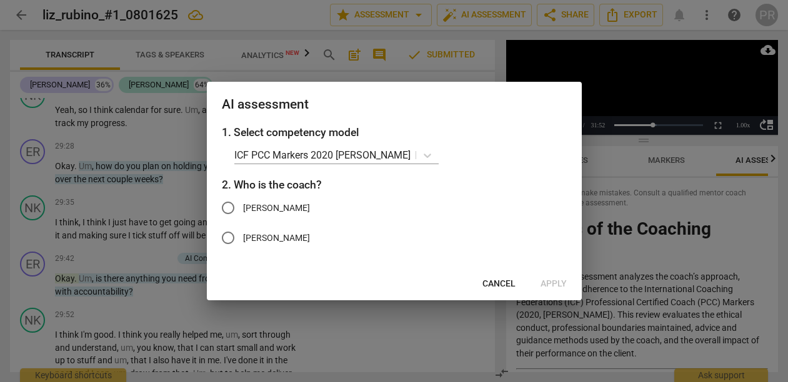
click at [230, 209] on input "[PERSON_NAME]" at bounding box center [228, 208] width 30 height 30
radio input "true"
click at [556, 290] on span "Apply" at bounding box center [553, 284] width 26 height 12
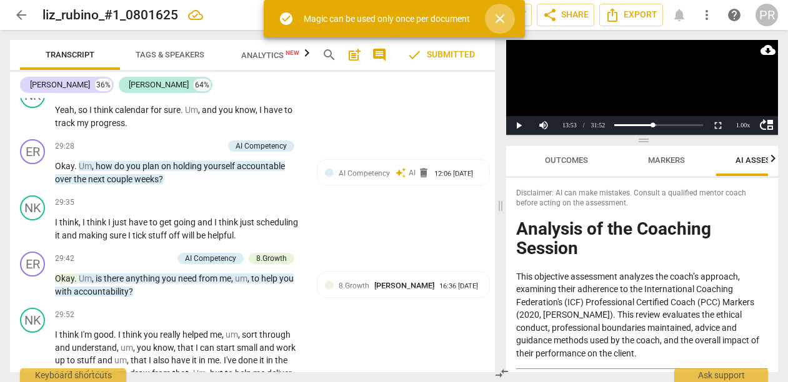
click at [507, 19] on span "close" at bounding box center [499, 18] width 15 height 15
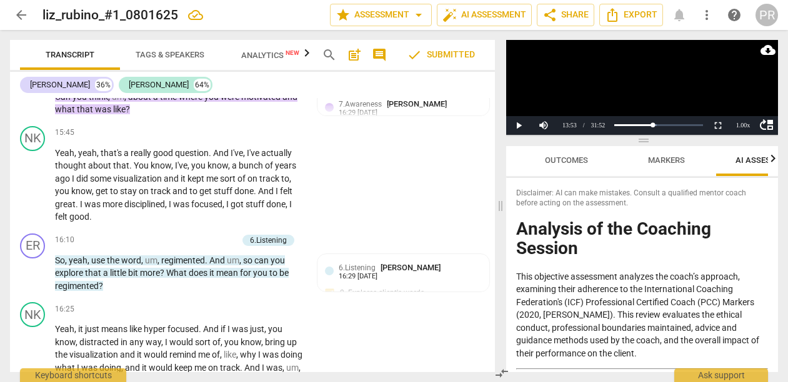
scroll to position [3857, 0]
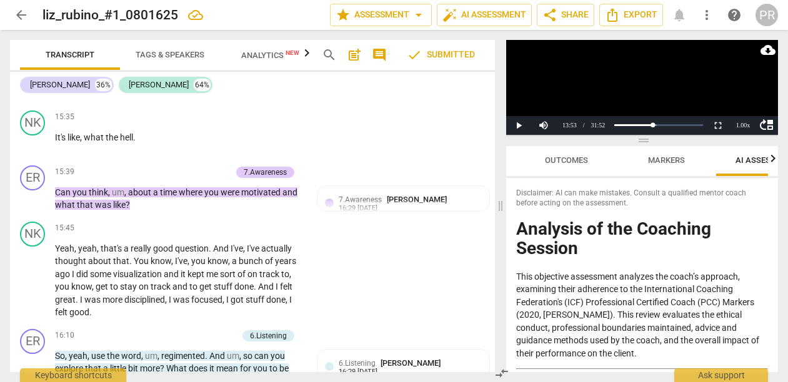
click at [422, 49] on span "check Submitted" at bounding box center [441, 54] width 68 height 15
click at [422, 57] on span "check Submitted" at bounding box center [441, 54] width 68 height 15
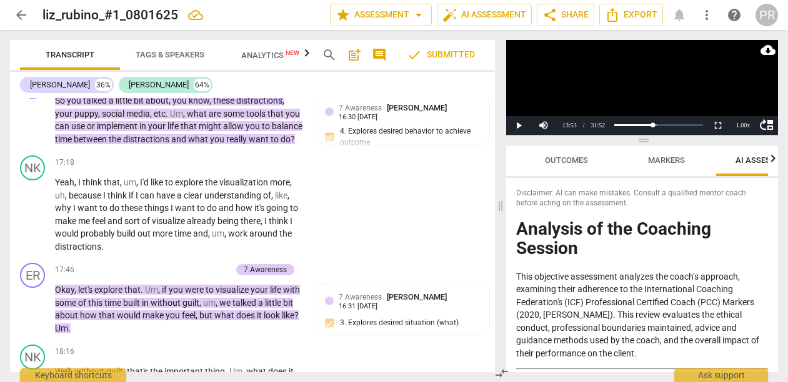
scroll to position [4403, 0]
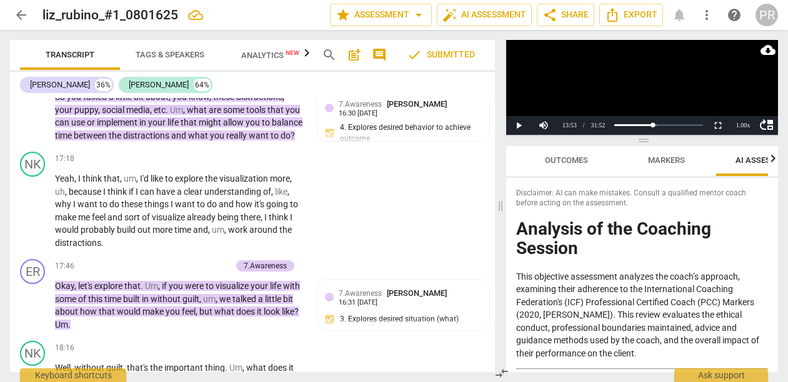
click at [462, 217] on li "Delete" at bounding box center [473, 211] width 43 height 24
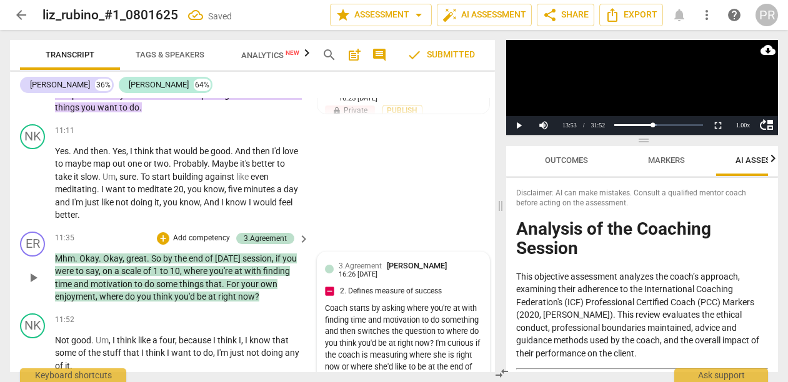
scroll to position [2588, 0]
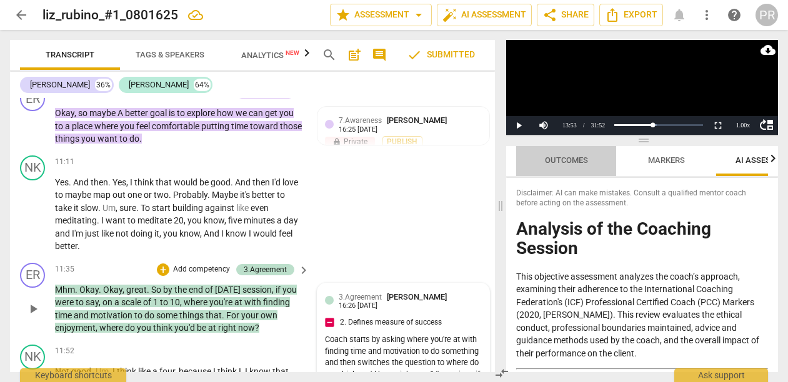
click at [588, 161] on span "Outcomes" at bounding box center [566, 160] width 43 height 9
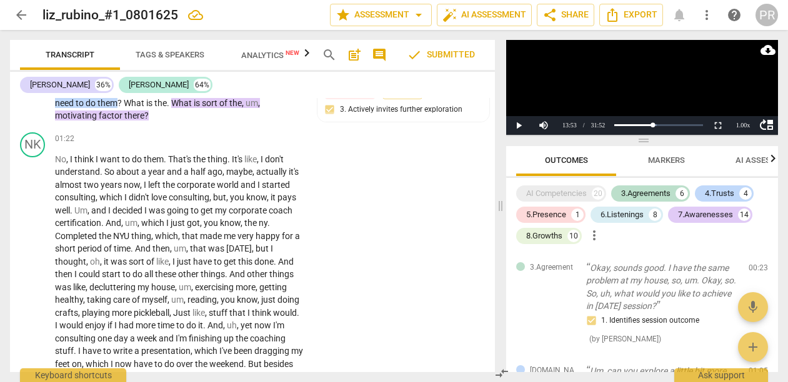
scroll to position [507, 0]
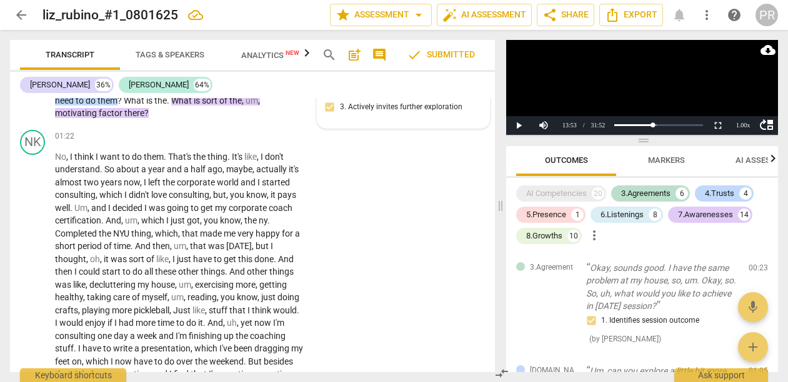
click at [355, 121] on div "[DOMAIN_NAME] [PERSON_NAME] 12:22 [DATE] lock Private Publish 3. Actively invit…" at bounding box center [403, 91] width 157 height 57
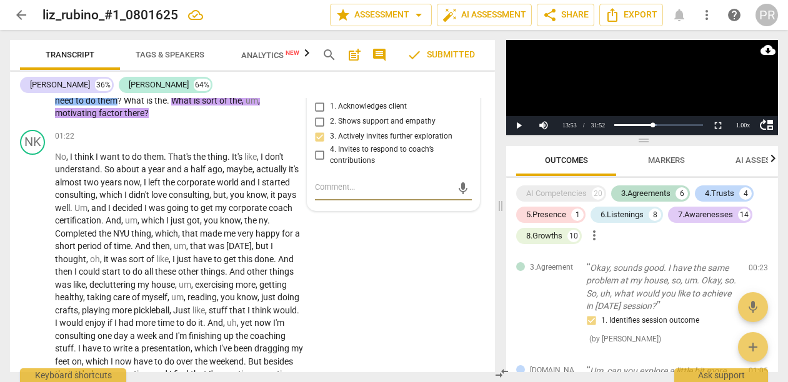
click at [259, 47] on div "7.Awareness" at bounding box center [265, 41] width 43 height 11
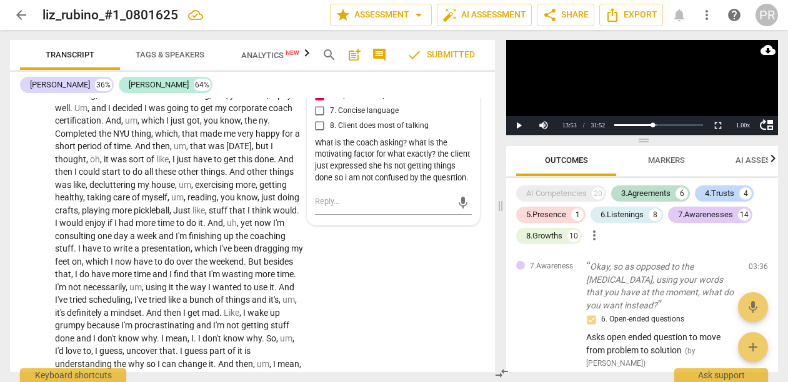
scroll to position [613, 0]
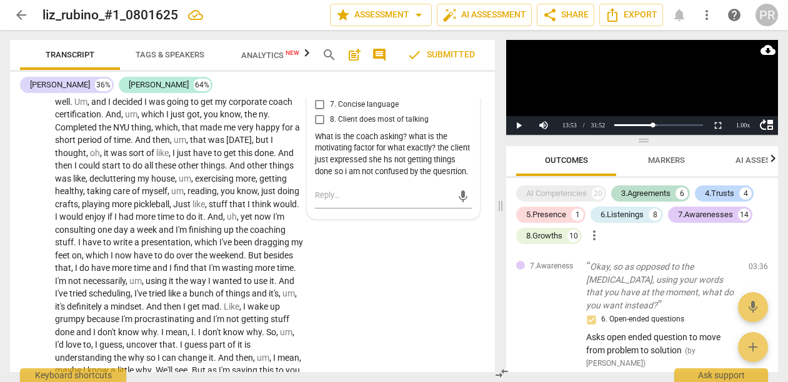
click at [433, 178] on div "What is the coach asking? what is the motivating factor for what exactly? the c…" at bounding box center [393, 154] width 157 height 47
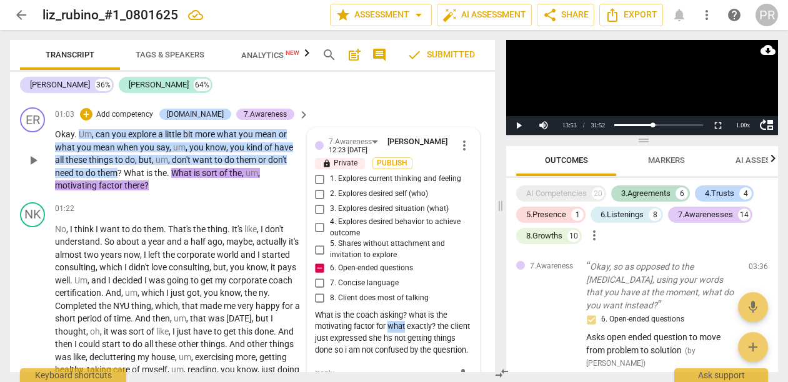
scroll to position [356, 0]
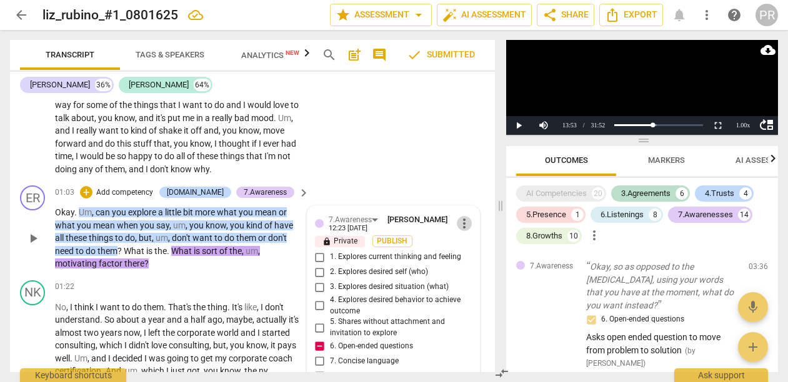
click at [459, 231] on span "more_vert" at bounding box center [464, 223] width 15 height 15
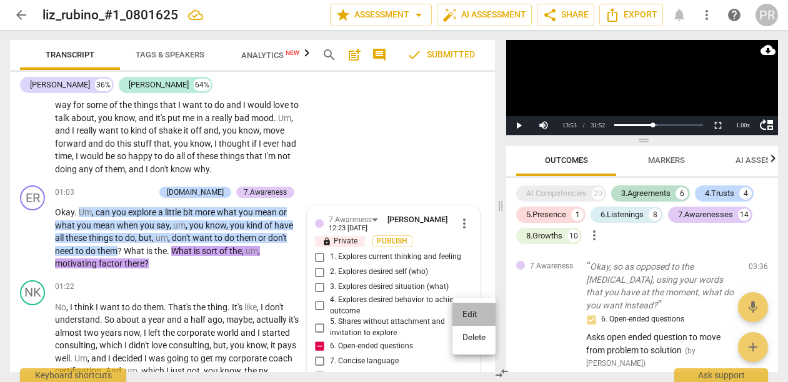
click at [462, 310] on li "Edit" at bounding box center [473, 315] width 43 height 24
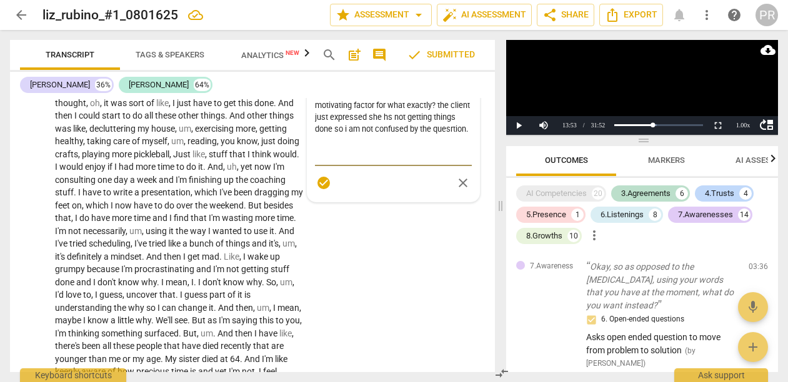
scroll to position [664, 0]
click at [442, 161] on textarea "What is the coach asking? what is the motivating factor for what exactly? the c…" at bounding box center [393, 123] width 157 height 74
drag, startPoint x: 312, startPoint y: 226, endPoint x: 430, endPoint y: 290, distance: 134.1
click at [430, 161] on textarea "What is the coach asking? what is the motivating factor for what exactly? the c…" at bounding box center [393, 123] width 157 height 74
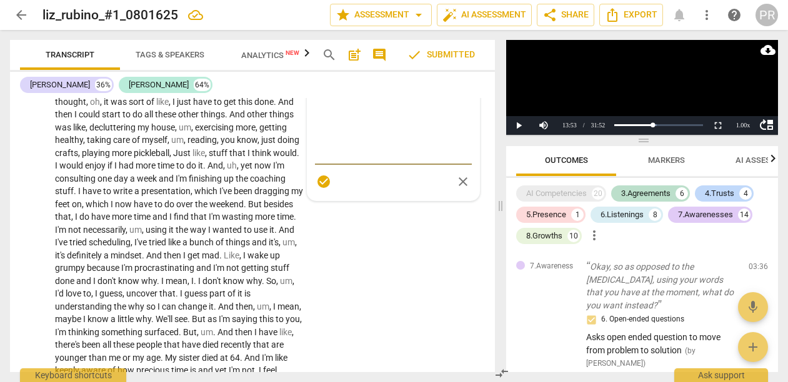
scroll to position [0, 0]
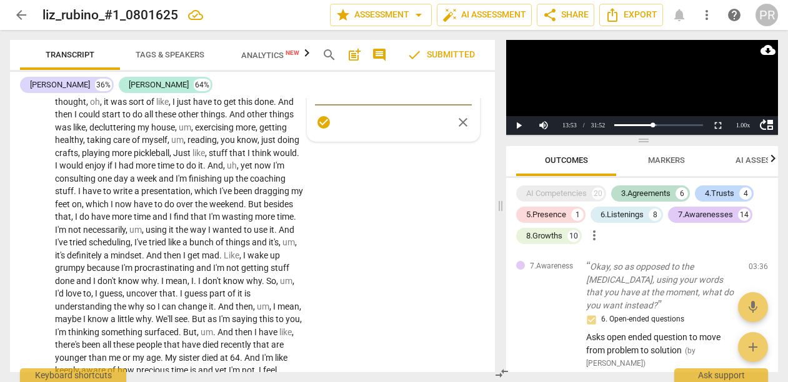
type textarea "I"
type textarea "I'm a little confused"
type textarea "I'm a little confused by"
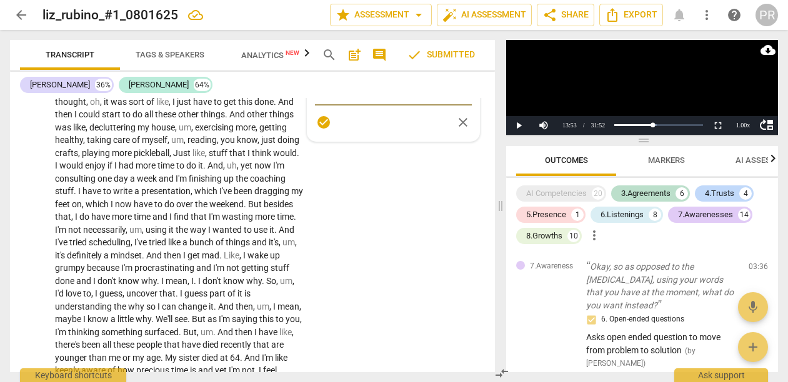
type textarea "I'm a little confused by"
type textarea "I'm a little confused by this"
type textarea "I'm confused by this"
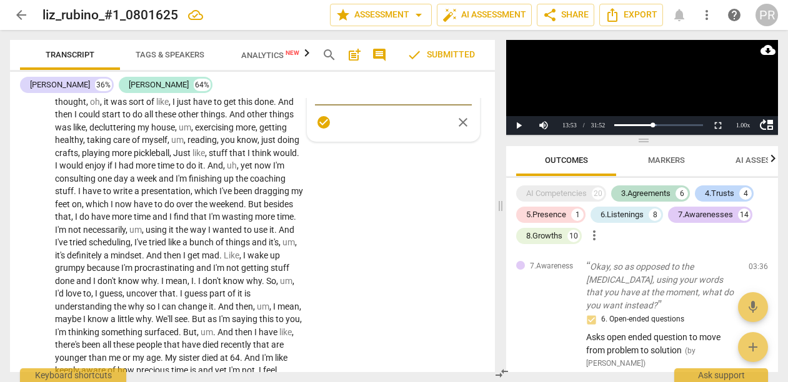
type textarea "I'm confused by this."
type textarea "I'm confused by this. The"
type textarea "I'm confused by this. The coach"
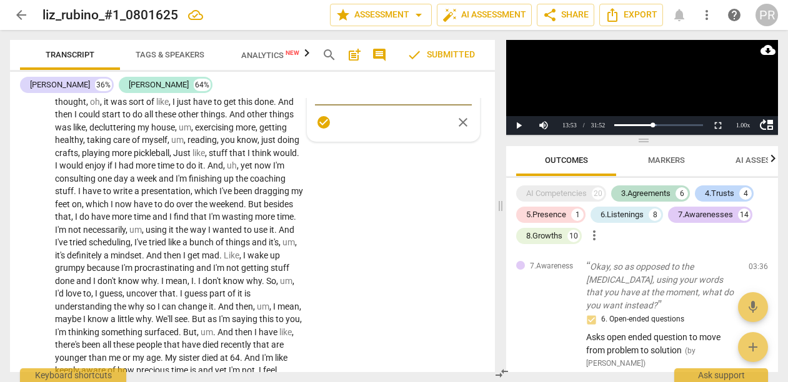
type textarea "I'm confused by this. The coach"
type textarea "I'm confused by this. The coach said"
type textarea "I'm confused by this. The coach said she"
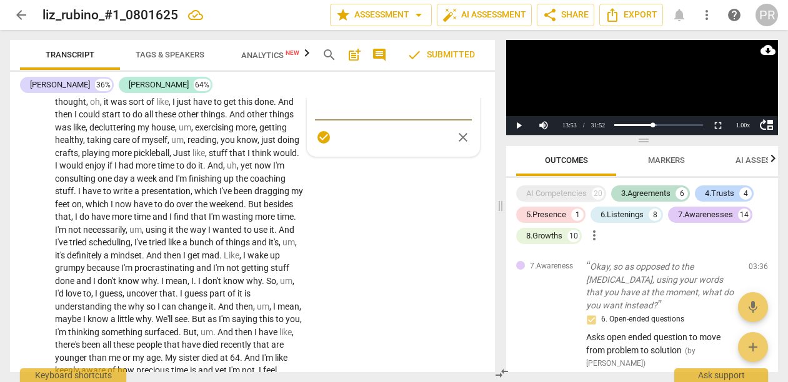
type textarea "I'm confused by this. The coach said she isn't"
type textarea "I'm confused by this. The coach said she isn't getting"
type textarea "I'm confused by this. The coach said she isn't getting anything"
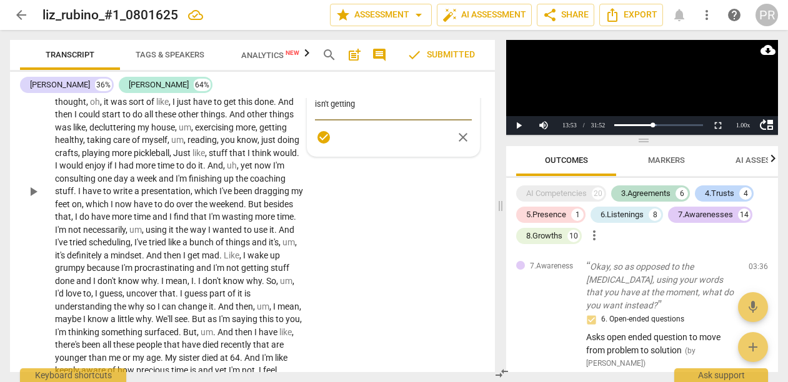
type textarea "I'm confused by this. The coach said she isn't getting anything"
type textarea "I'm confused by this. The coach said she isn't getting anything done"
type textarea "I'm confused by this. The coach said she isn't getting anything done."
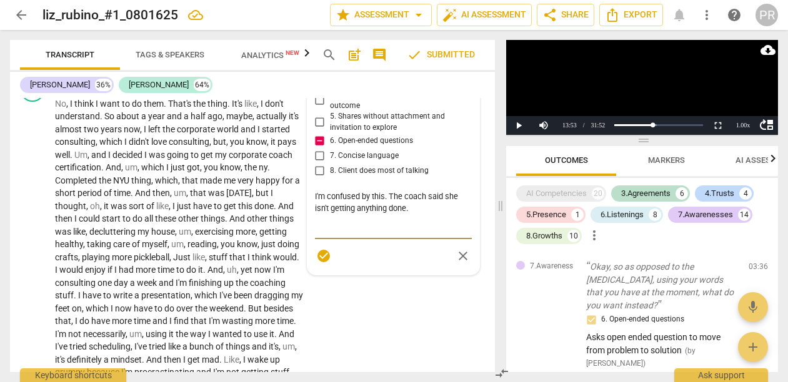
type textarea "I'm confused by this. The coach said she isn't getting anything done the"
type textarea "I'm confused by this. The coach said she isn't getting anything done the coach"
type textarea "I'm confused by this. The coach said she isn't getting anything done the coach …"
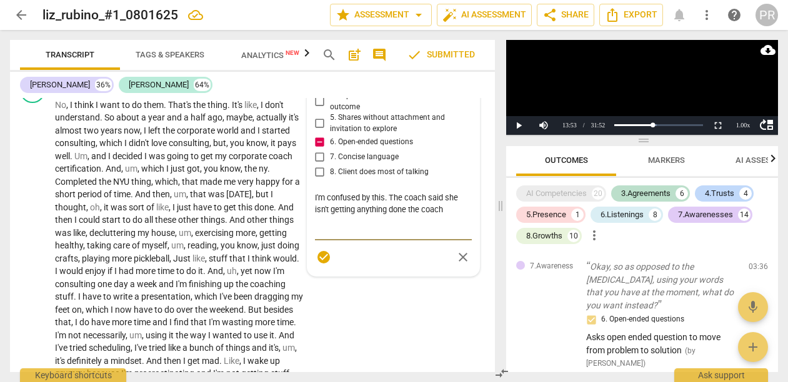
type textarea "I'm confused by this. The coach said she isn't getting anything done the coach …"
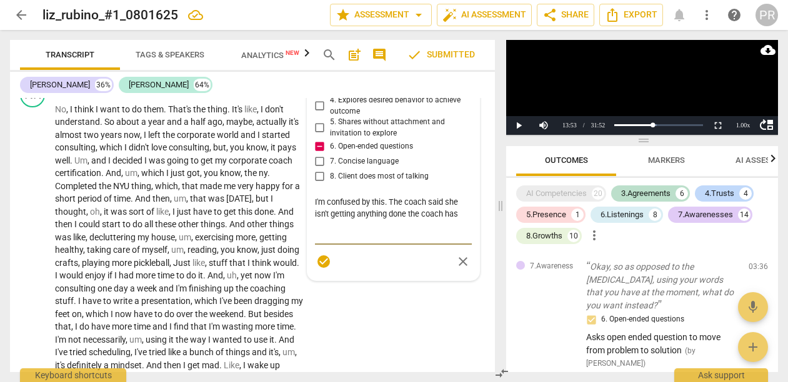
type textarea "I'm confused by this. The coach said she isn't getting anything done. The coach…"
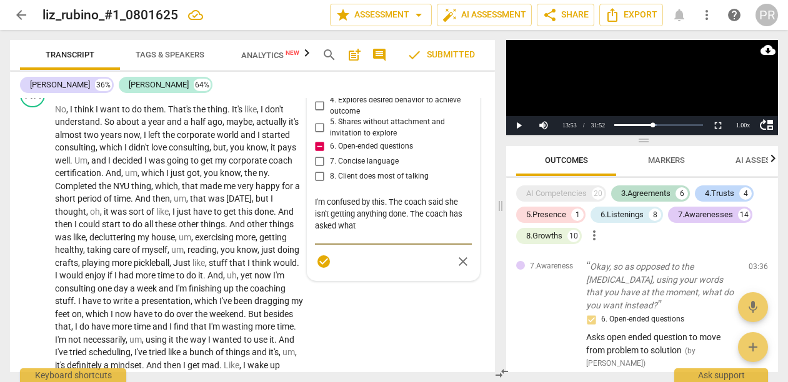
type textarea "I'm confused by this. The coach said she isn't getting anything done. The coach…"
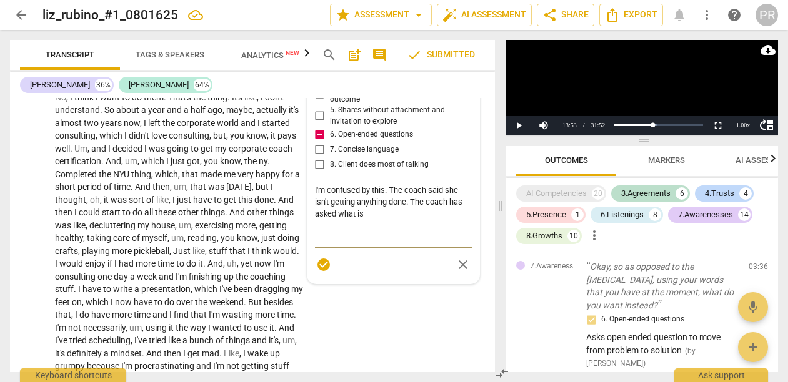
type textarea "I'm confused by this. The coach said she isn't getting anything done. The coach…"
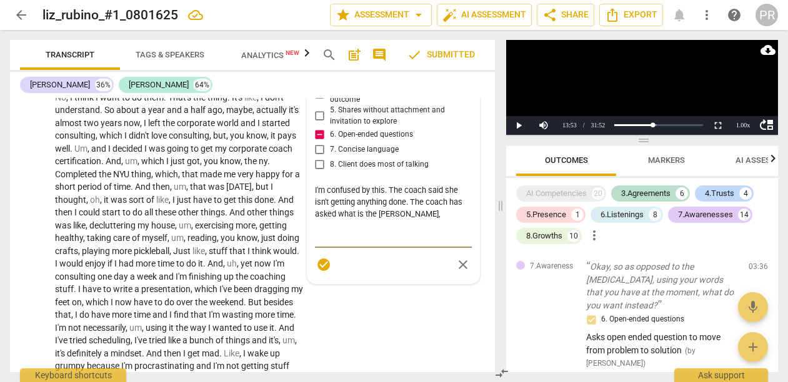
type textarea "I'm confused by this. The coach said she isn't getting anything done. The coach…"
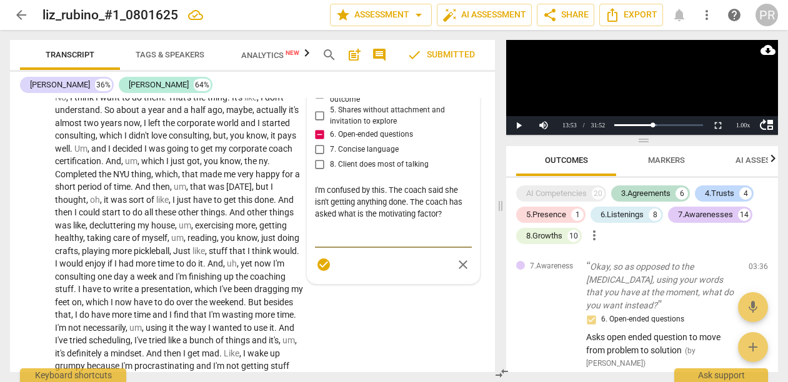
type textarea "I'm confused by this. The coach said she isn't getting anything done. The coach…"
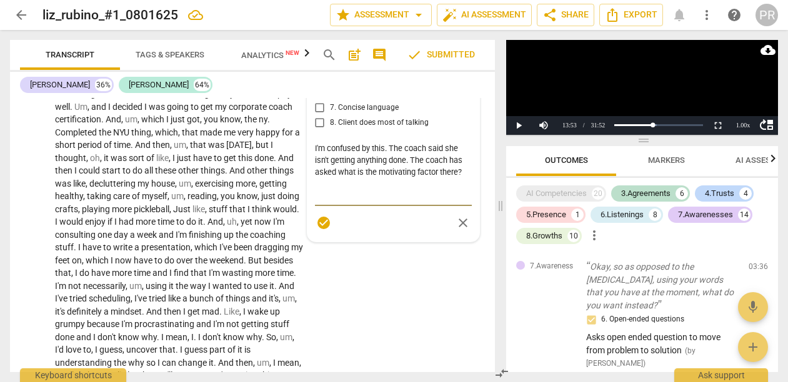
type textarea "I'm confused by this. The coach said she isn't getting anything done. The coach…"
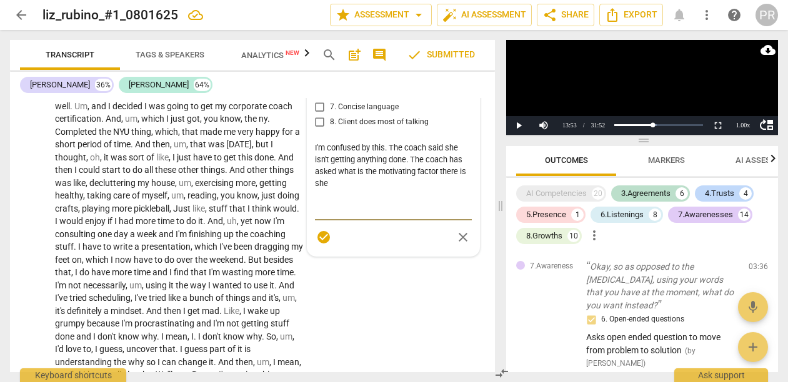
type textarea "I'm confused by this. The coach said she isn't getting anything done. The coach…"
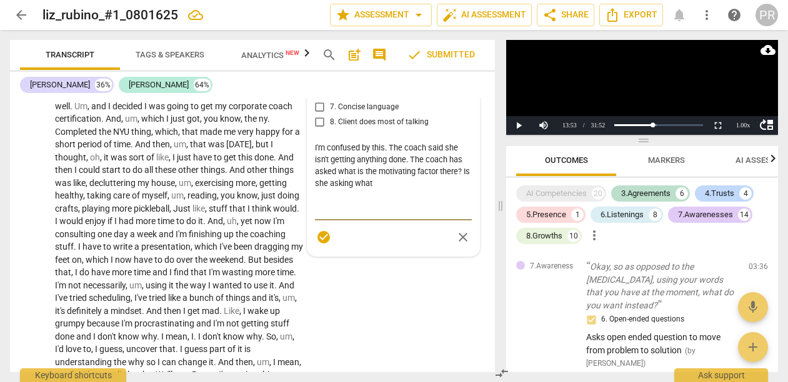
type textarea "I'm confused by this. The coach said she isn't getting anything done. The coach…"
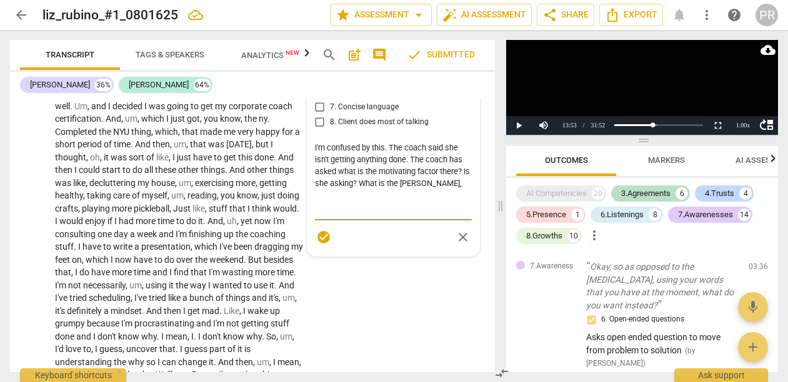
type textarea "I'm confused by this. The coach said she isn't getting anything done. The coach…"
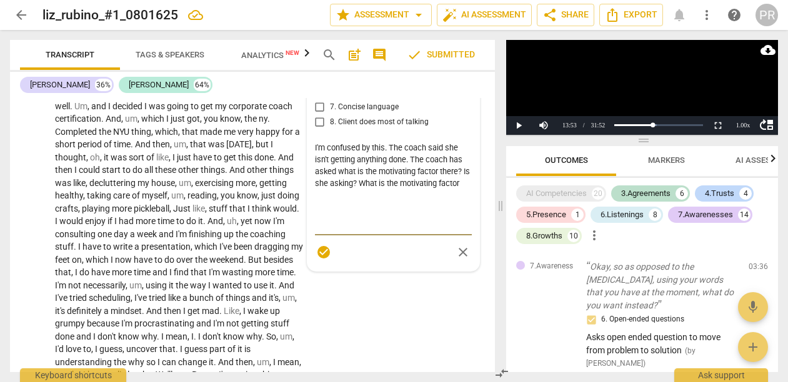
type textarea "I'm confused by this. The coach said she isn't getting anything done. The coach…"
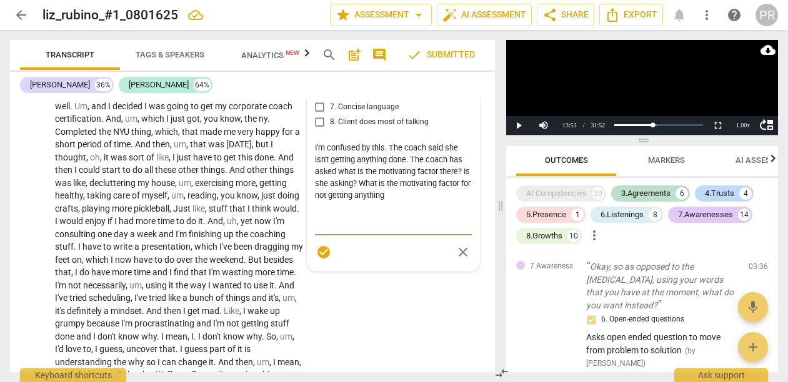
type textarea "I'm confused by this. The coach said she isn't getting anything done. The coach…"
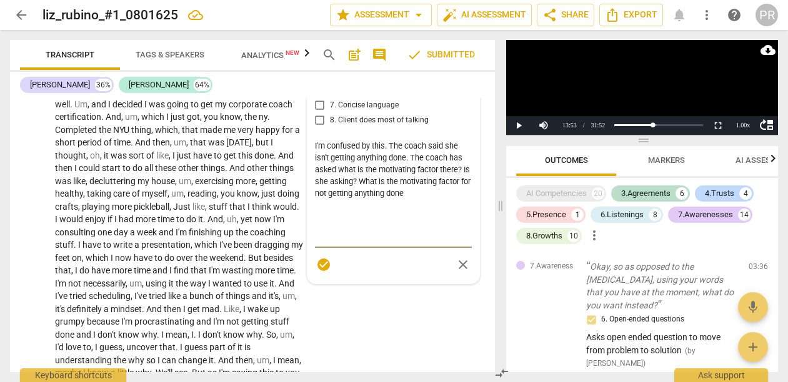
type textarea "I'm confused by this. The coach said she isn't getting anything done. The coach…"
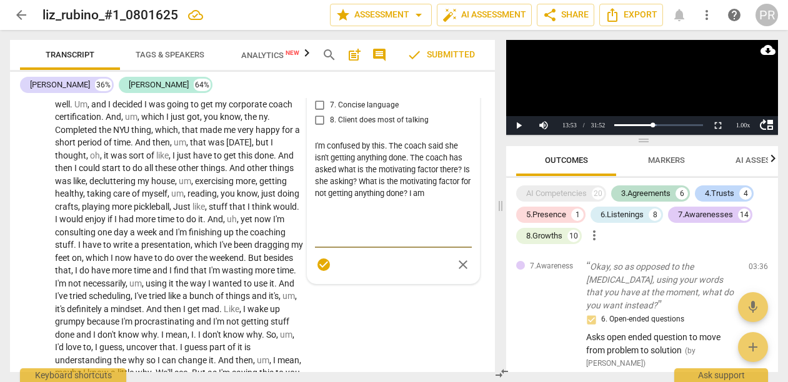
type textarea "I'm confused by this. The coach said she isn't getting anything done. The coach…"
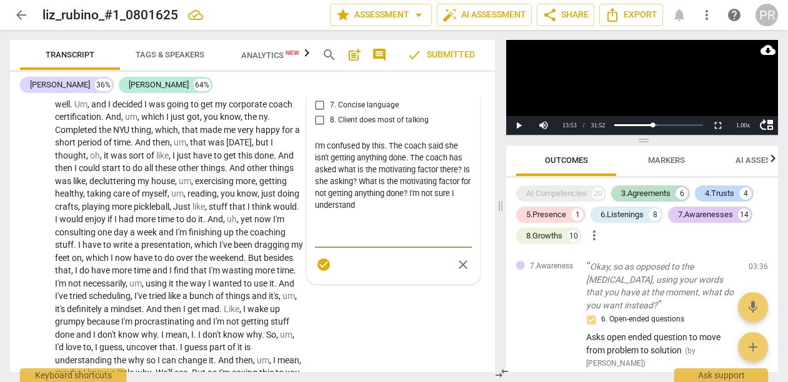
scroll to position [13, 0]
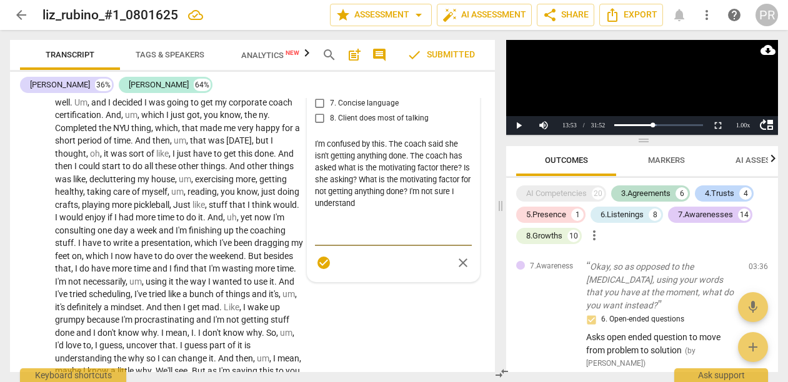
type textarea "I'm confused by this. The coach said she isn't getting anything done. The coach…"
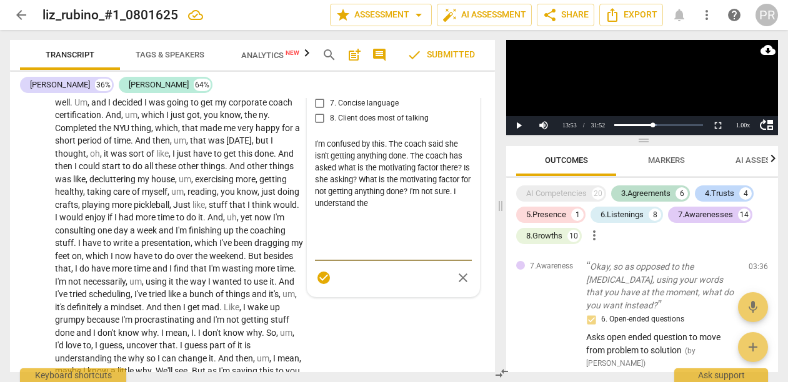
scroll to position [0, 0]
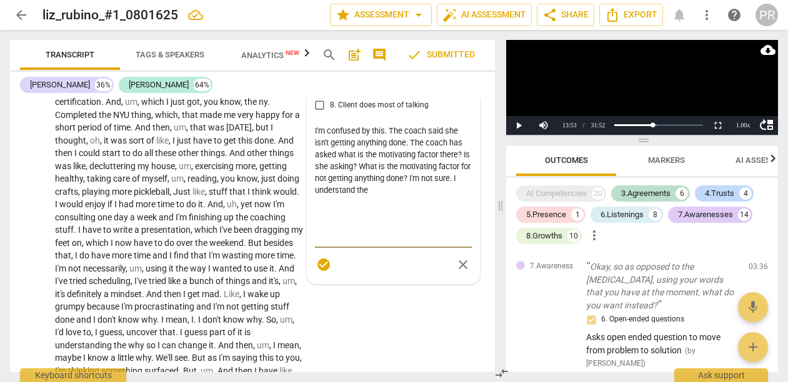
type textarea "I'm confused by this. The coach said she isn't getting anything done. The coach…"
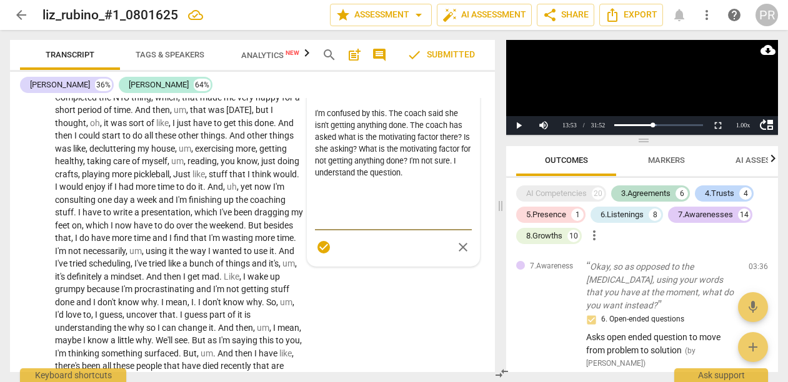
scroll to position [661, 0]
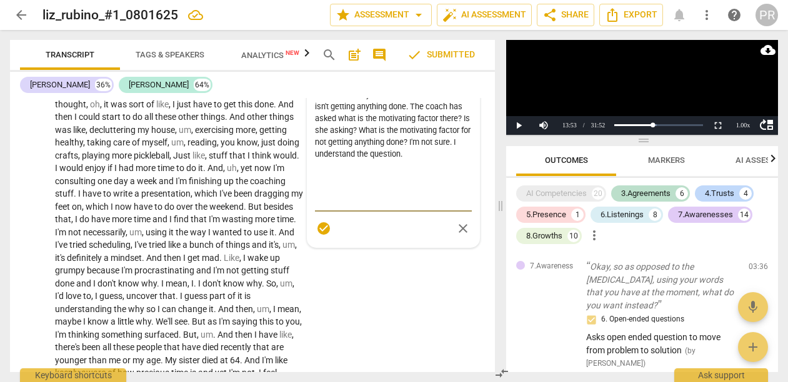
type textarea "I'm confused by this. The coach said she isn't getting anything done. The coach…"
click at [319, 236] on span "check_circle" at bounding box center [323, 228] width 15 height 15
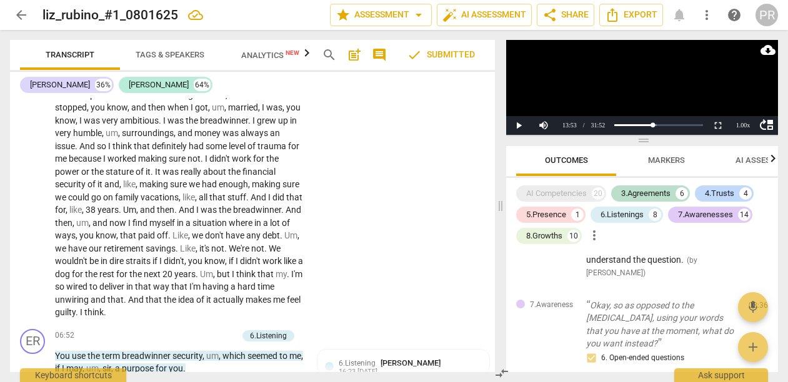
scroll to position [1461, 0]
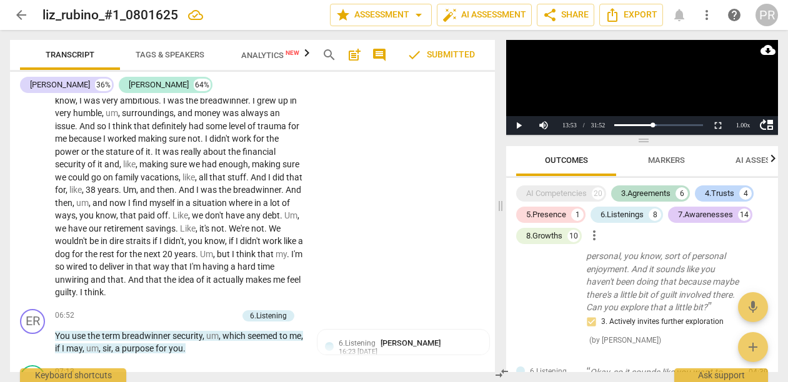
scroll to position [1408, 0]
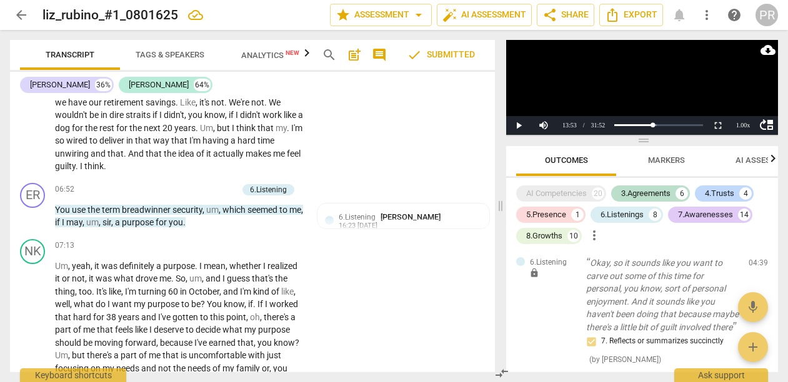
scroll to position [831, 0]
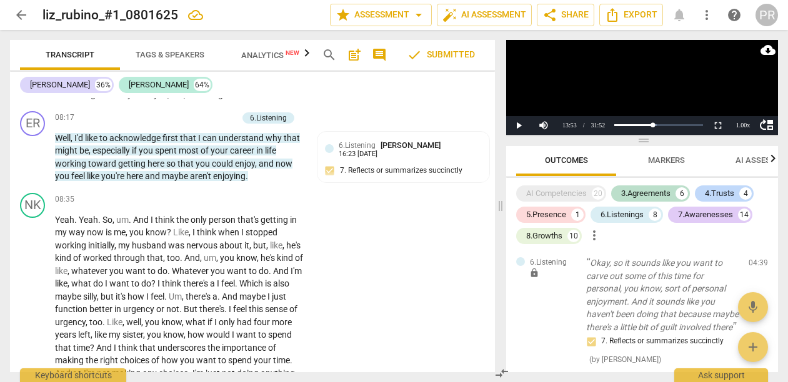
type textarea "Because of"
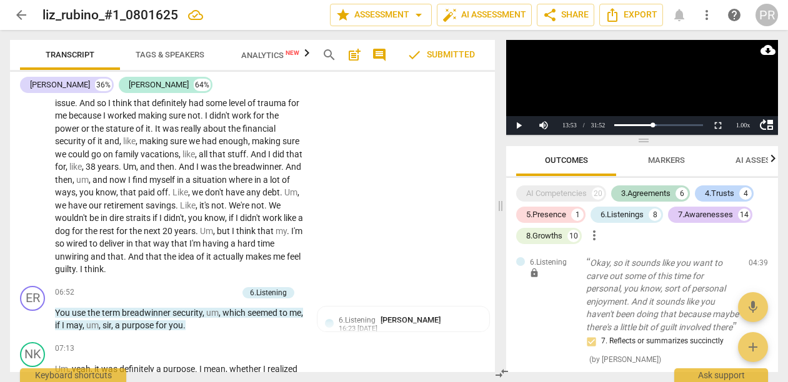
type textarea "Because of two of them"
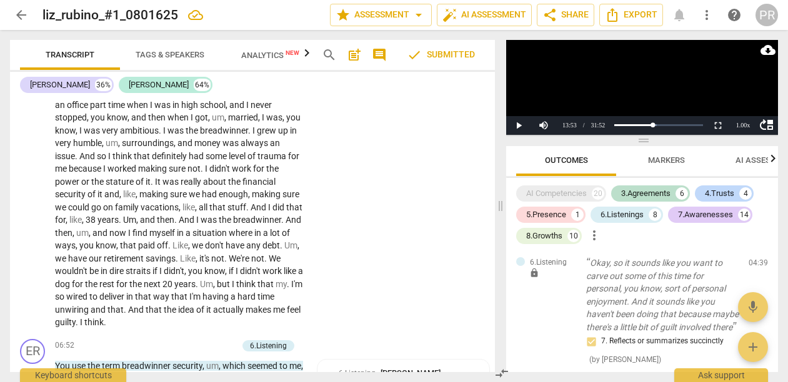
type textarea "Because the two of them"
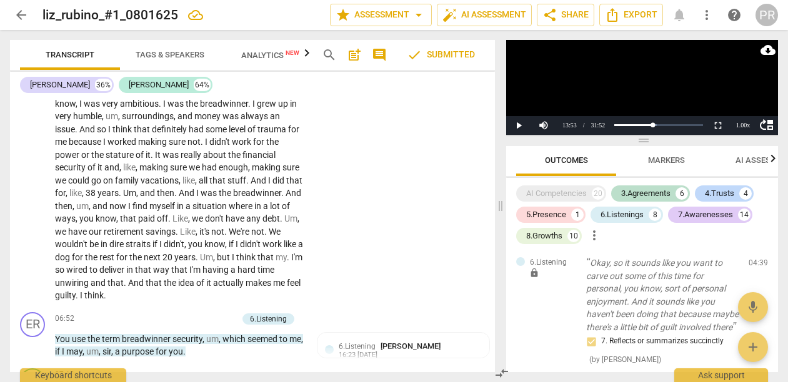
scroll to position [1458, 0]
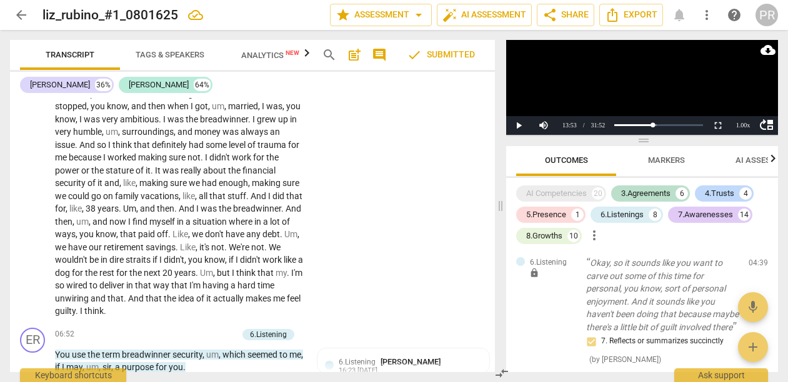
type textarea "Because I did not know there was two of them last"
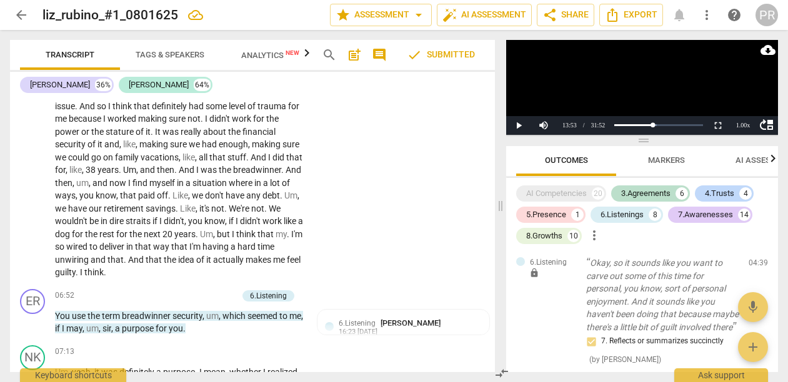
type textarea "Because I did not know there was two of them the last time"
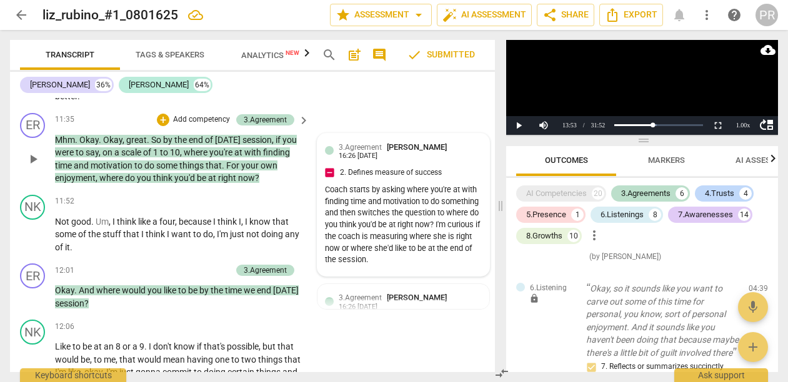
scroll to position [2738, 0]
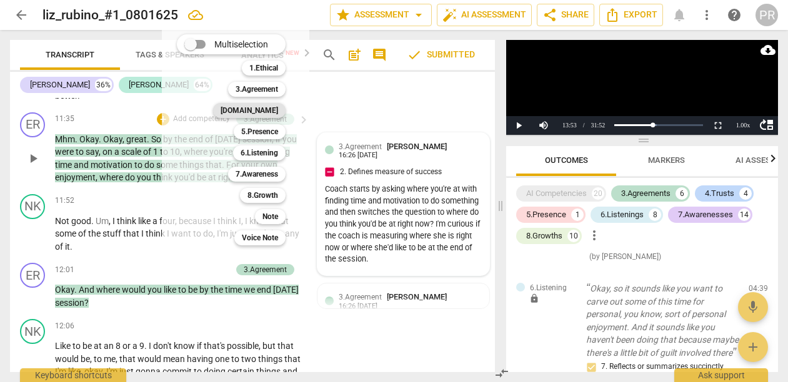
click at [278, 109] on b "[DOMAIN_NAME]" at bounding box center [248, 110] width 57 height 15
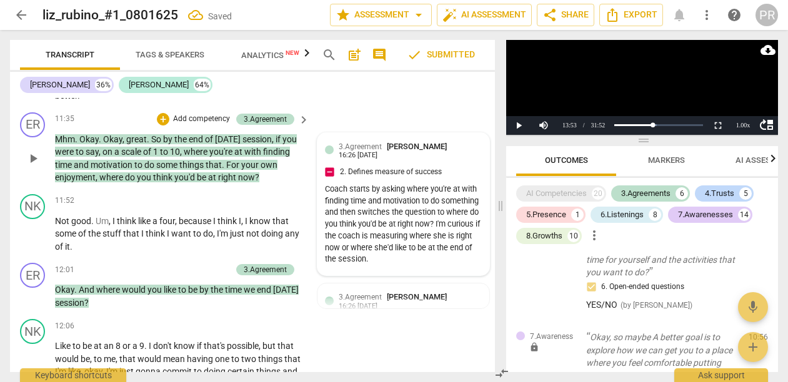
scroll to position [1851, 0]
checkbox input "true"
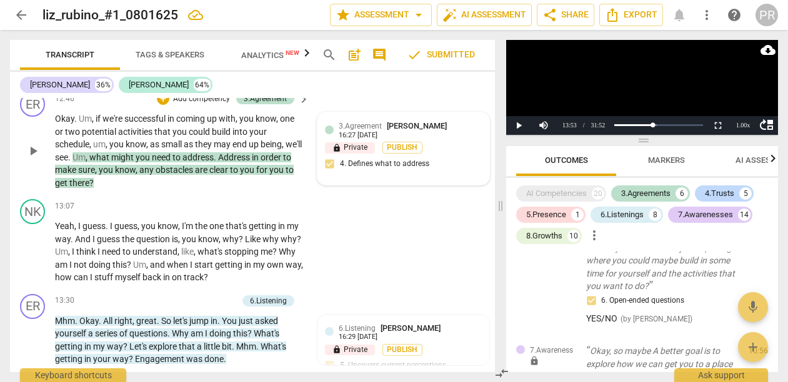
scroll to position [3201, 0]
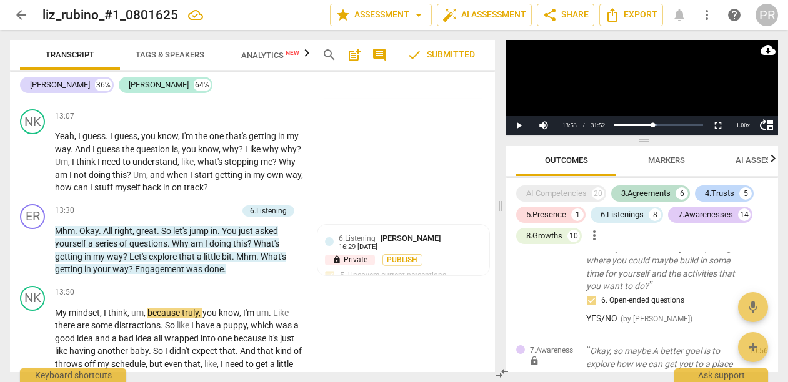
scroll to position [3300, 0]
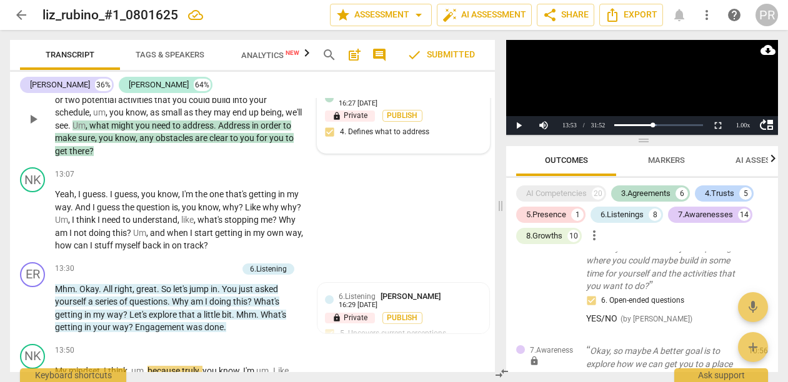
scroll to position [3192, 0]
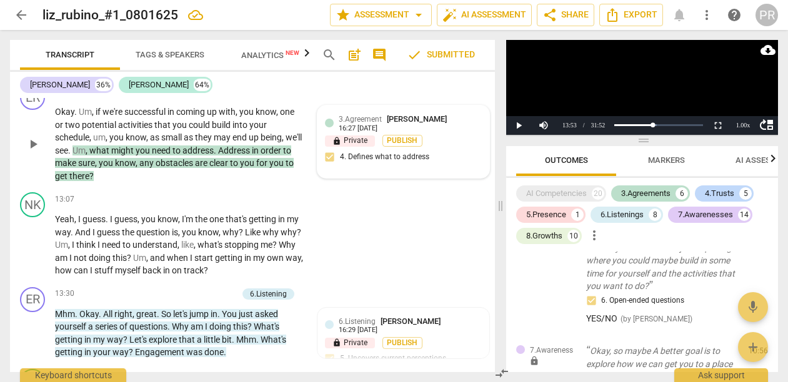
click at [471, 188] on li "Delete" at bounding box center [473, 188] width 43 height 24
click at [475, 162] on li "Edit" at bounding box center [473, 164] width 43 height 24
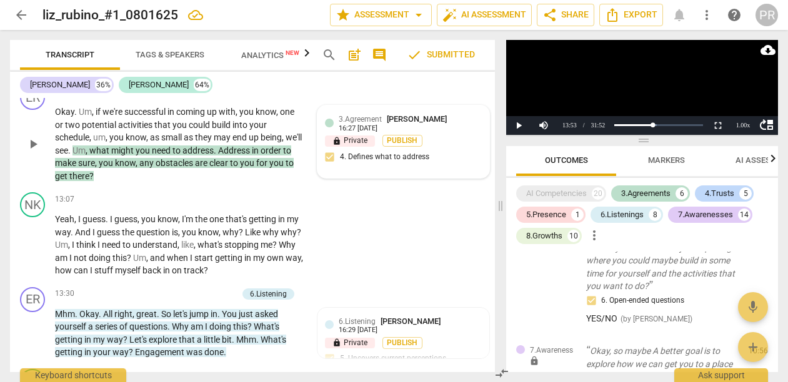
scroll to position [3325, 0]
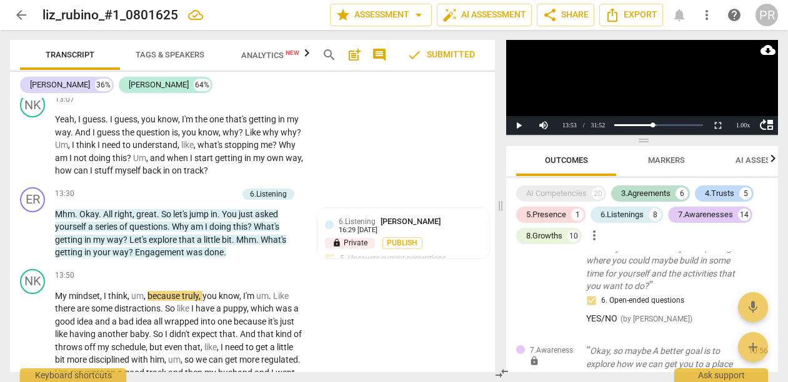
type textarea "WOULD YOU... Coach might consider"
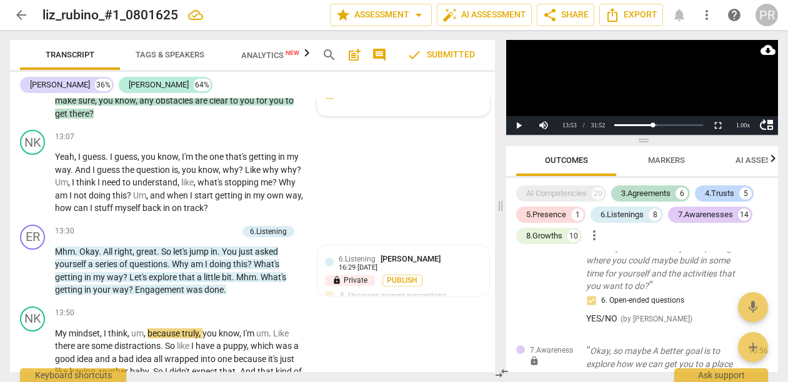
type textarea "WOULD YOU... Coach might consider saying"
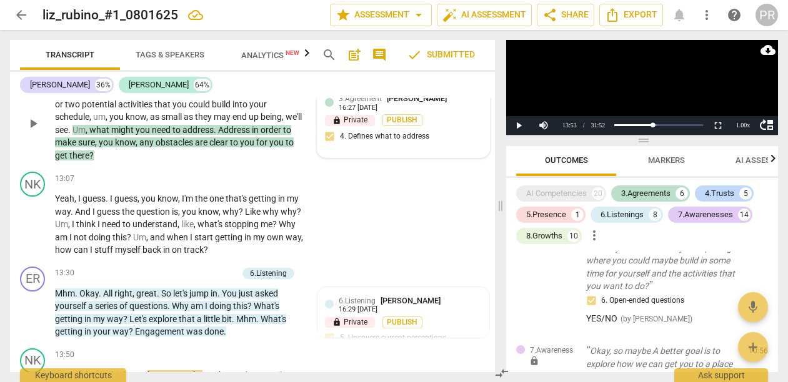
type textarea "WOULD YOU... Coach might consider saying something"
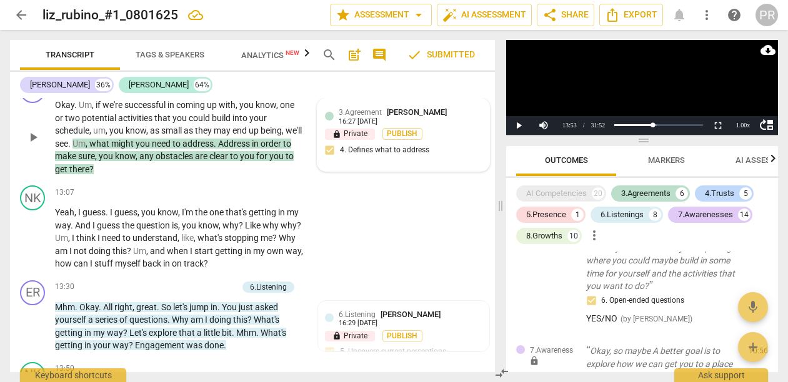
type textarea "WOULD YOU... Coach might consider saying something like"
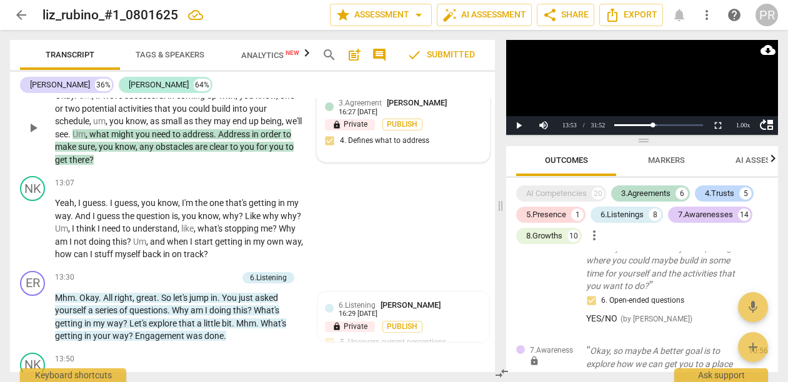
type textarea "WOULD YOU... Consider saying something"
type textarea "WOULD YOU... Consider saying something what"
type textarea "WOULD YOU... Consider saying something, what would"
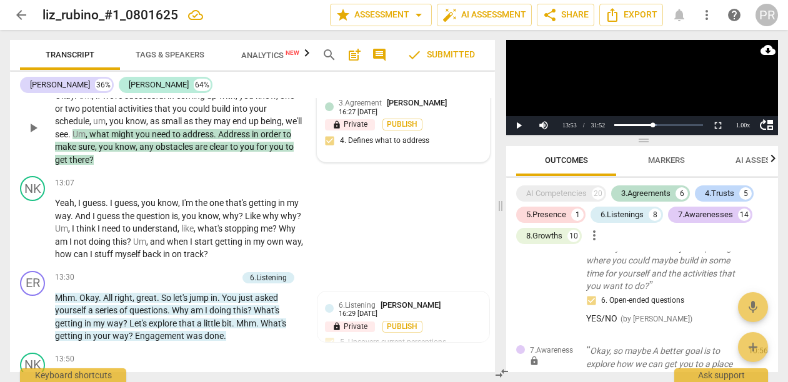
type textarea "WOULD YOU... Consider saying something, what would"
type textarea "WOULD YOU... Consider saying something, what would you"
type textarea "WOULD YOU... Consider saying something, what would you find"
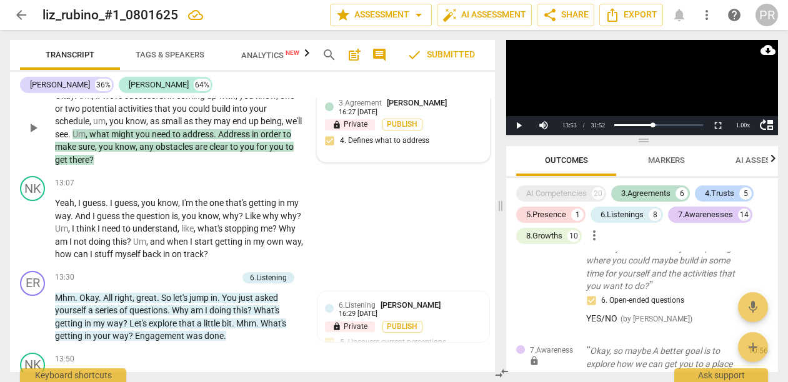
type textarea "WOULD YOU... Consider saying something, what would you find?"
type textarea "WOULD YOU... Consider saying something what would you find value"
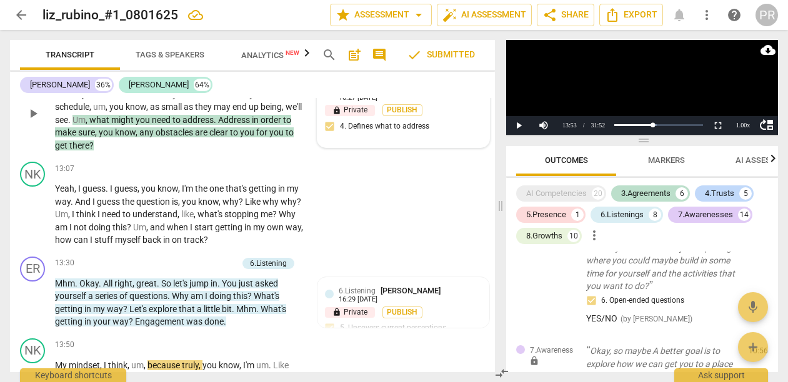
type textarea "WOULD YOU... Consider saying something, what would you find value in"
type textarea "WOULD YOU... Consider saying something what would you find value in working?"
type textarea "WOULD YOU... Consider saying something what would you find value in working on?"
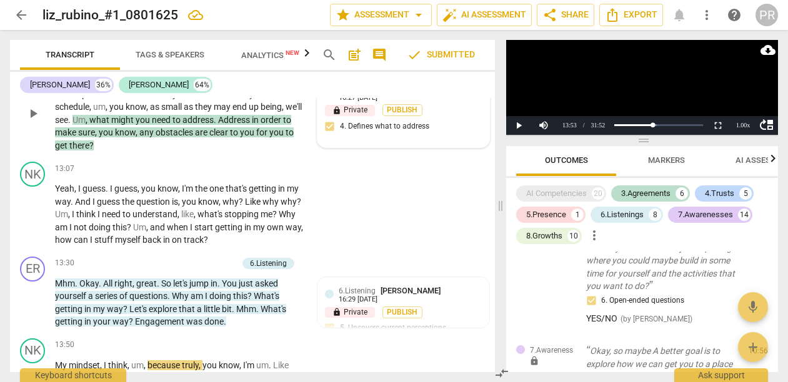
type textarea "WOULD YOU... Consider saying something what would you find value in working on?"
type textarea "WOULD YOU... Consider saying something, what would you find value and working o…"
type textarea "WOULD YOU... Consider saying something what would you find value and working on…"
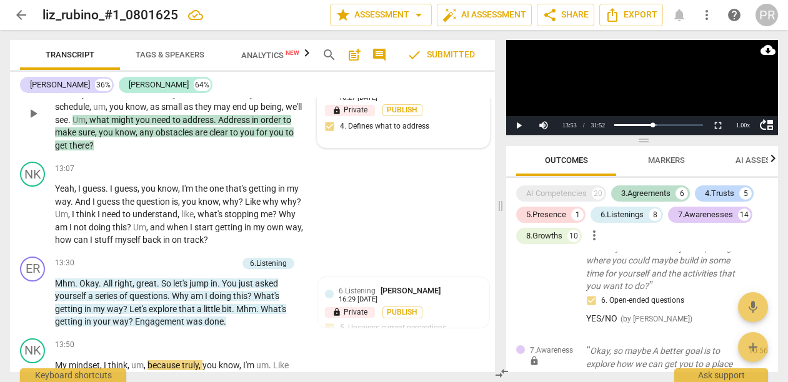
scroll to position [13, 0]
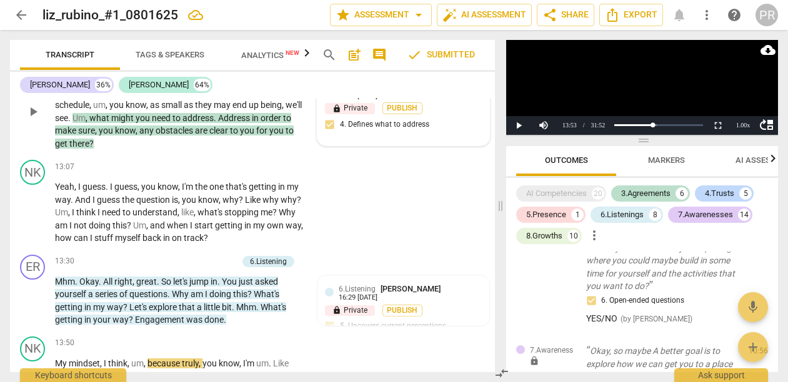
type textarea "WOULD YOU... Consider saying something what would you find value and working on…"
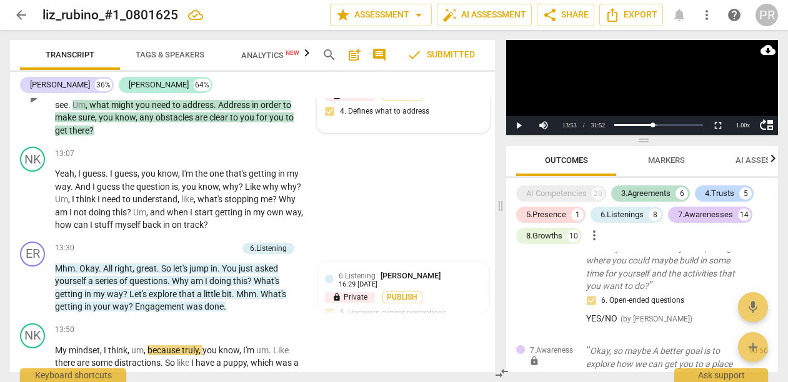
type textarea "WOULD YOU... Consider saying something what would you find value and working on…"
type textarea "WOULD YOU... Consider saying something, what would you find value and working o…"
type textarea "WOULD YOU... Consider saying something what would you find value and working on…"
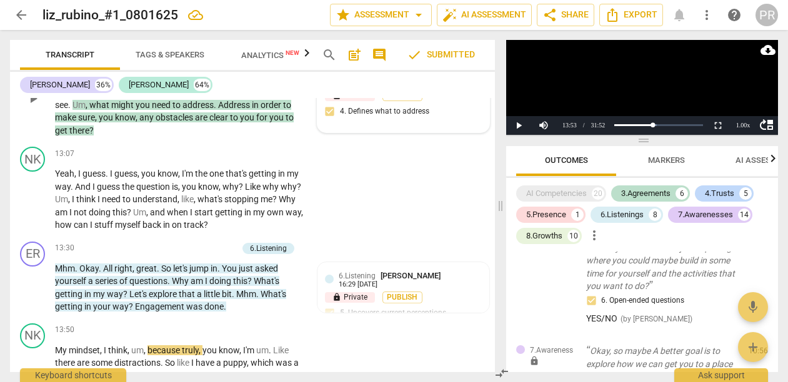
type textarea "WOULD YOU... Consider saying something what would you find value and working on…"
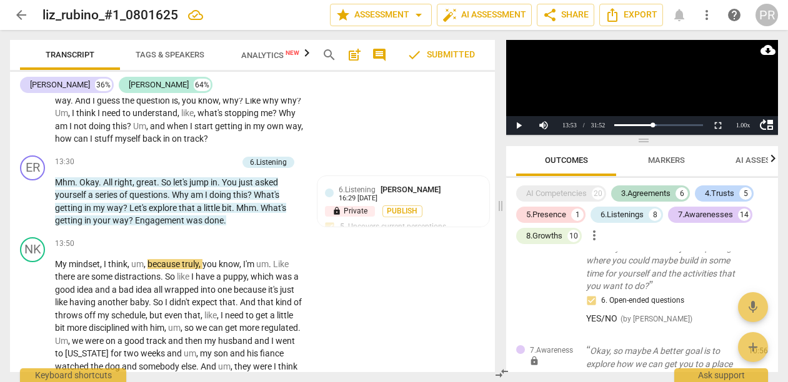
type textarea "WOULD YOU... Consider saying something what would you find value in working on …"
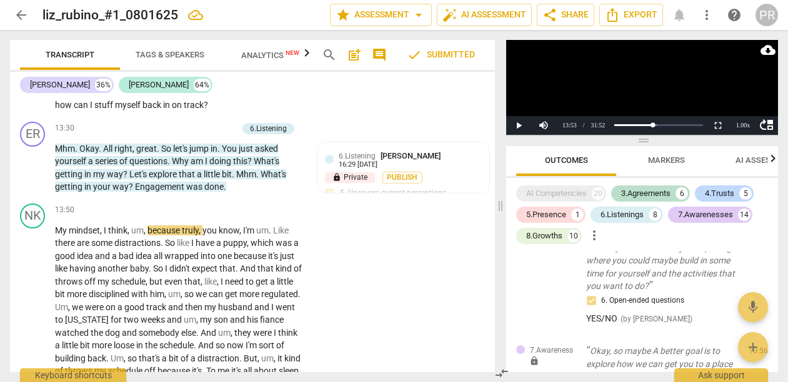
type textarea "WOULD YOU... Consider saying something what would you find value in working on …"
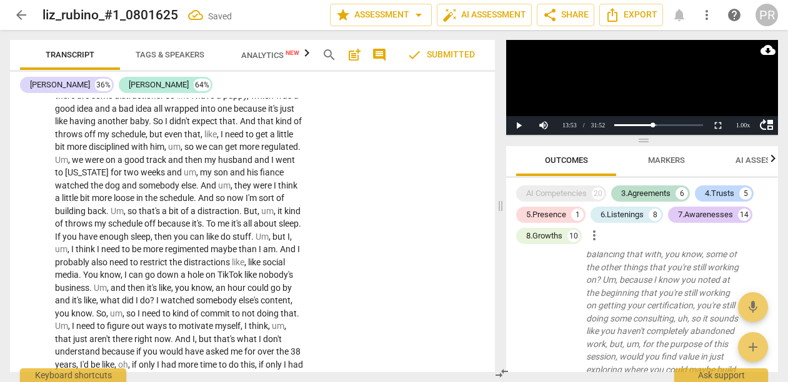
scroll to position [3631, 0]
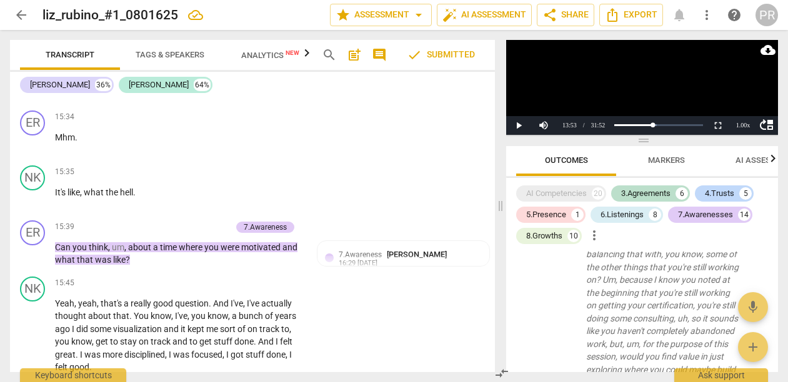
scroll to position [3802, 0]
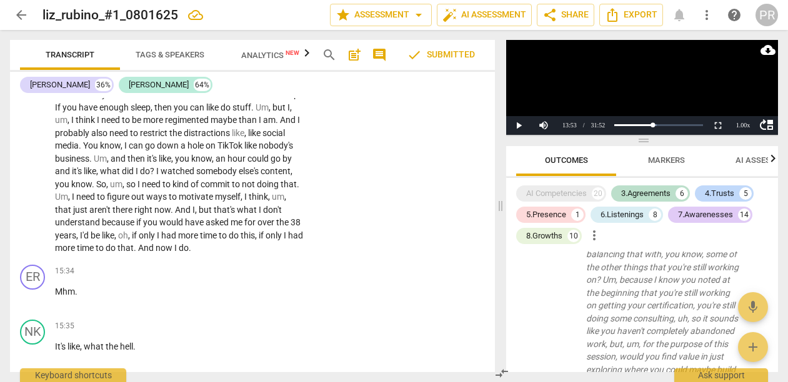
scroll to position [3597, 0]
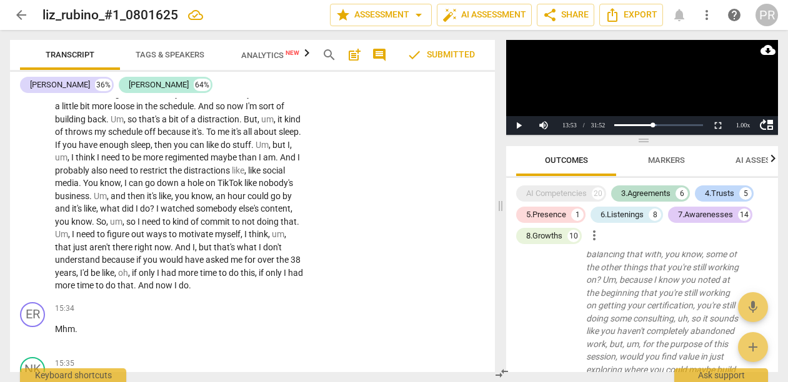
click at [462, 235] on li "Edit" at bounding box center [473, 236] width 43 height 24
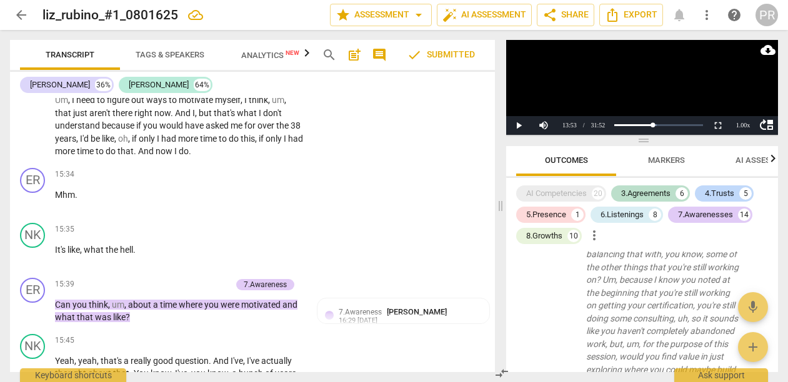
scroll to position [3784, 0]
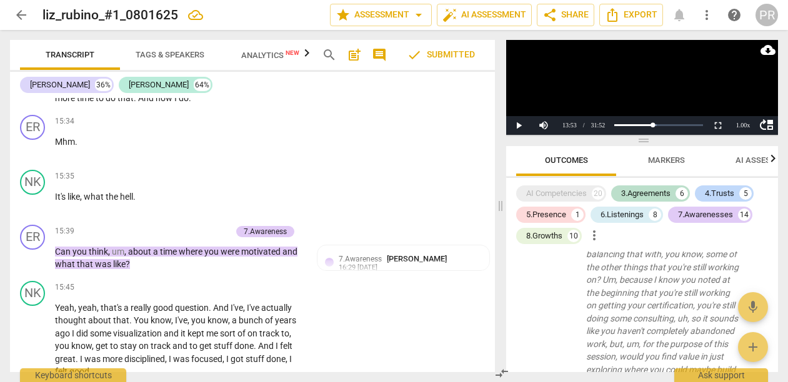
type textarea "LEADING-"
type textarea "LEADING--"
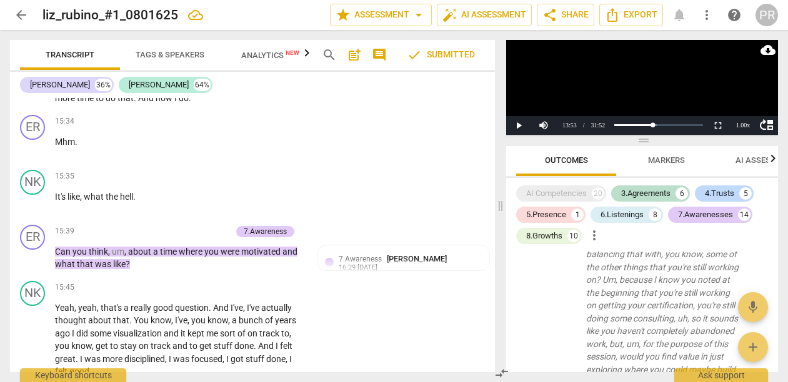
type textarea "LEADING--th"
type textarea "LEADING--the"
type textarea "LEADING--the coach"
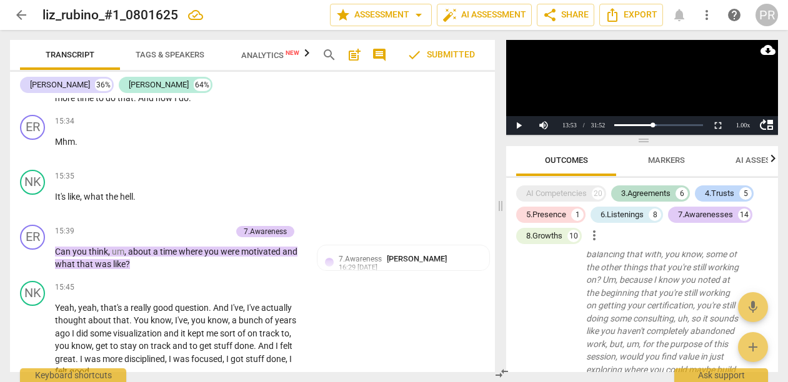
type textarea "LEADING--the coach"
type textarea "LEADING--the coach suggest"
type textarea "LEADING--the coach suggest that"
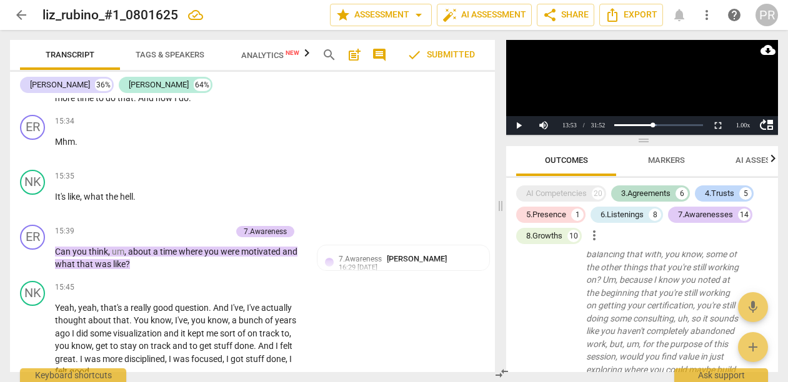
type textarea "LEADING--the coach suggest that maybe"
type textarea "LEADING--the coach suggest that maybe be a"
type textarea "LEADING--the coach suggest that may be a be"
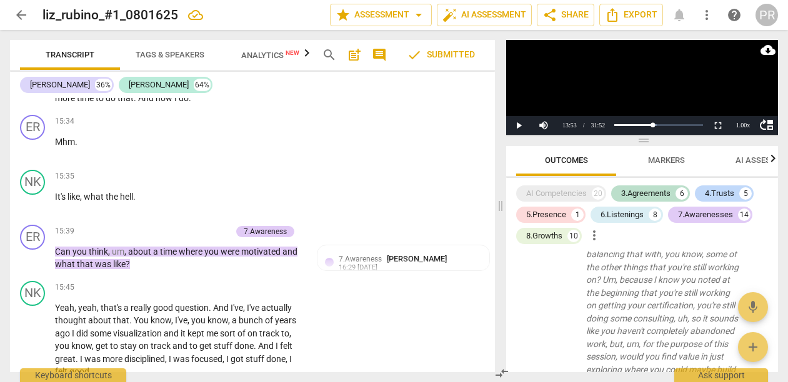
type textarea "LEADING--the coach suggest that may be a be"
type textarea "LEADING--the coach suggest that may be a bett"
type textarea "LEADING--the coach suggest that may be a better"
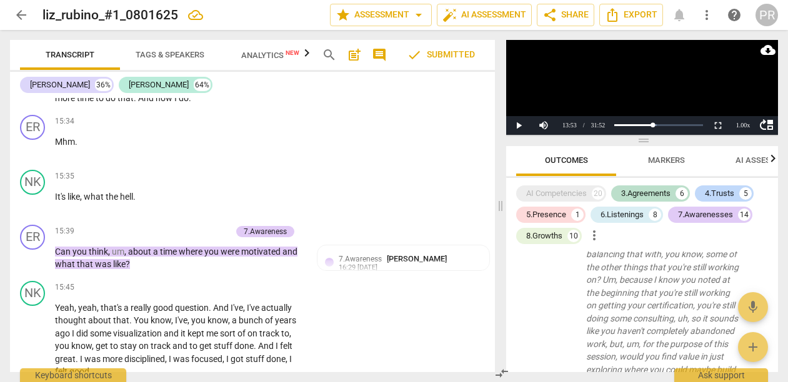
type textarea "LEADING--the coach suggest that may be a better go"
type textarea "LEADING--the coach suggest that may be a better goal"
type textarea "LEADING--the coach suggest that may be a better goal is"
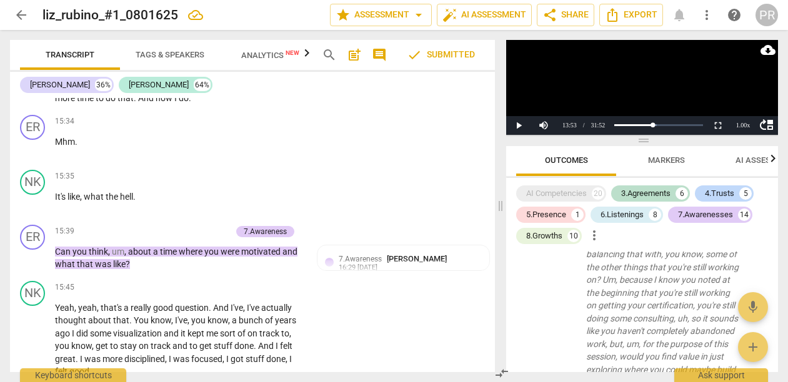
type textarea "LEADING--the coach suggest that may be a better goal is"
type textarea "LEADING--the coach suggest that may be a better goal is as"
type textarea "LEADING--the coach suggest that may be a better goal is as op"
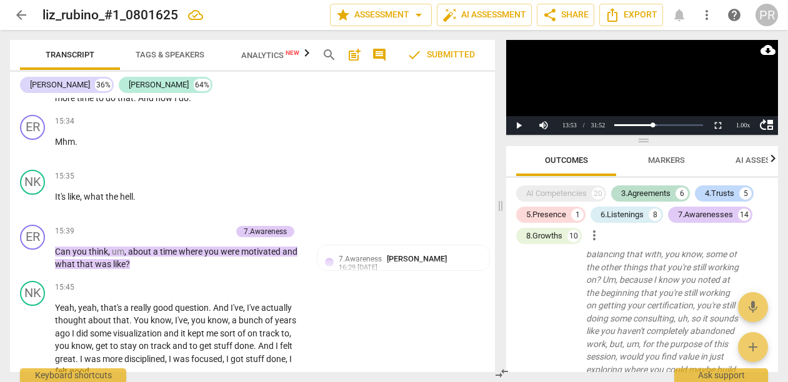
type textarea "LEADING--the coach suggest that may be a better goal is as opposed to"
type textarea "LEADING--the coach suggest that may be a better goal is as opposed to to s"
type textarea "LEADING--the coach suggest that may be a better goal is as opposed to to simp"
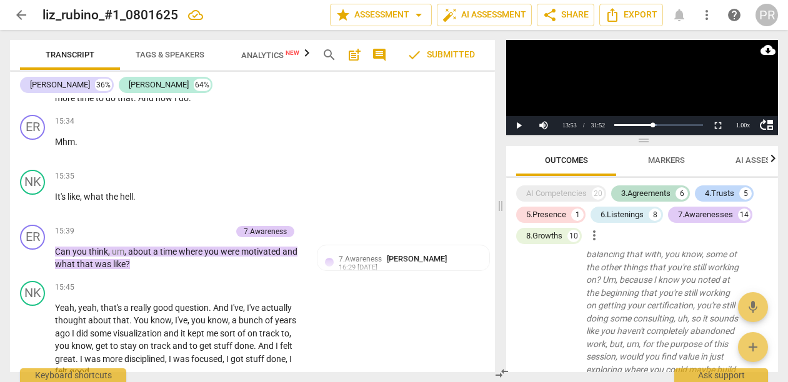
type textarea "LEADING--the coach suggest that may be a better goal is as opposed to to simp"
type textarea "LEADING--the coach suggest that may be a better goal is as opposed to to simply"
type textarea "LEADING--the coach suggest that may be a better goal is as opposed to tsimply"
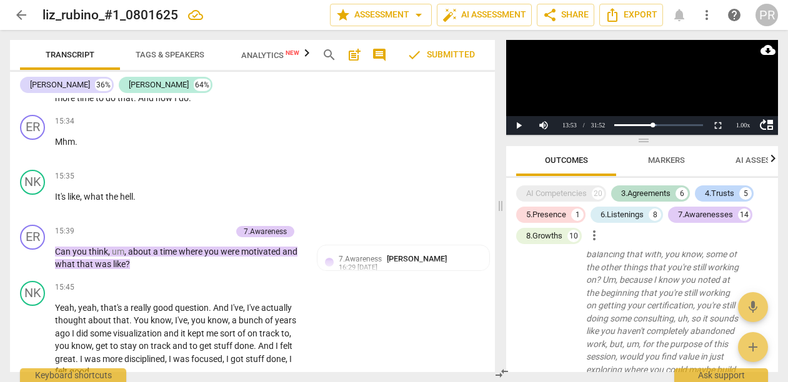
scroll to position [0, 0]
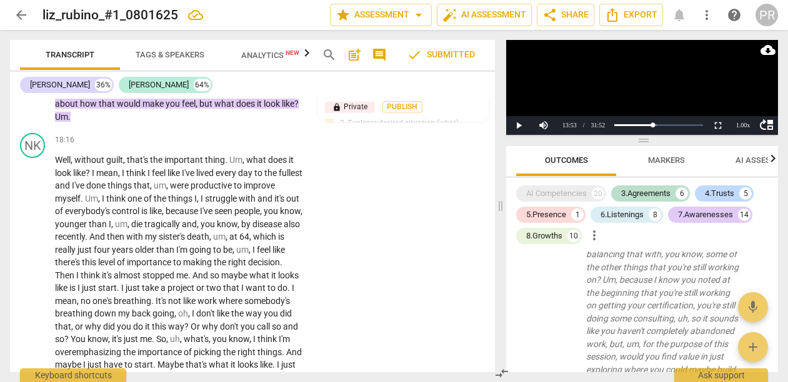
scroll to position [4605, 0]
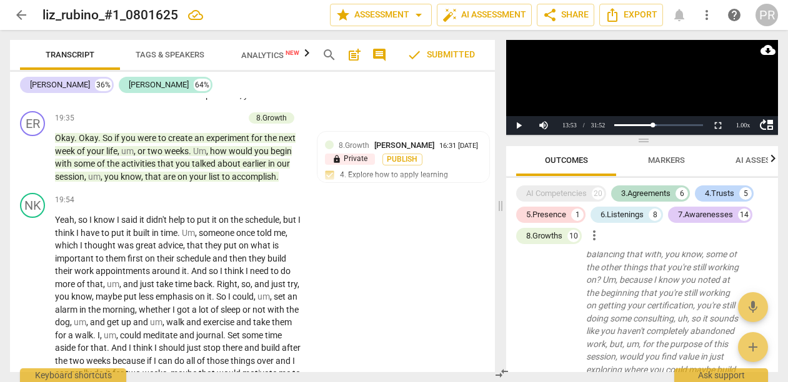
scroll to position [0, 0]
drag, startPoint x: 317, startPoint y: 137, endPoint x: 456, endPoint y: 152, distance: 140.1
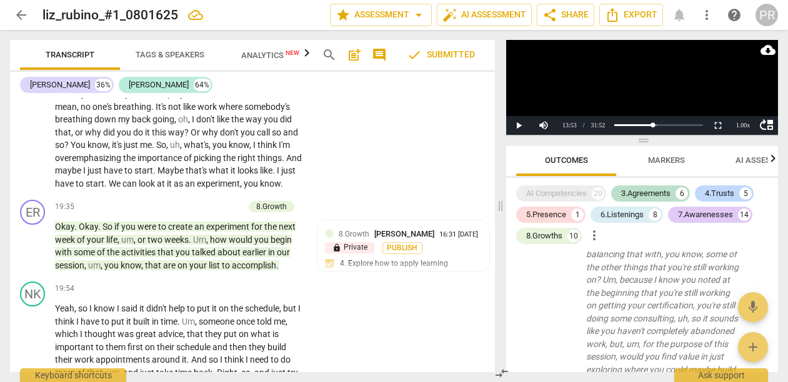
scroll to position [4787, 0]
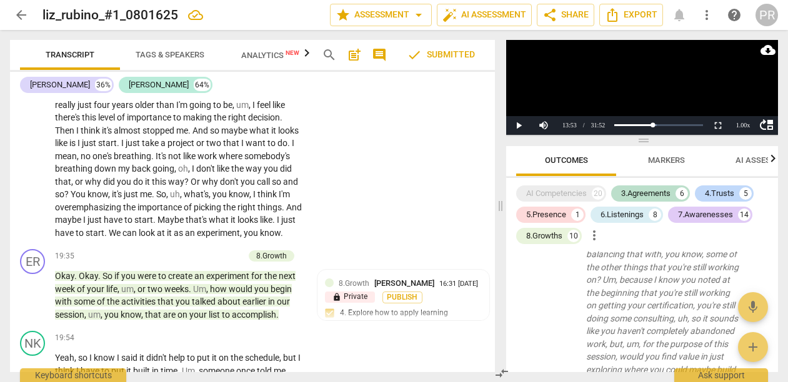
scroll to position [4734, 0]
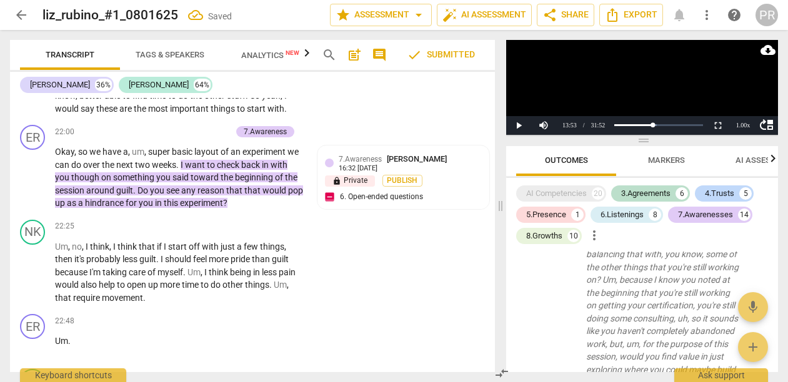
scroll to position [5395, 0]
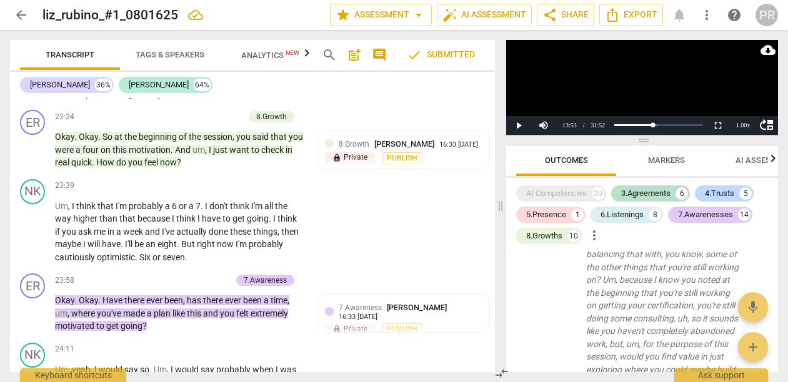
scroll to position [5870, 0]
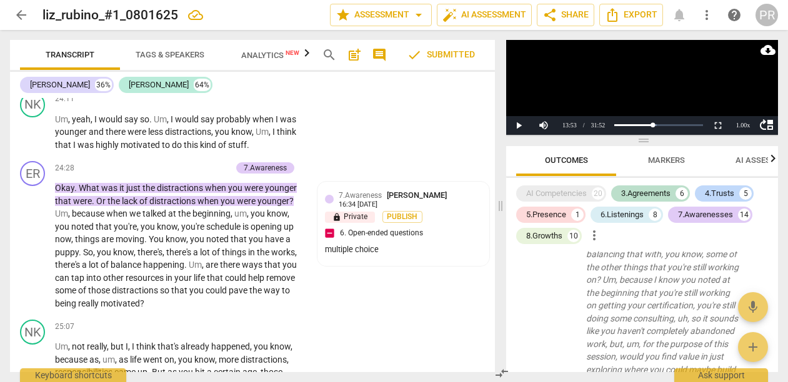
scroll to position [6106, 0]
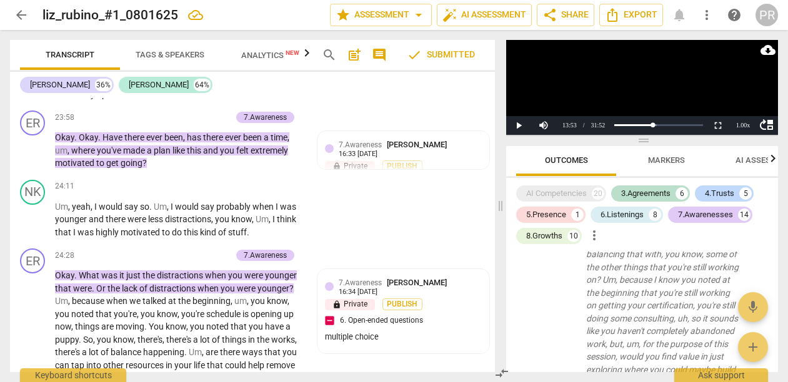
scroll to position [5962, 0]
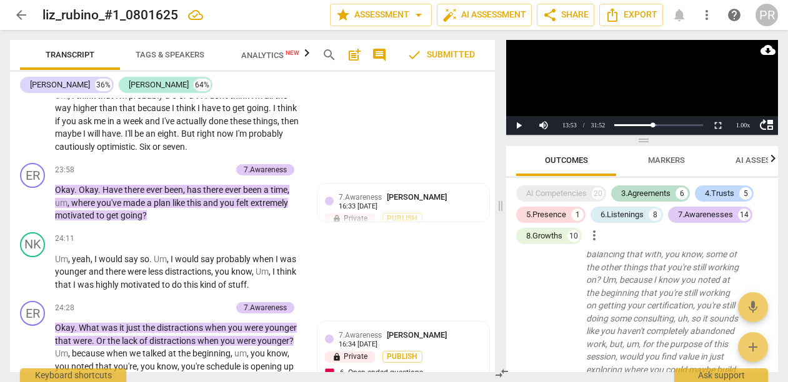
click at [462, 190] on li "Edit" at bounding box center [473, 189] width 43 height 24
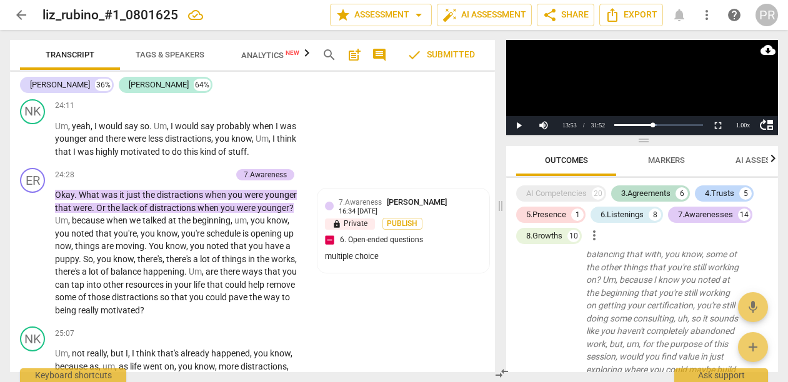
scroll to position [58, 0]
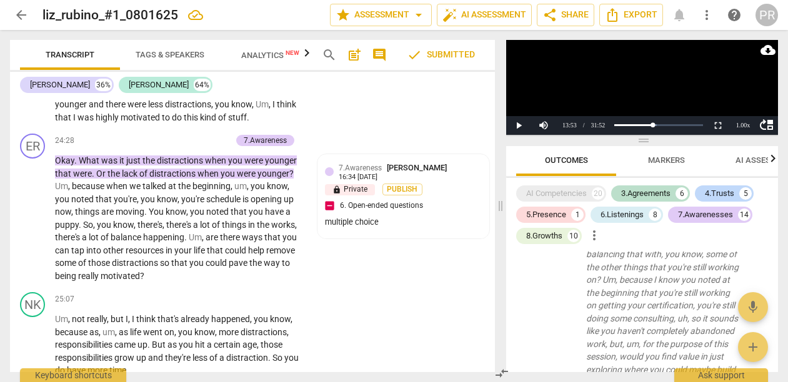
scroll to position [6137, 0]
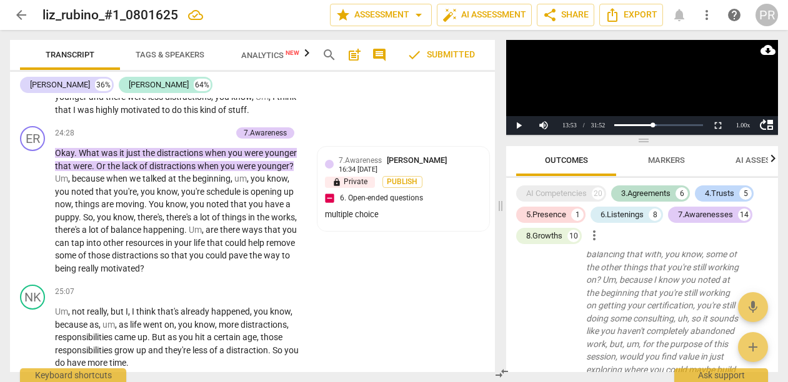
drag, startPoint x: 342, startPoint y: 280, endPoint x: 314, endPoint y: 279, distance: 28.1
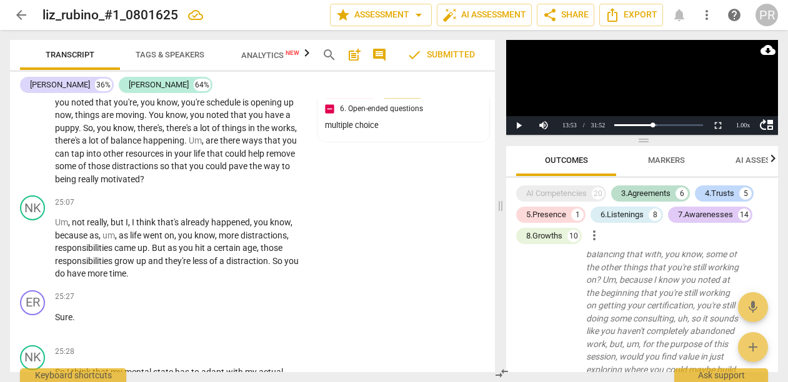
scroll to position [6186, 0]
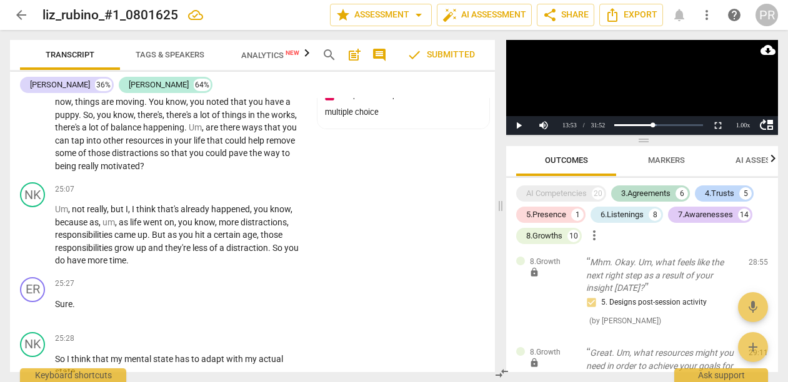
scroll to position [0, 0]
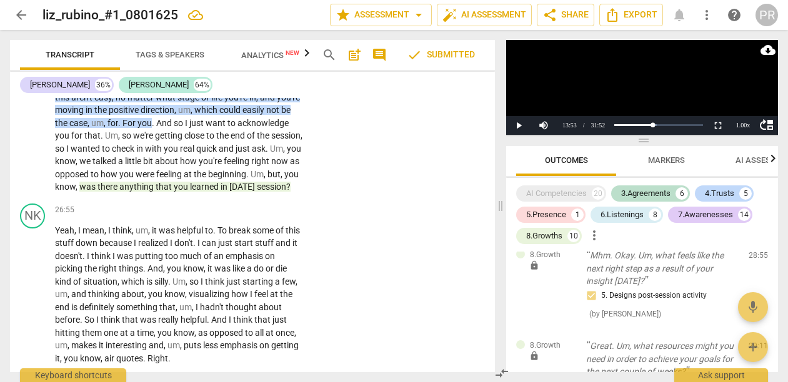
scroll to position [6722, 0]
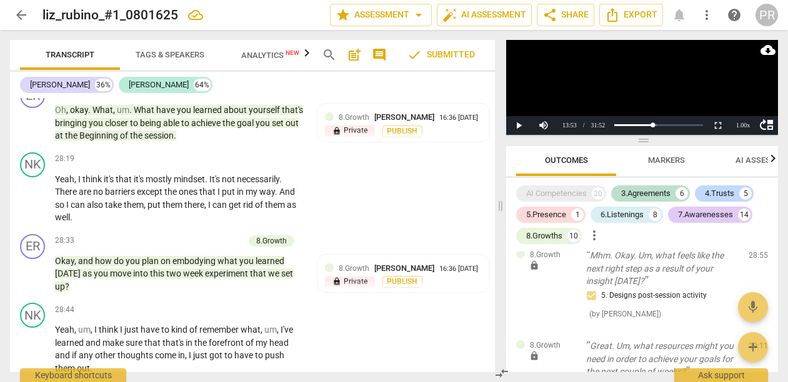
scroll to position [7210, 0]
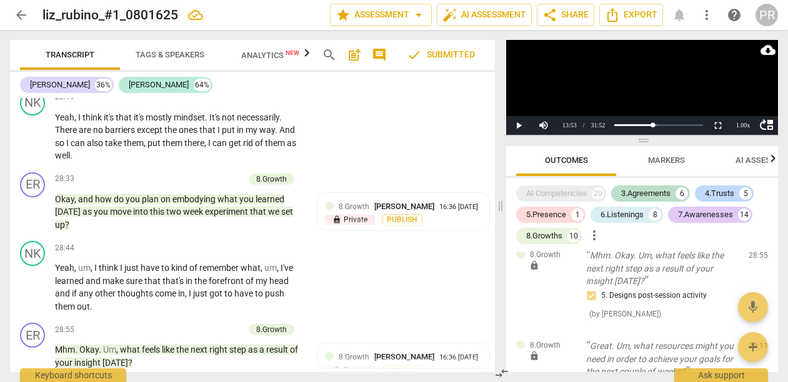
scroll to position [7231, 0]
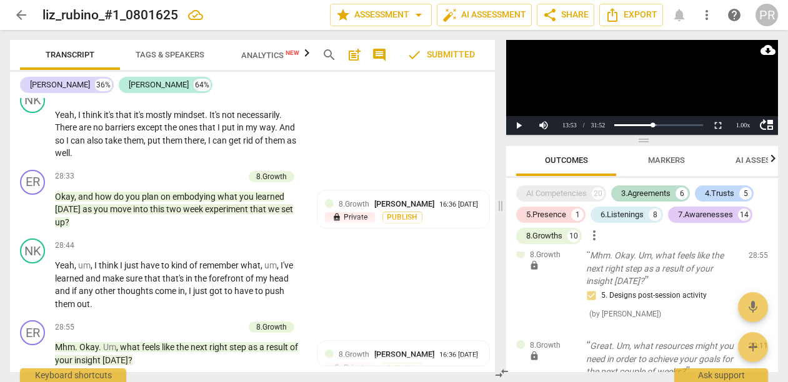
drag, startPoint x: 57, startPoint y: 136, endPoint x: 172, endPoint y: 217, distance: 141.1
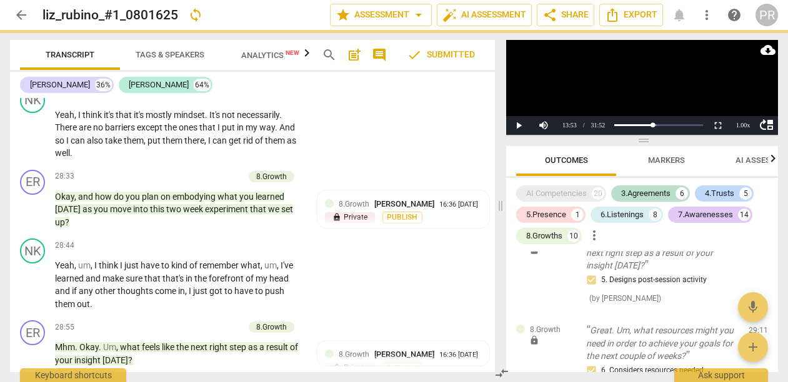
drag, startPoint x: 169, startPoint y: 212, endPoint x: 241, endPoint y: 217, distance: 72.0
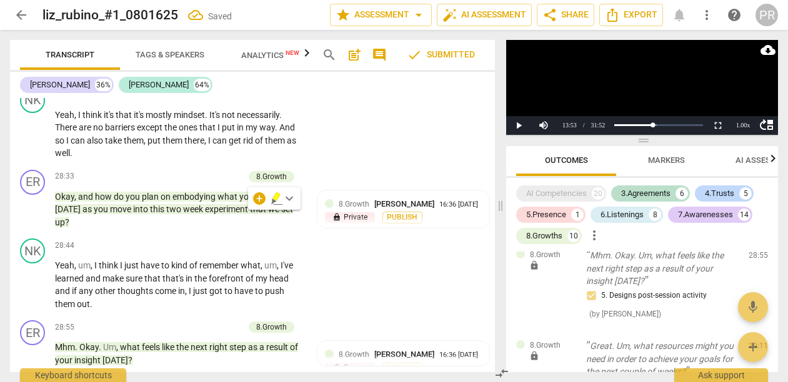
click at [462, 147] on li "Edit" at bounding box center [473, 144] width 43 height 24
drag, startPoint x: 225, startPoint y: 219, endPoint x: 42, endPoint y: 138, distance: 200.5
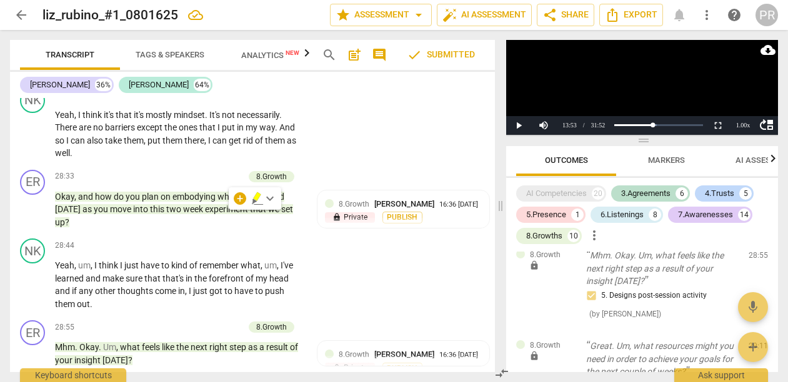
click at [469, 167] on li "Delete" at bounding box center [473, 166] width 43 height 24
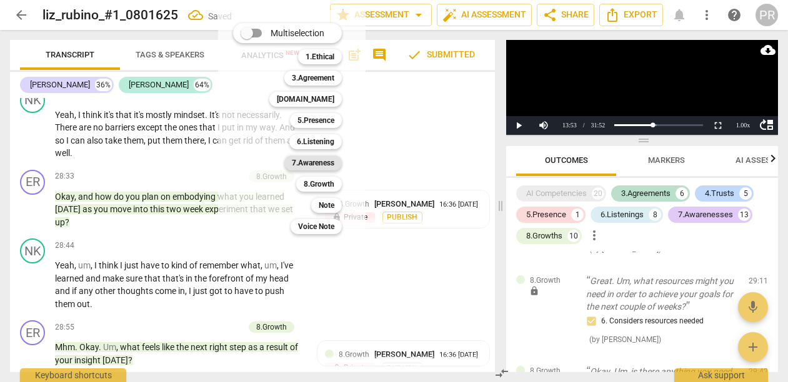
click at [334, 164] on b "7.Awareness" at bounding box center [313, 163] width 42 height 15
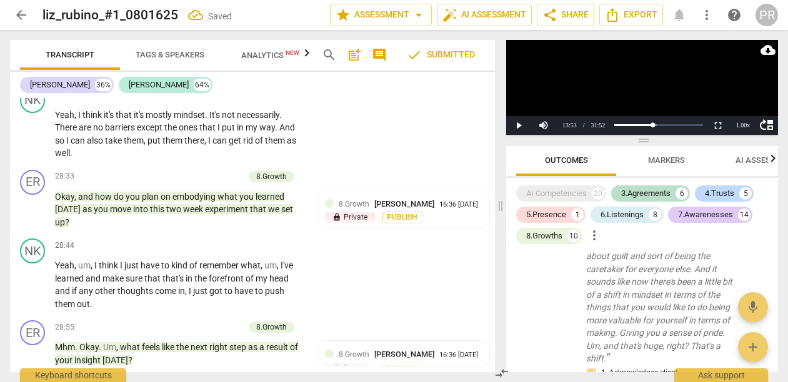
scroll to position [5278, 0]
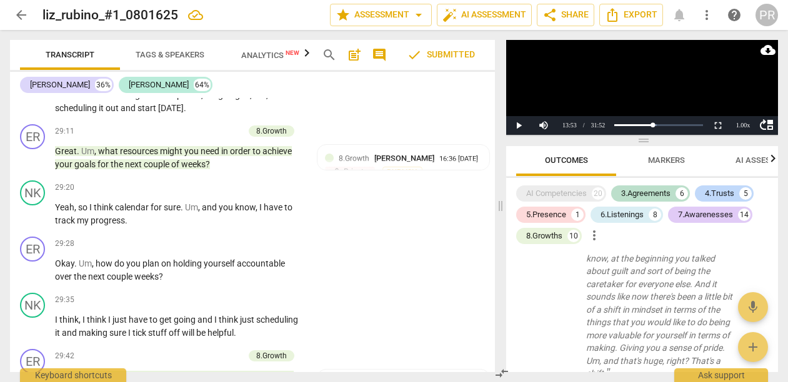
scroll to position [7561, 0]
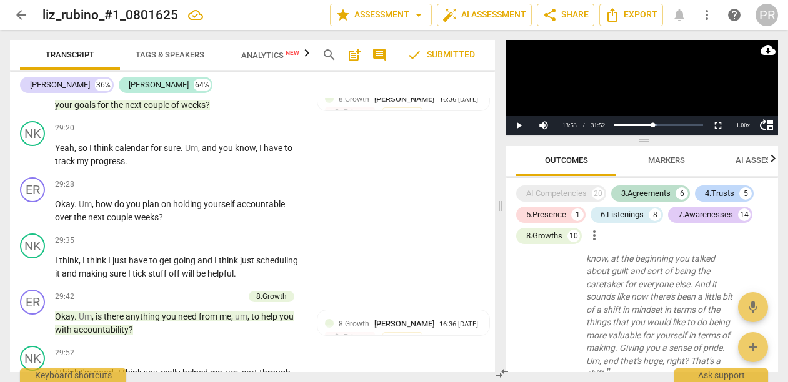
scroll to position [7599, 0]
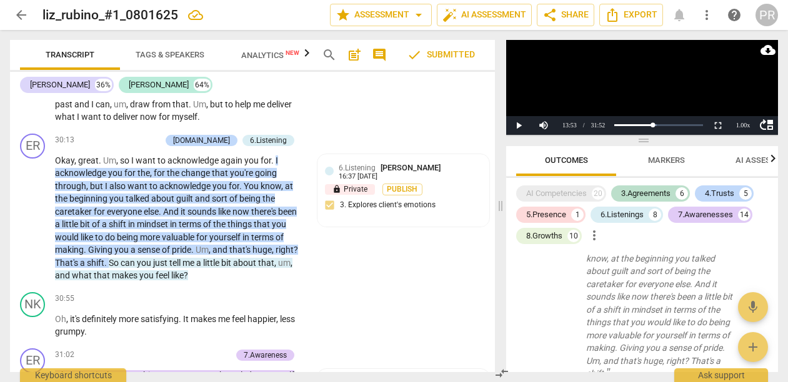
scroll to position [7921, 0]
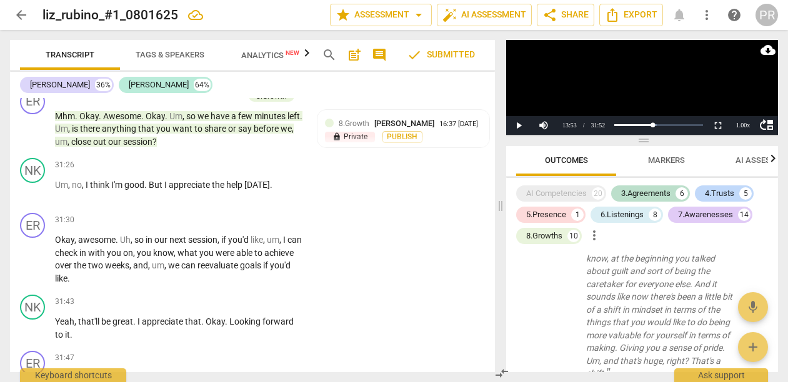
scroll to position [8428, 0]
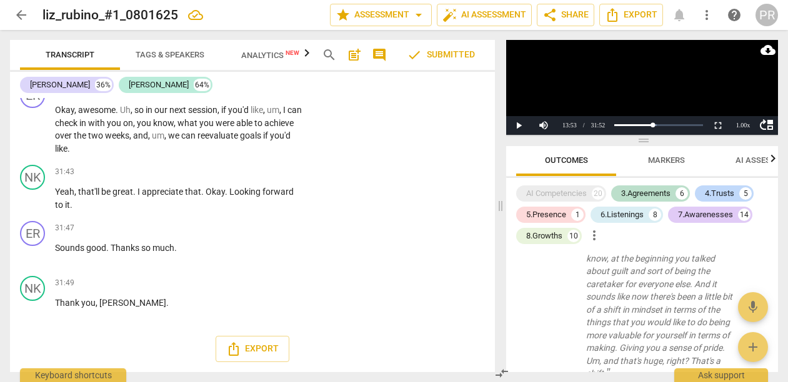
scroll to position [11186, 0]
click at [284, 353] on button "Export" at bounding box center [252, 349] width 74 height 26
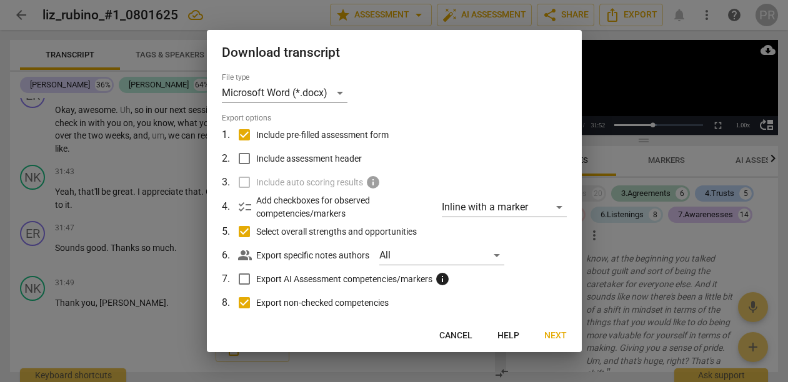
click at [556, 331] on span "Next" at bounding box center [555, 336] width 22 height 12
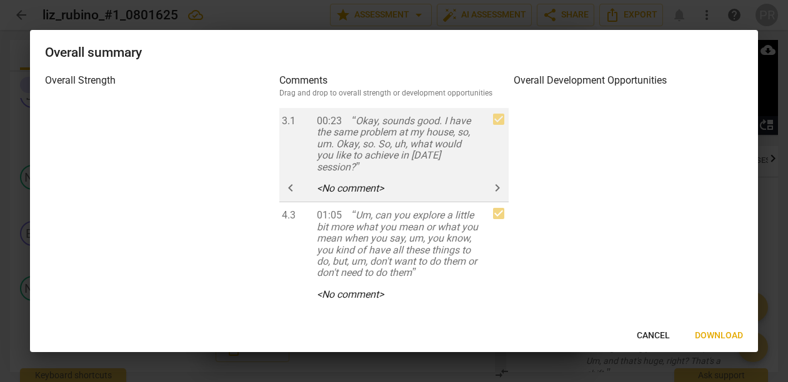
click at [285, 195] on span "keyboard_arrow_left" at bounding box center [290, 187] width 15 height 15
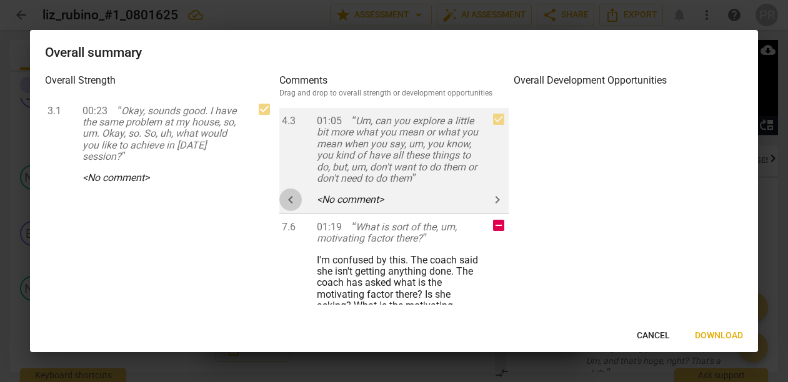
click at [289, 207] on span "keyboard_arrow_left" at bounding box center [290, 199] width 15 height 15
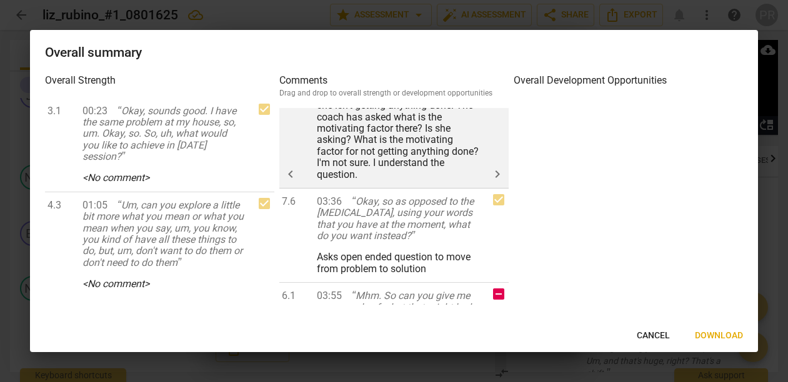
scroll to position [87, 0]
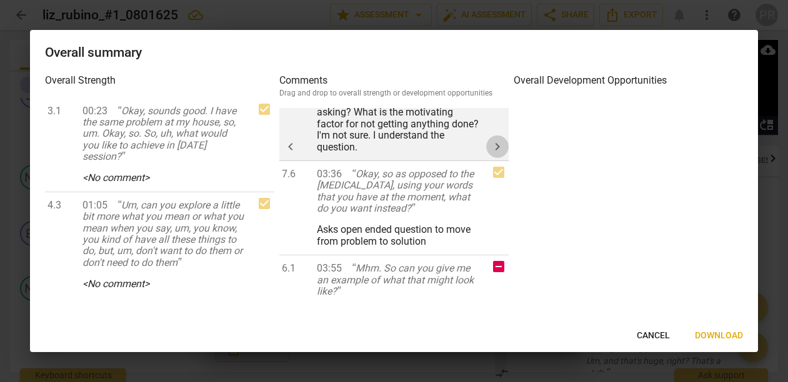
click at [492, 154] on span "keyboard_arrow_right" at bounding box center [497, 146] width 15 height 15
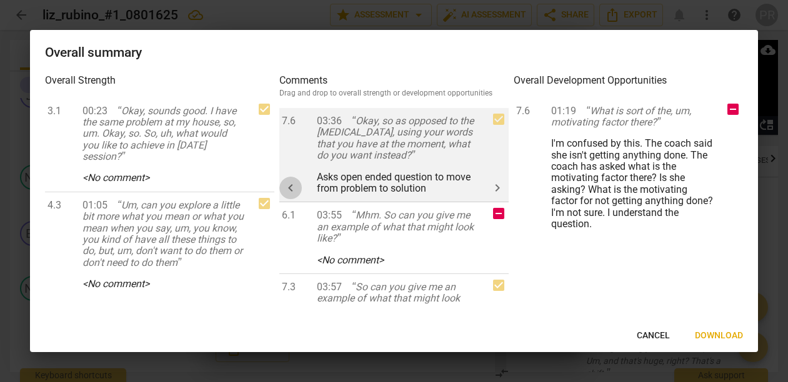
click at [290, 195] on span "keyboard_arrow_left" at bounding box center [290, 187] width 15 height 15
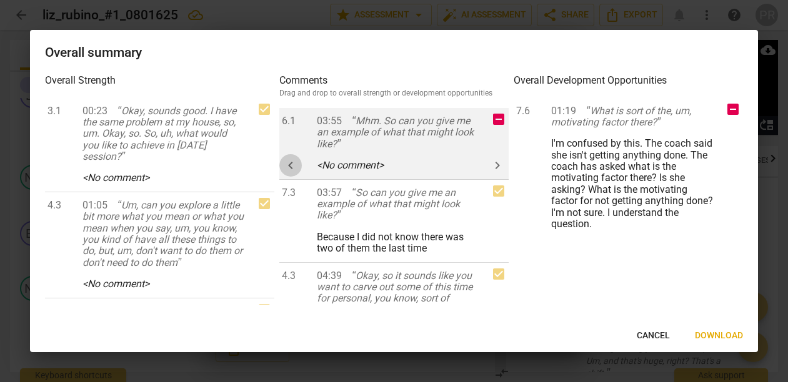
click at [290, 173] on span "keyboard_arrow_left" at bounding box center [290, 165] width 15 height 15
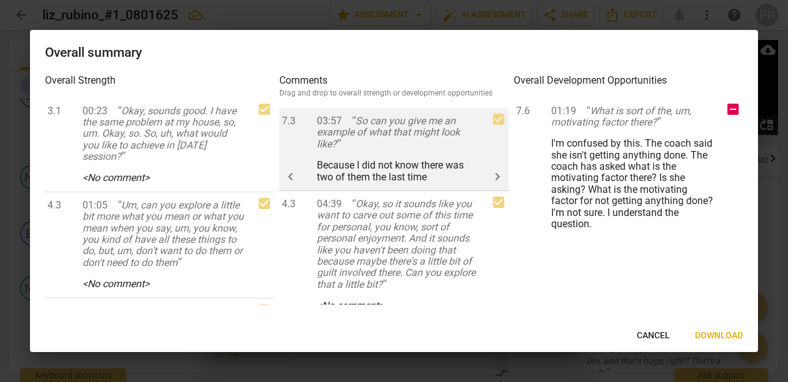
click at [292, 184] on span "keyboard_arrow_left" at bounding box center [290, 176] width 15 height 15
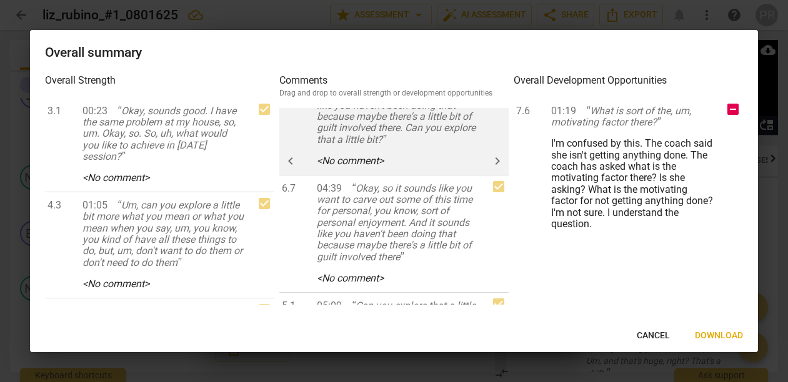
scroll to position [66, 0]
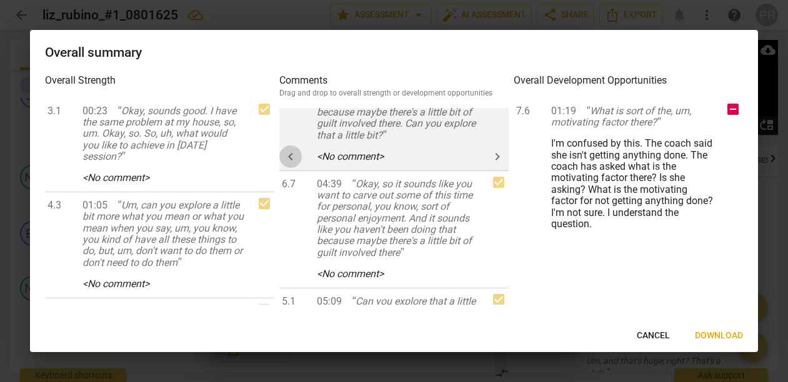
click at [295, 164] on span "keyboard_arrow_left" at bounding box center [290, 156] width 15 height 15
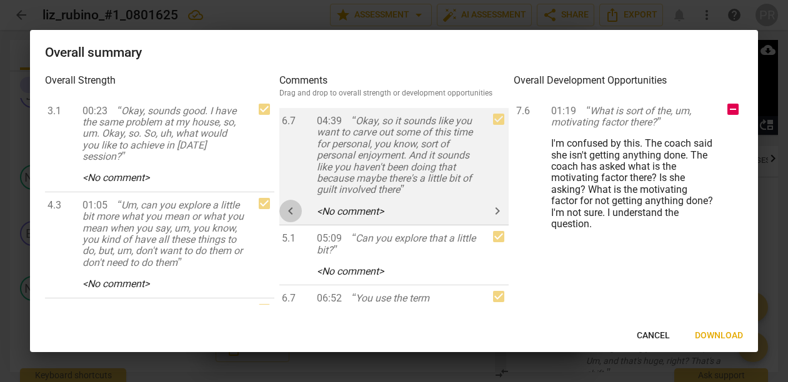
click at [292, 219] on span "keyboard_arrow_left" at bounding box center [290, 211] width 15 height 15
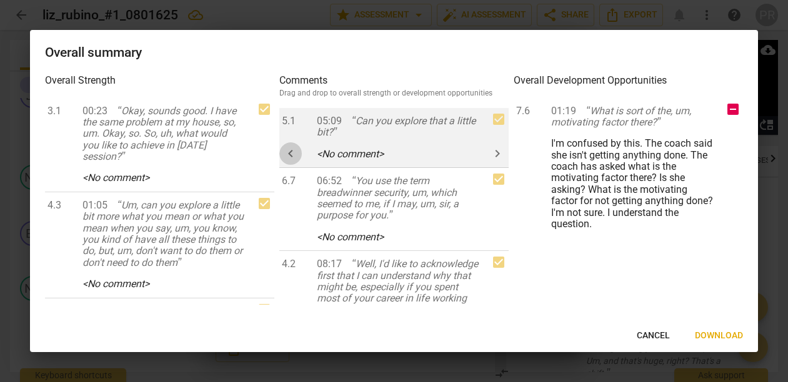
click at [289, 161] on span "keyboard_arrow_left" at bounding box center [290, 153] width 15 height 15
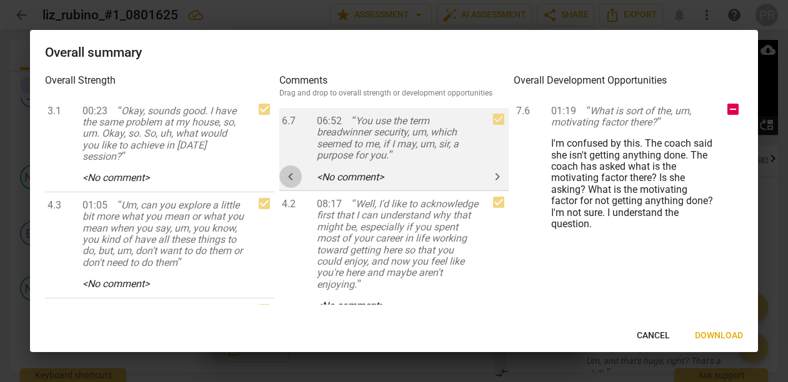
click at [293, 184] on span "keyboard_arrow_left" at bounding box center [290, 176] width 15 height 15
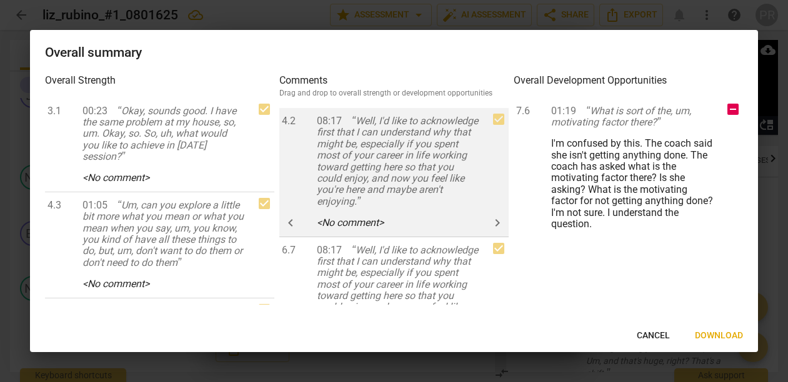
click at [293, 230] on span "keyboard_arrow_left" at bounding box center [290, 222] width 15 height 15
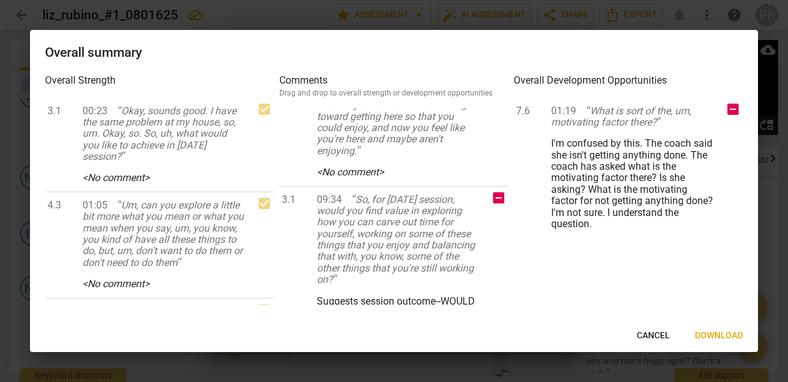
scroll to position [64, 0]
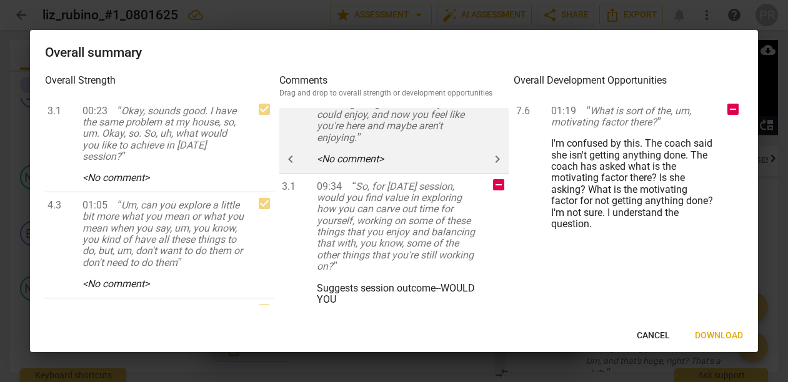
click at [290, 167] on span "keyboard_arrow_left" at bounding box center [290, 159] width 15 height 15
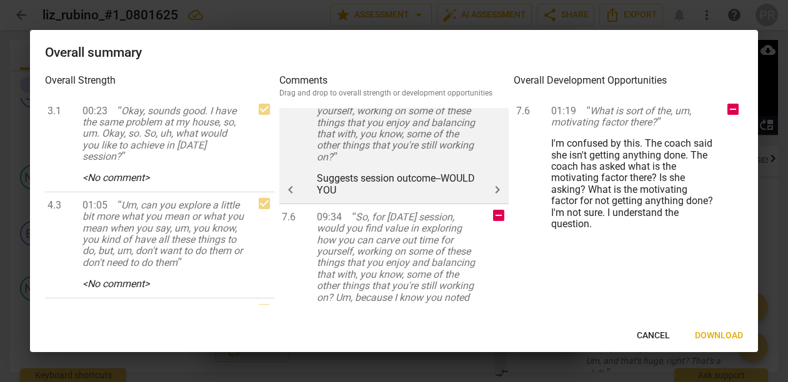
scroll to position [48, 0]
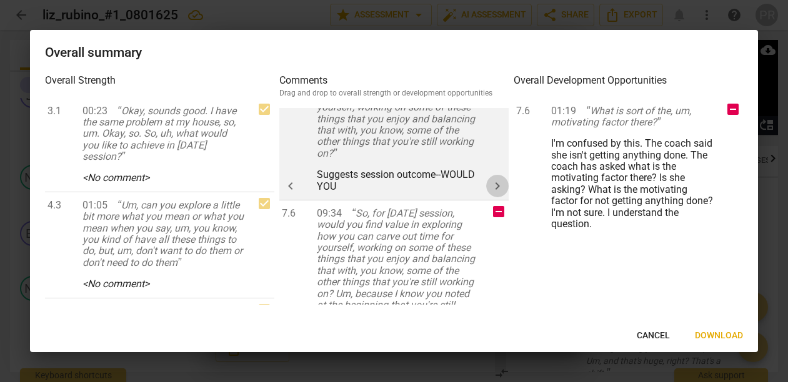
click at [490, 194] on span "keyboard_arrow_right" at bounding box center [497, 186] width 15 height 15
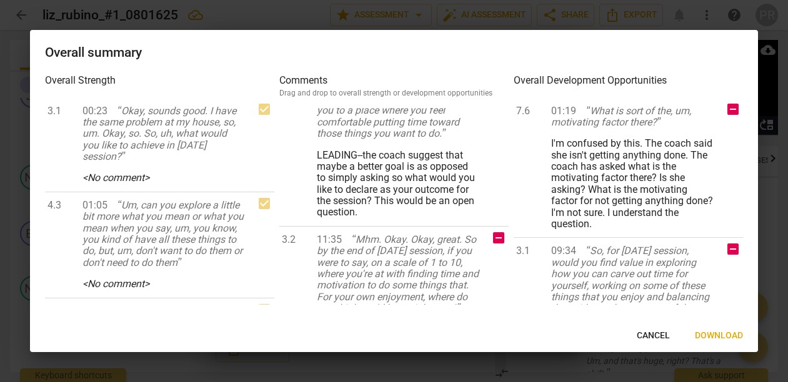
scroll to position [408, 0]
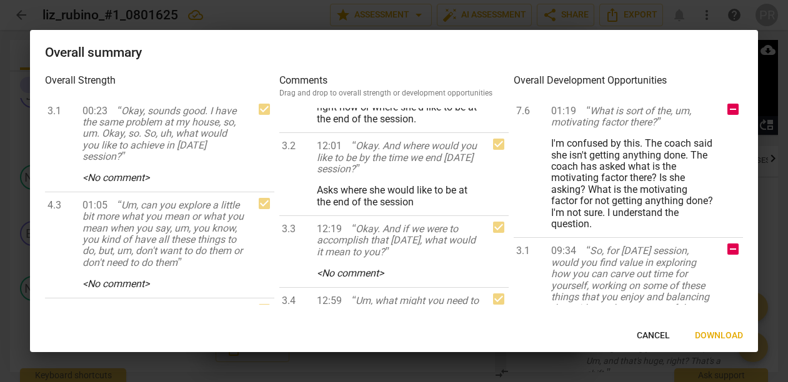
scroll to position [0, 0]
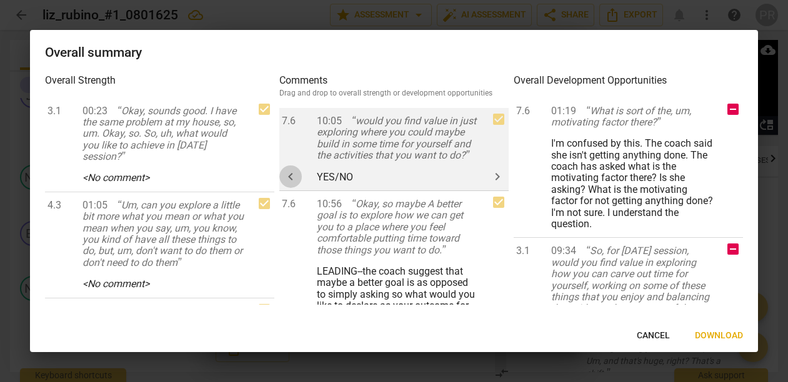
click at [292, 184] on span "keyboard_arrow_left" at bounding box center [290, 176] width 15 height 15
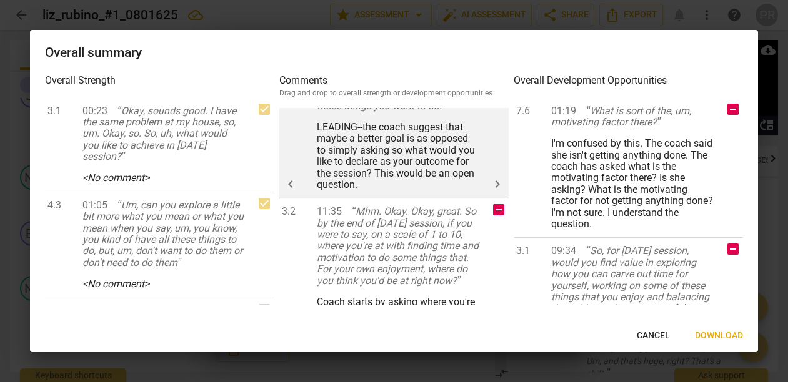
scroll to position [92, 0]
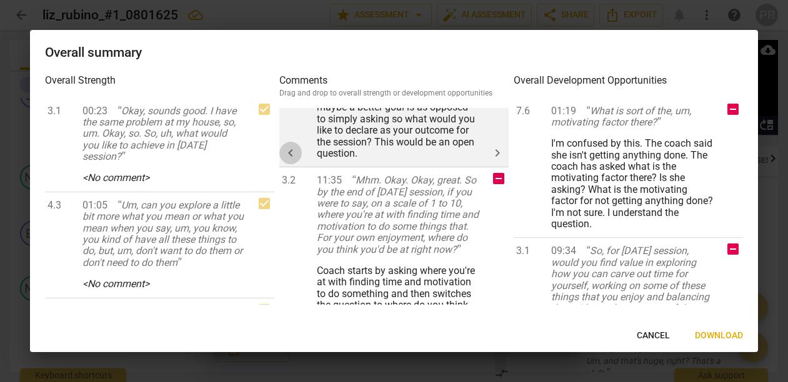
click at [297, 161] on span "keyboard_arrow_left" at bounding box center [290, 153] width 15 height 15
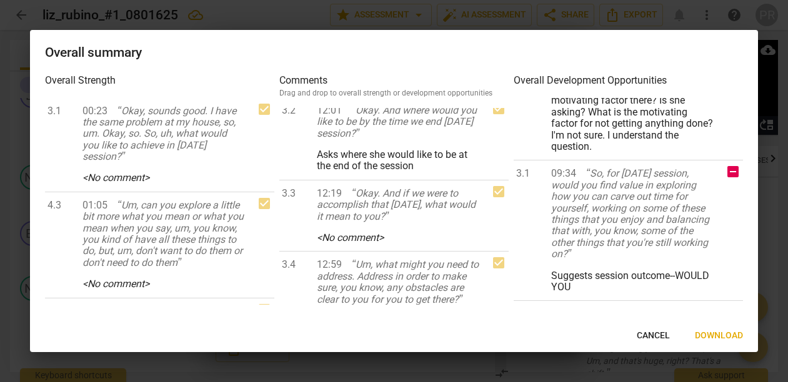
scroll to position [212, 0]
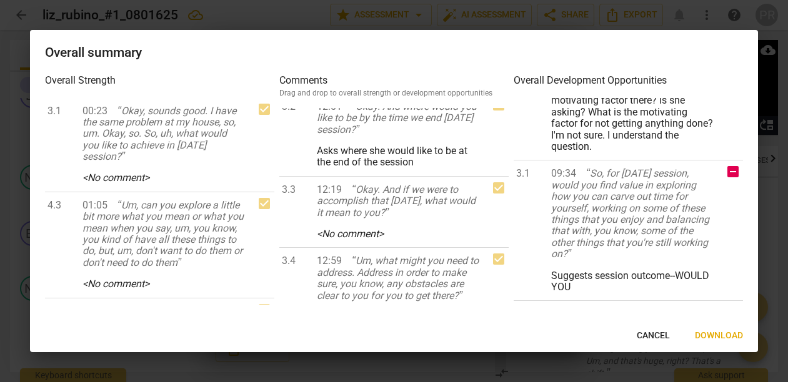
click at [492, 87] on span "keyboard_arrow_right" at bounding box center [497, 79] width 15 height 15
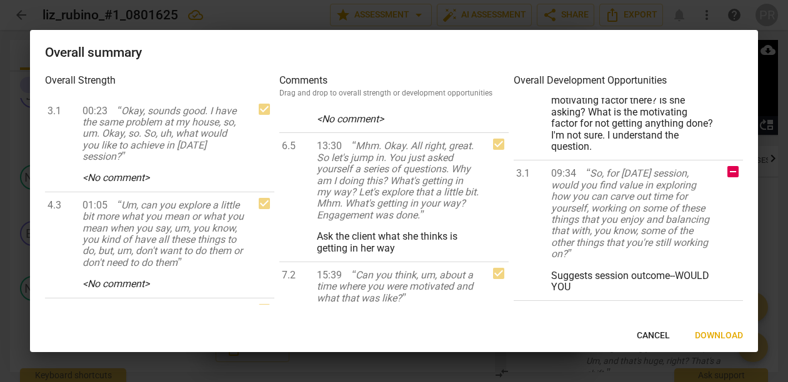
scroll to position [0, 0]
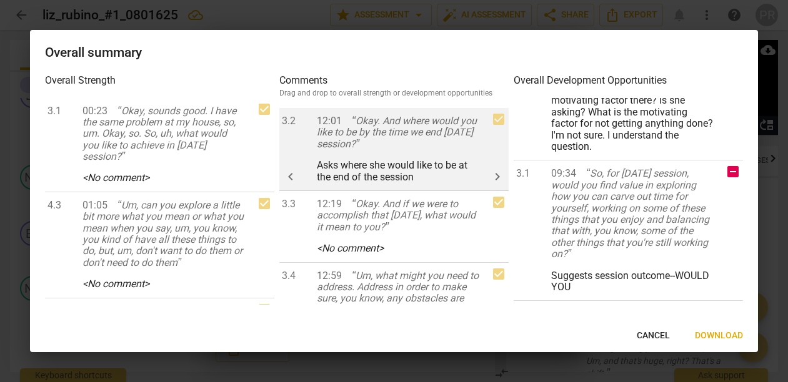
click at [300, 184] on span "keyboard_arrow_left" at bounding box center [290, 176] width 22 height 15
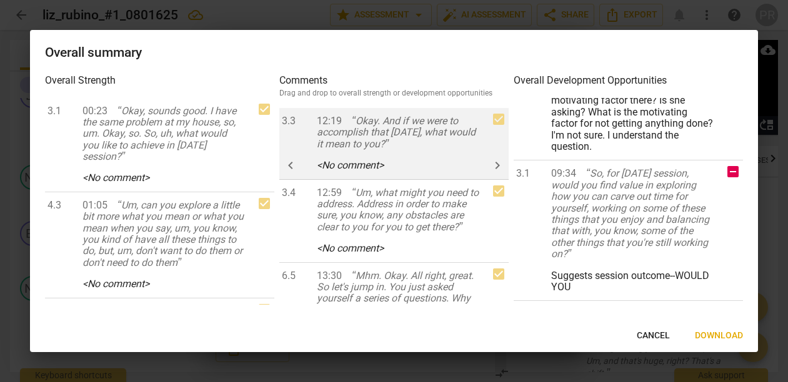
click at [294, 173] on span "keyboard_arrow_left" at bounding box center [290, 165] width 15 height 15
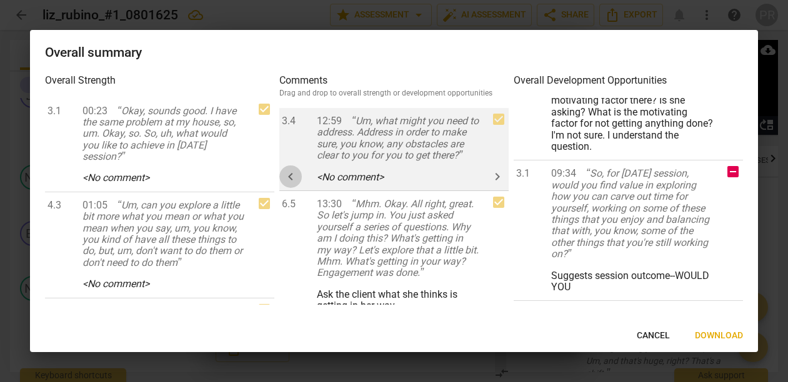
click at [295, 184] on span "keyboard_arrow_left" at bounding box center [290, 176] width 15 height 15
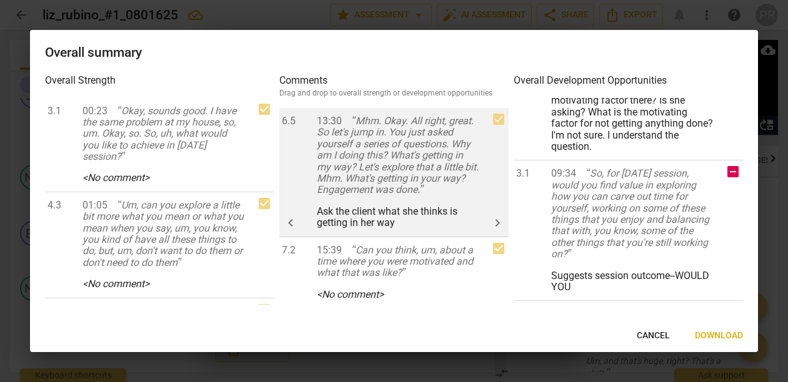
click at [295, 237] on div "6.5 13:30 Mhm. Okay. All right, great. So let's jump in. You just asked yoursel…" at bounding box center [393, 172] width 229 height 129
click at [296, 230] on span "keyboard_arrow_left" at bounding box center [290, 222] width 15 height 15
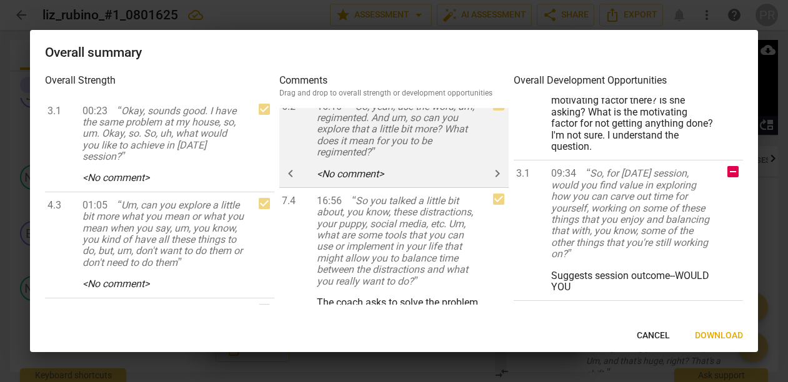
scroll to position [47, 0]
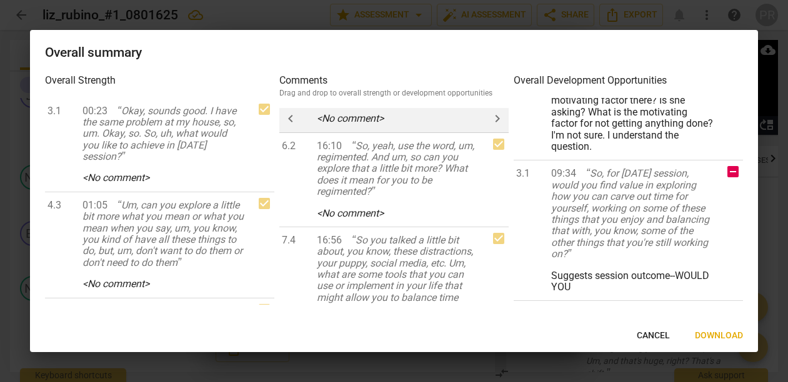
click at [291, 126] on span "keyboard_arrow_left" at bounding box center [290, 118] width 15 height 15
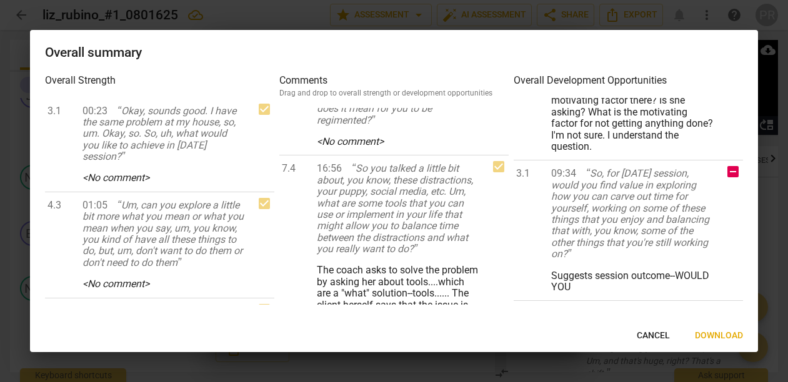
scroll to position [0, 0]
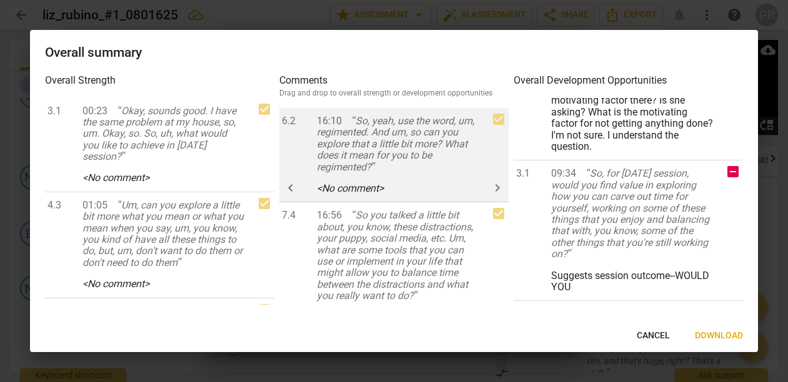
click at [292, 195] on span "keyboard_arrow_left" at bounding box center [290, 187] width 15 height 15
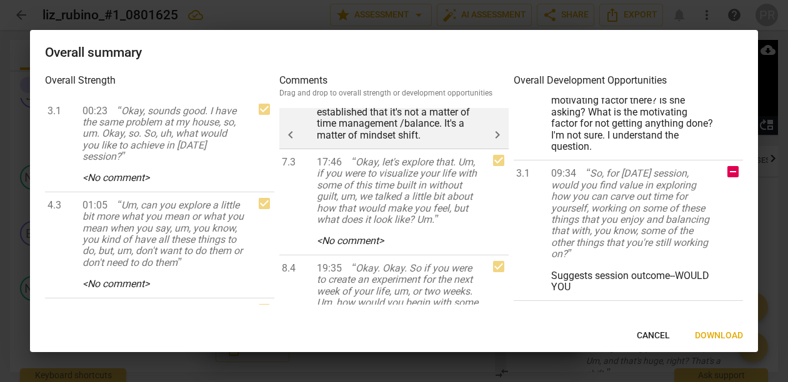
scroll to position [246, 0]
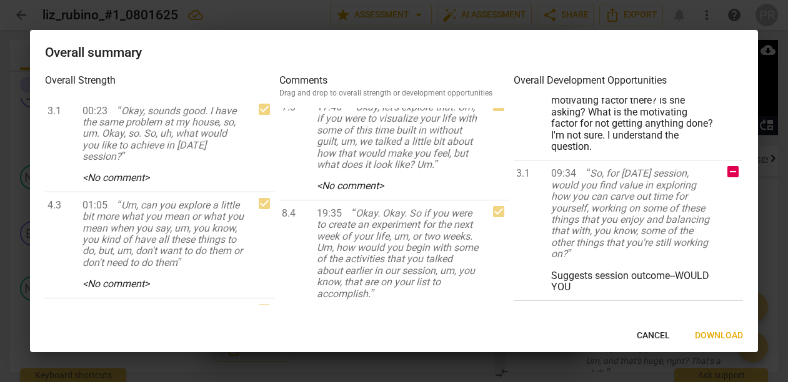
click at [297, 87] on span "keyboard_arrow_left" at bounding box center [290, 79] width 15 height 15
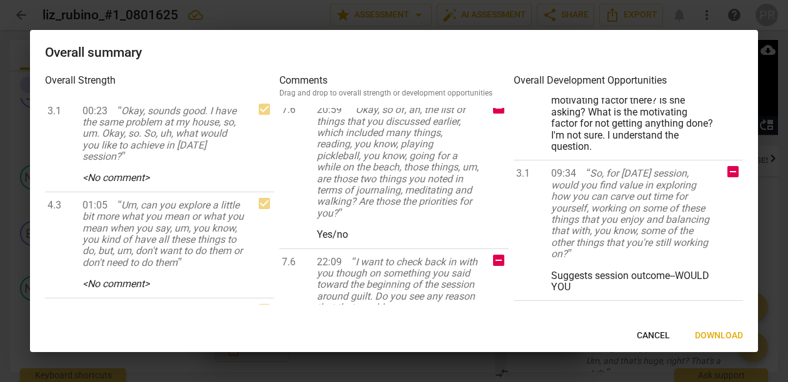
scroll to position [0, 0]
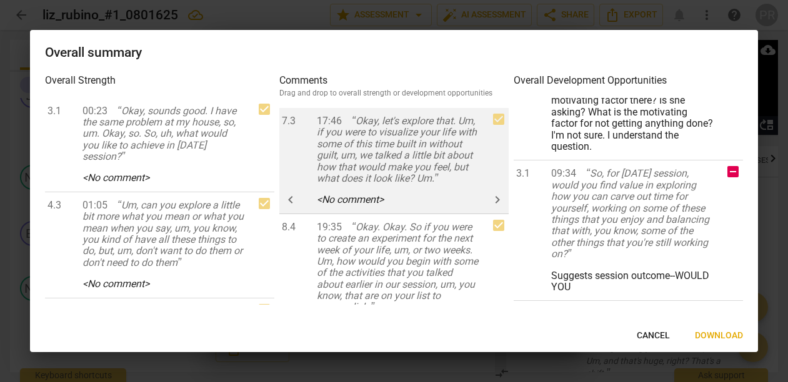
click at [294, 207] on span "keyboard_arrow_left" at bounding box center [290, 199] width 15 height 15
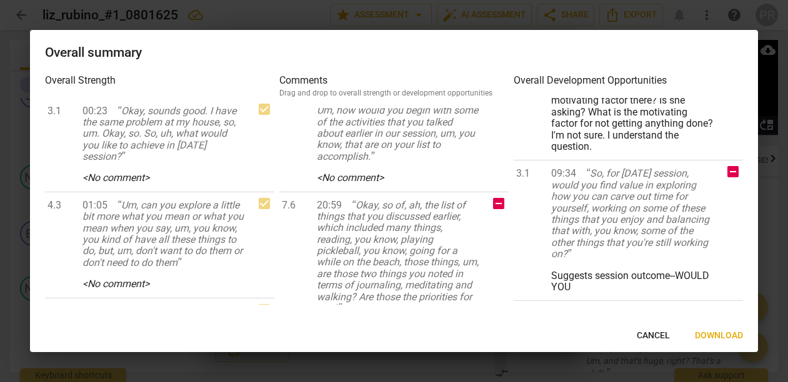
scroll to position [60, 0]
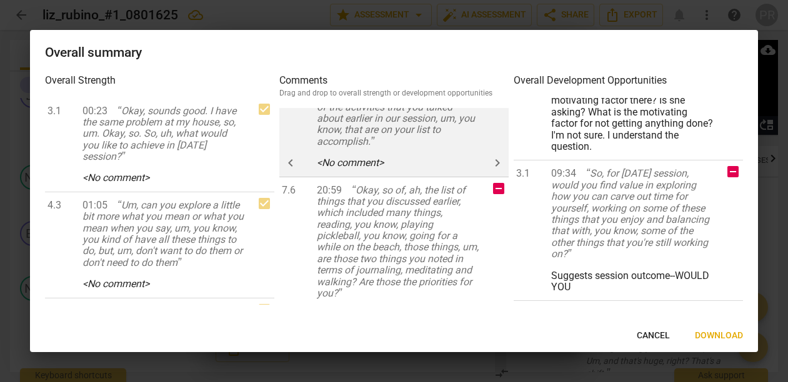
click at [292, 174] on button "keyboard_arrow_left" at bounding box center [290, 163] width 22 height 22
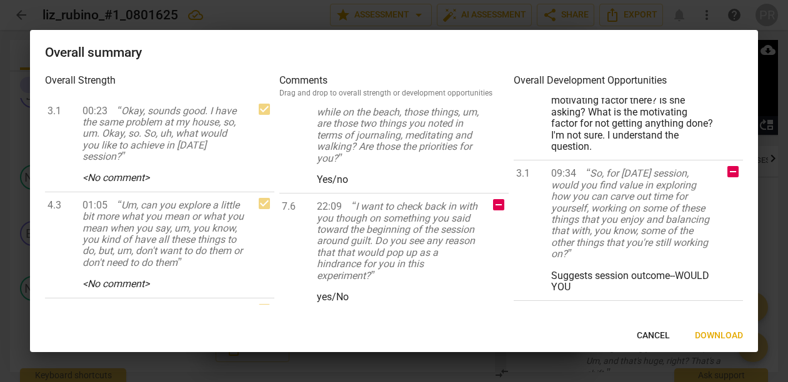
scroll to position [102, 0]
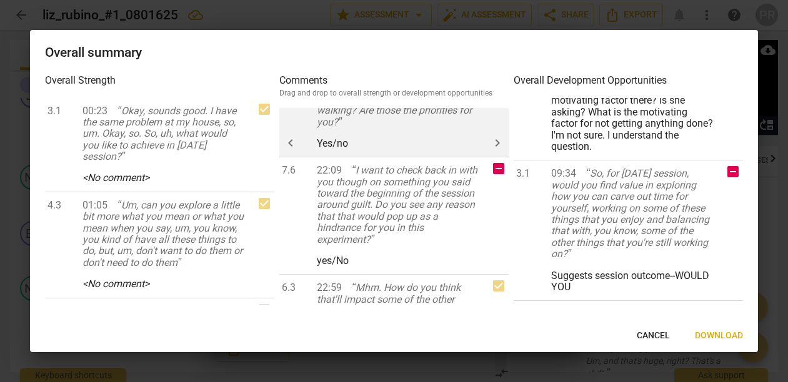
click at [495, 157] on div "7.6 20:59 Okay, so of, ah, the list of things that you discussed earlier, which…" at bounding box center [393, 82] width 229 height 152
click at [495, 151] on span "keyboard_arrow_right" at bounding box center [497, 143] width 15 height 15
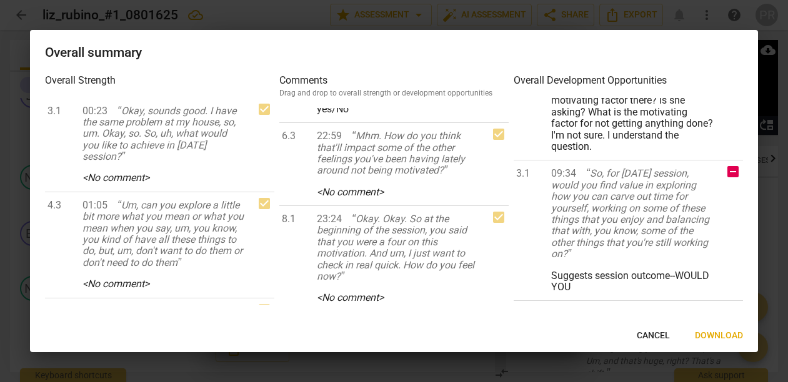
scroll to position [0, 0]
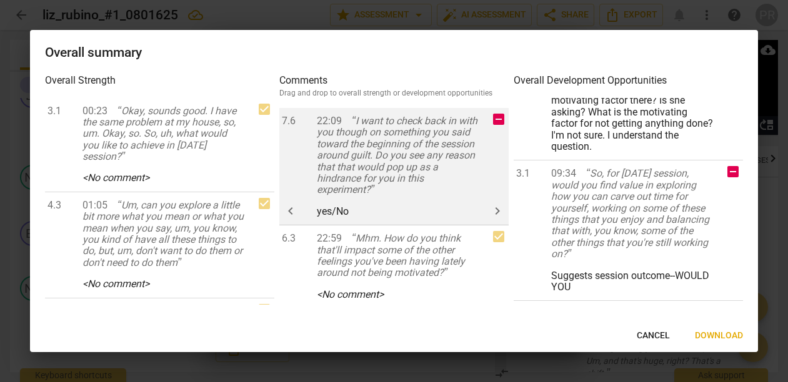
click at [493, 222] on button "keyboard_arrow_right" at bounding box center [497, 211] width 22 height 22
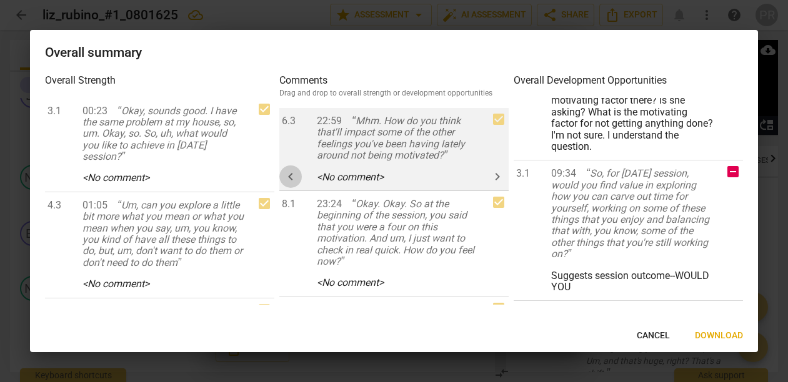
click at [300, 184] on span "keyboard_arrow_left" at bounding box center [290, 176] width 22 height 15
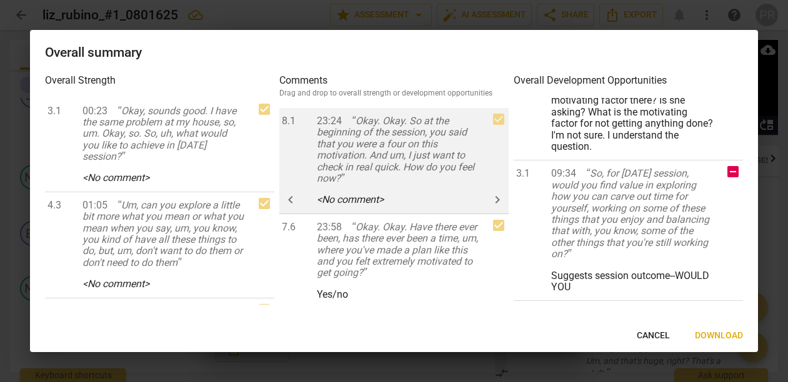
click at [298, 207] on span "keyboard_arrow_left" at bounding box center [290, 199] width 22 height 15
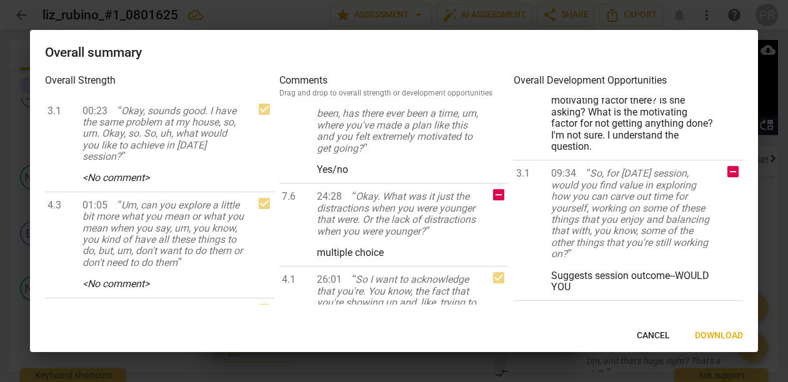
scroll to position [37, 0]
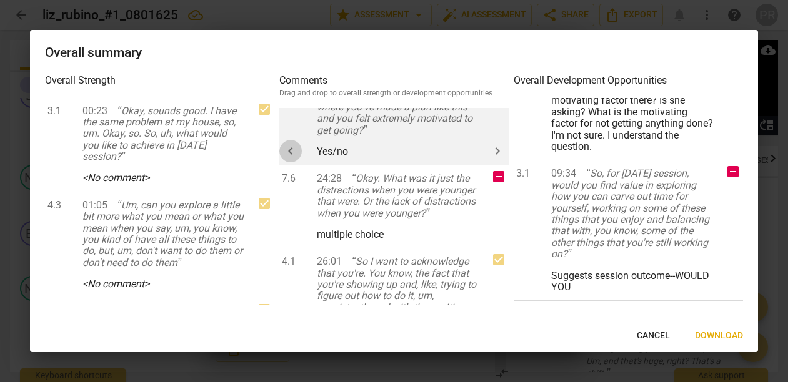
click at [298, 159] on span "keyboard_arrow_left" at bounding box center [290, 151] width 22 height 15
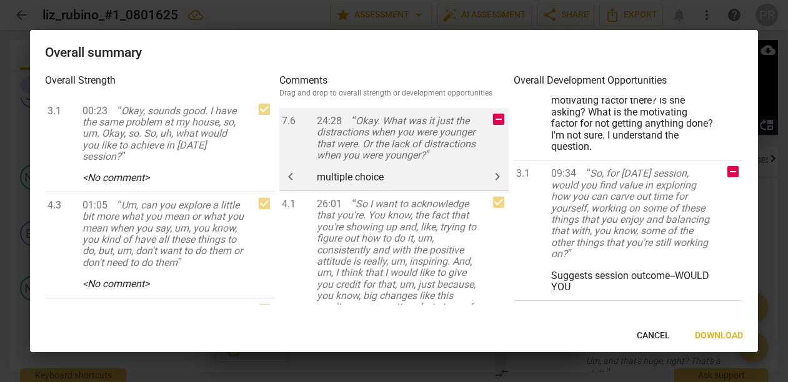
click at [490, 184] on span "keyboard_arrow_right" at bounding box center [497, 176] width 15 height 15
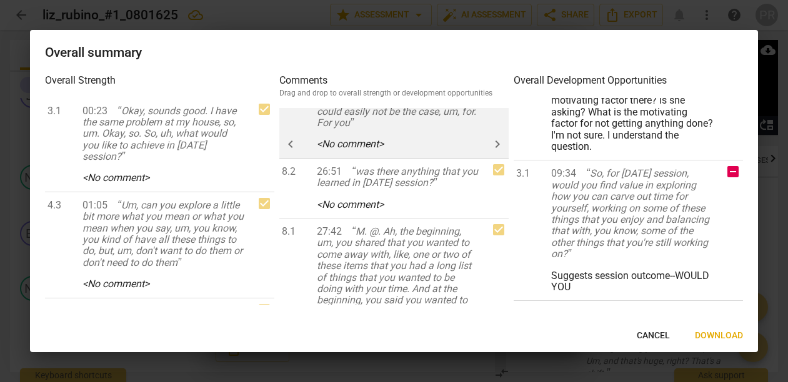
scroll to position [185, 0]
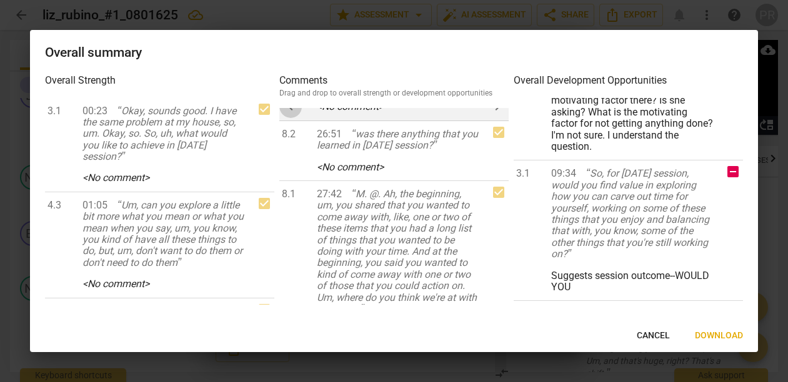
click at [294, 114] on span "keyboard_arrow_left" at bounding box center [290, 106] width 15 height 15
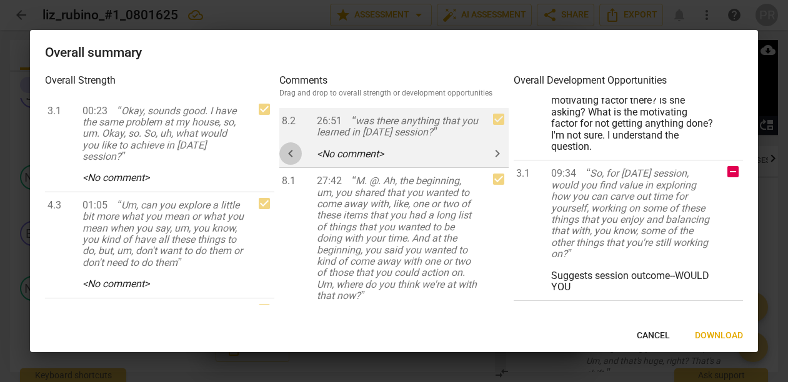
click at [289, 161] on span "keyboard_arrow_left" at bounding box center [290, 153] width 15 height 15
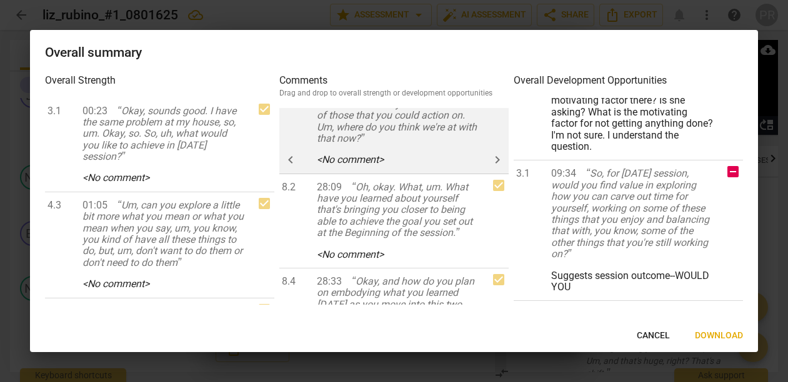
scroll to position [115, 0]
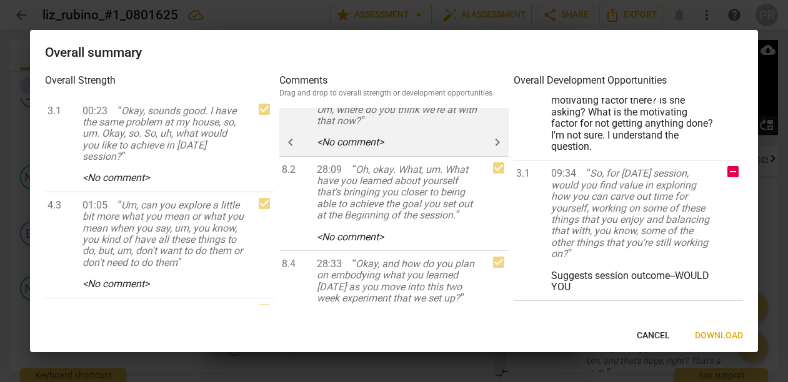
click at [299, 150] on span "keyboard_arrow_left" at bounding box center [290, 142] width 22 height 15
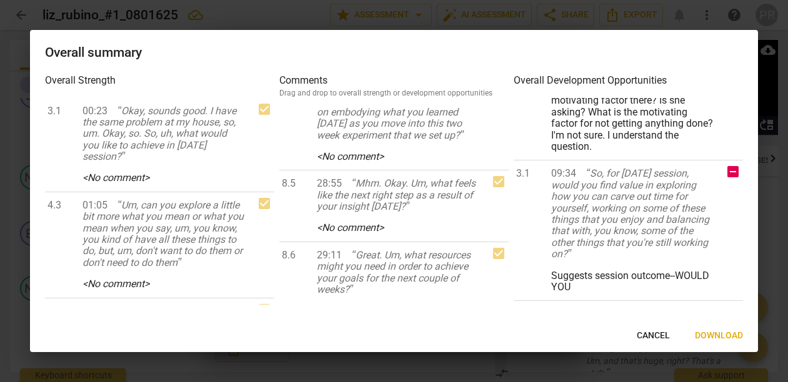
scroll to position [0, 0]
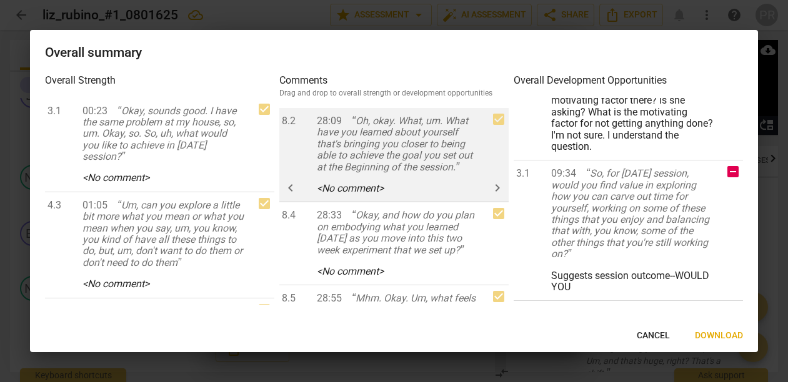
click at [297, 195] on span "keyboard_arrow_left" at bounding box center [290, 187] width 15 height 15
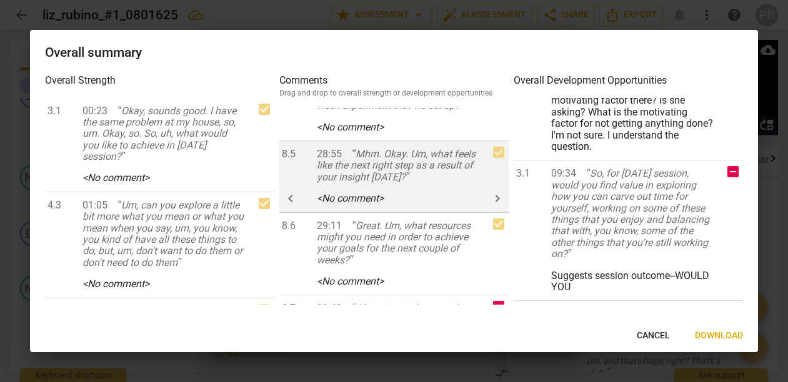
scroll to position [53, 0]
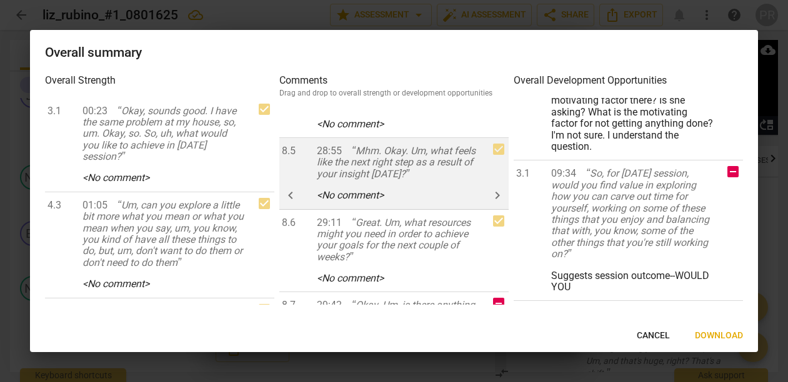
click at [297, 203] on span "keyboard_arrow_left" at bounding box center [290, 195] width 15 height 15
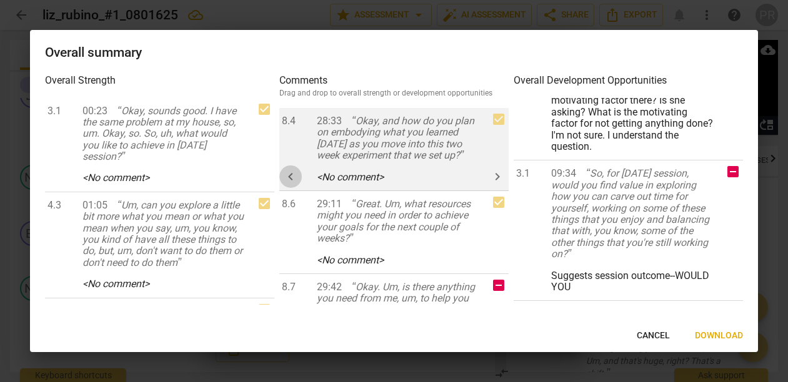
click at [296, 184] on span "keyboard_arrow_left" at bounding box center [290, 176] width 15 height 15
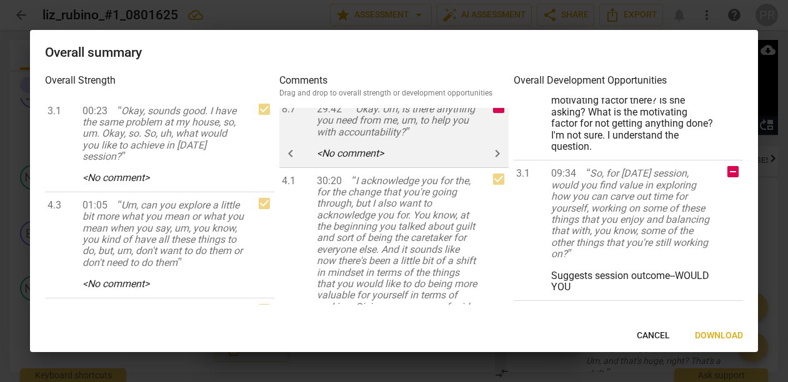
click at [492, 165] on button "keyboard_arrow_right" at bounding box center [497, 153] width 22 height 22
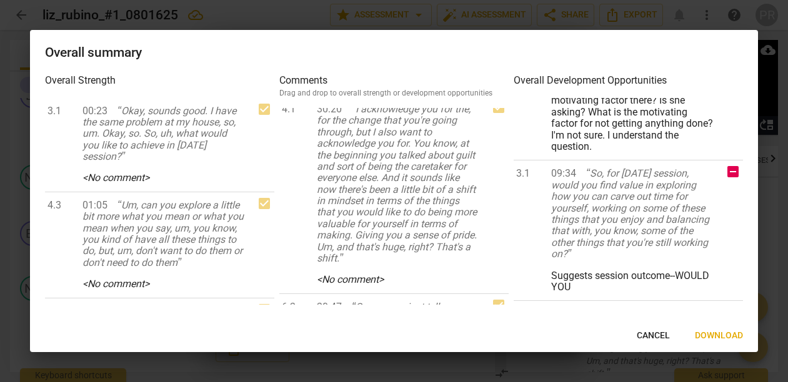
click at [293, 89] on span "keyboard_arrow_left" at bounding box center [290, 81] width 15 height 15
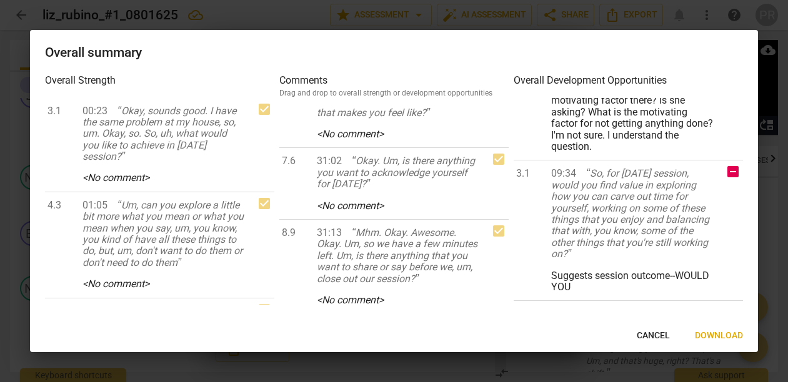
click at [298, 70] on span "keyboard_arrow_left" at bounding box center [290, 62] width 22 height 15
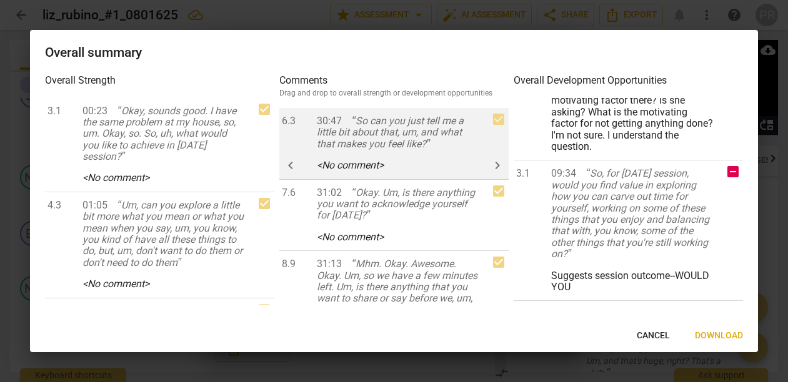
click at [299, 173] on span "keyboard_arrow_left" at bounding box center [290, 165] width 22 height 15
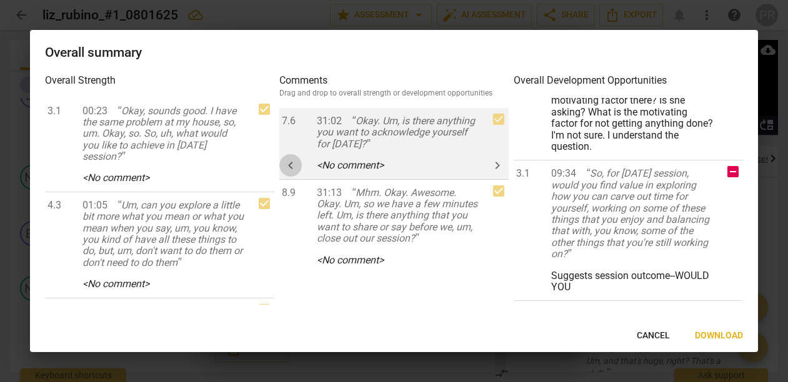
click at [291, 173] on span "keyboard_arrow_left" at bounding box center [290, 165] width 15 height 15
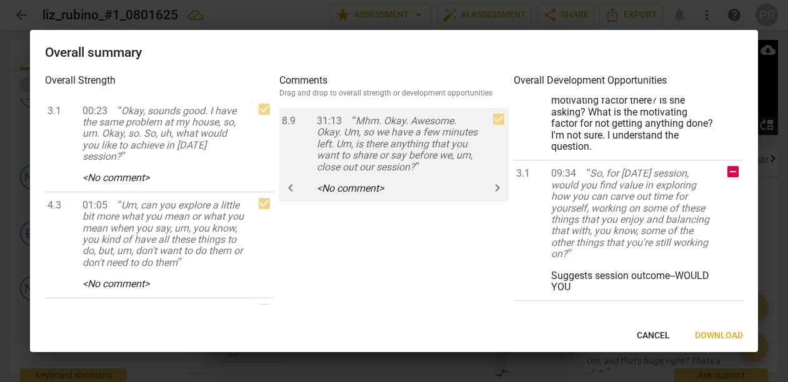
click at [293, 195] on span "keyboard_arrow_left" at bounding box center [290, 187] width 15 height 15
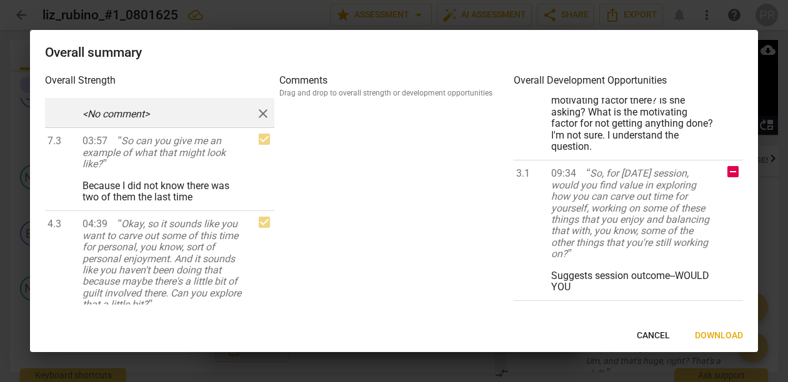
scroll to position [339, 0]
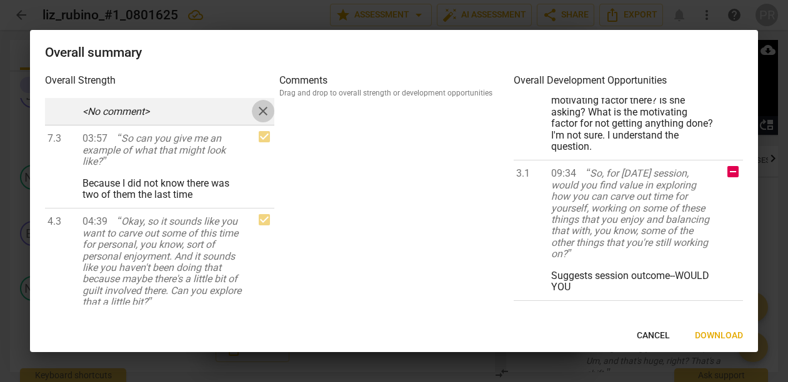
click at [257, 119] on span "close" at bounding box center [262, 111] width 15 height 15
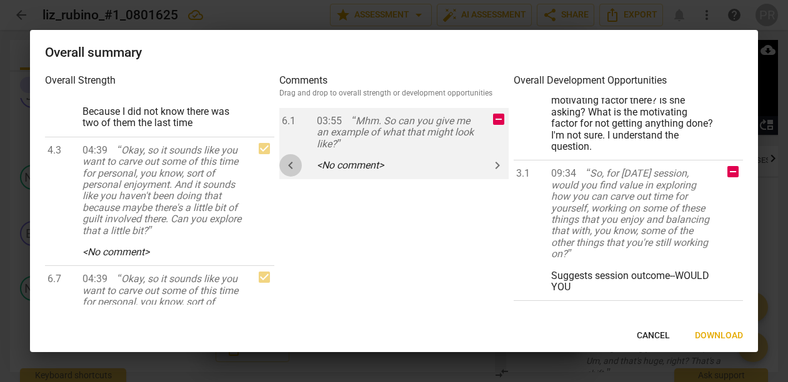
click at [294, 173] on span "keyboard_arrow_left" at bounding box center [290, 165] width 15 height 15
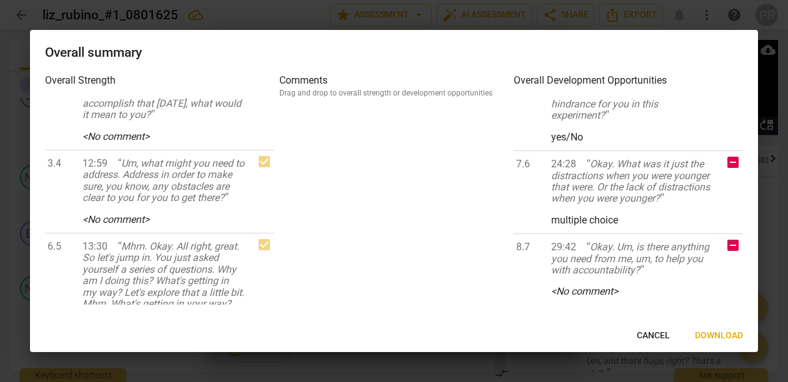
scroll to position [1573, 0]
click at [729, 331] on span "Download" at bounding box center [719, 336] width 48 height 12
